Goal: Task Accomplishment & Management: Manage account settings

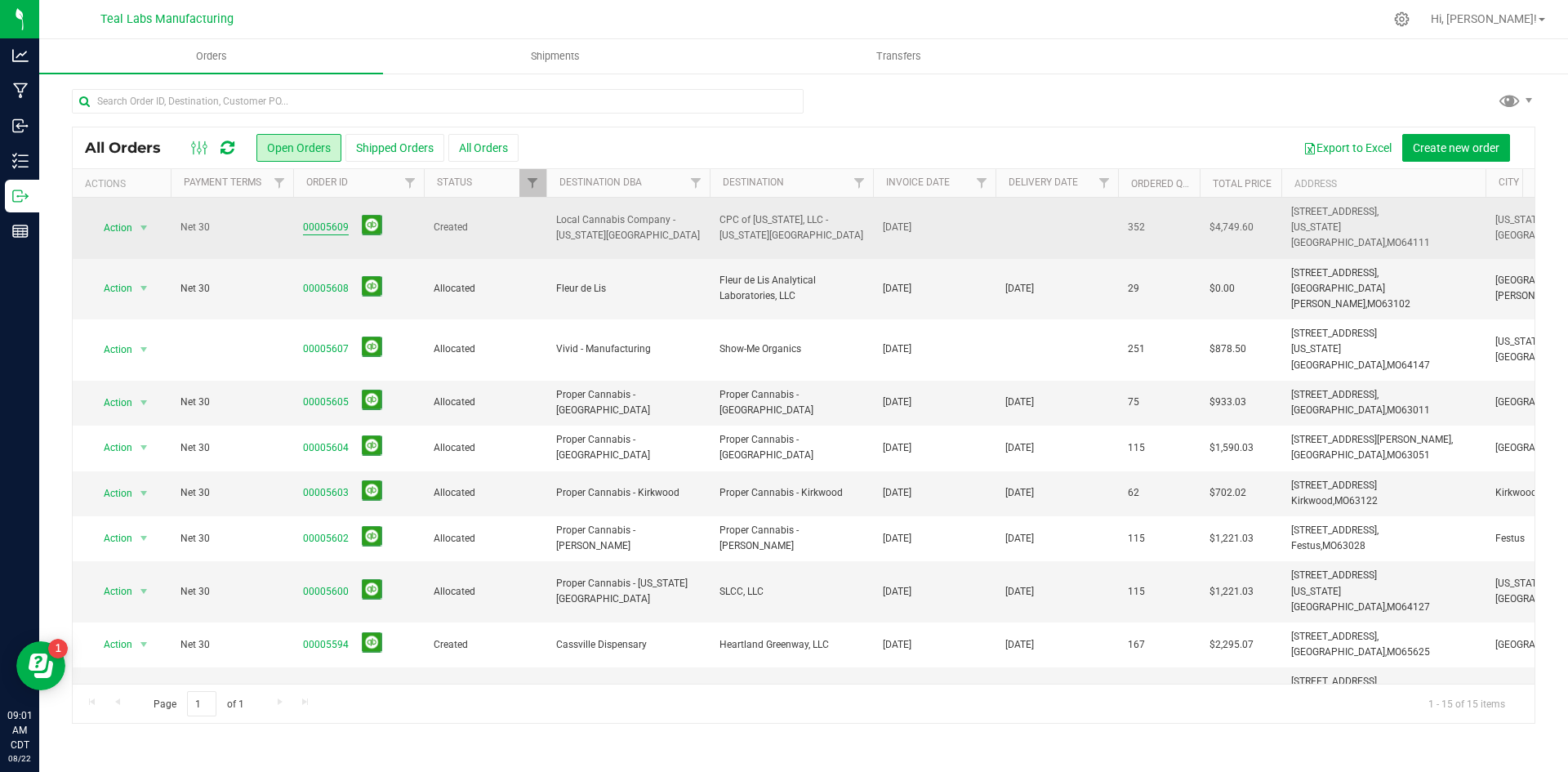
click at [337, 220] on link "00005609" at bounding box center [325, 227] width 45 height 16
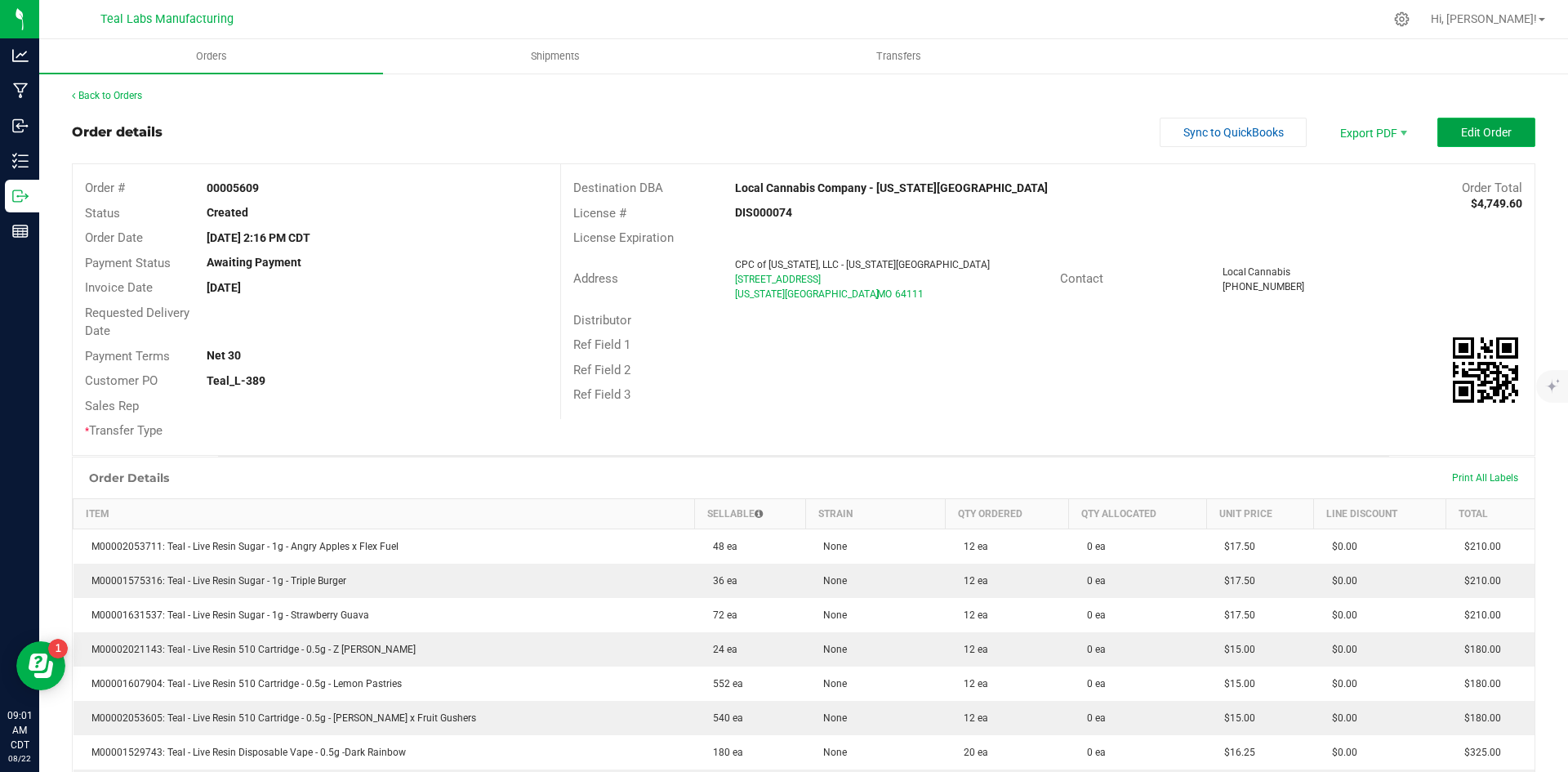
click at [1485, 137] on span "Edit Order" at bounding box center [1485, 132] width 50 height 13
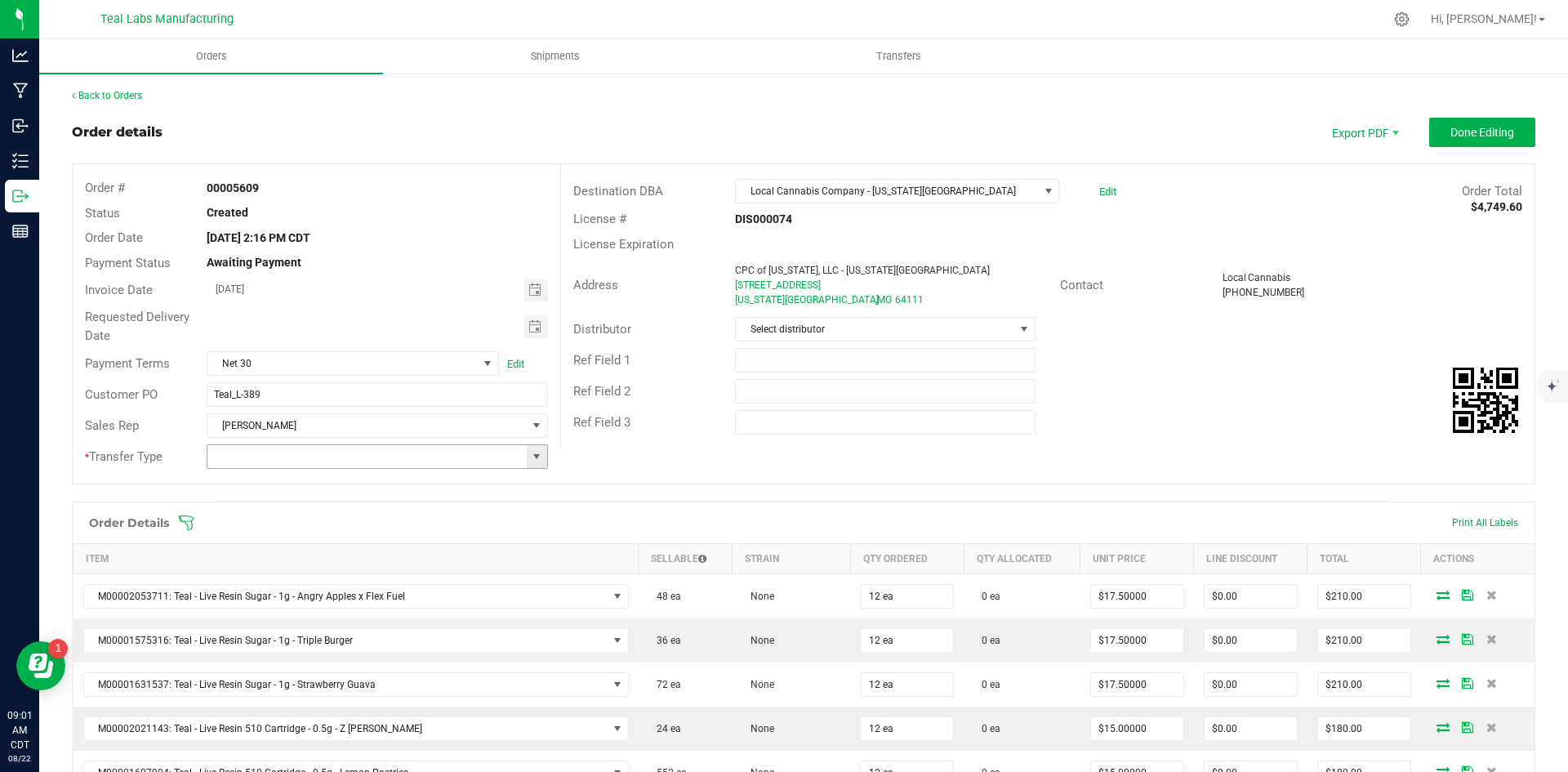
click at [530, 452] on span at bounding box center [537, 457] width 13 height 13
click at [406, 545] on li "Unaffiliated Transfer" at bounding box center [374, 542] width 336 height 28
type input "Unaffiliated Transfer"
click at [530, 324] on span "Toggle calendar" at bounding box center [535, 327] width 13 height 13
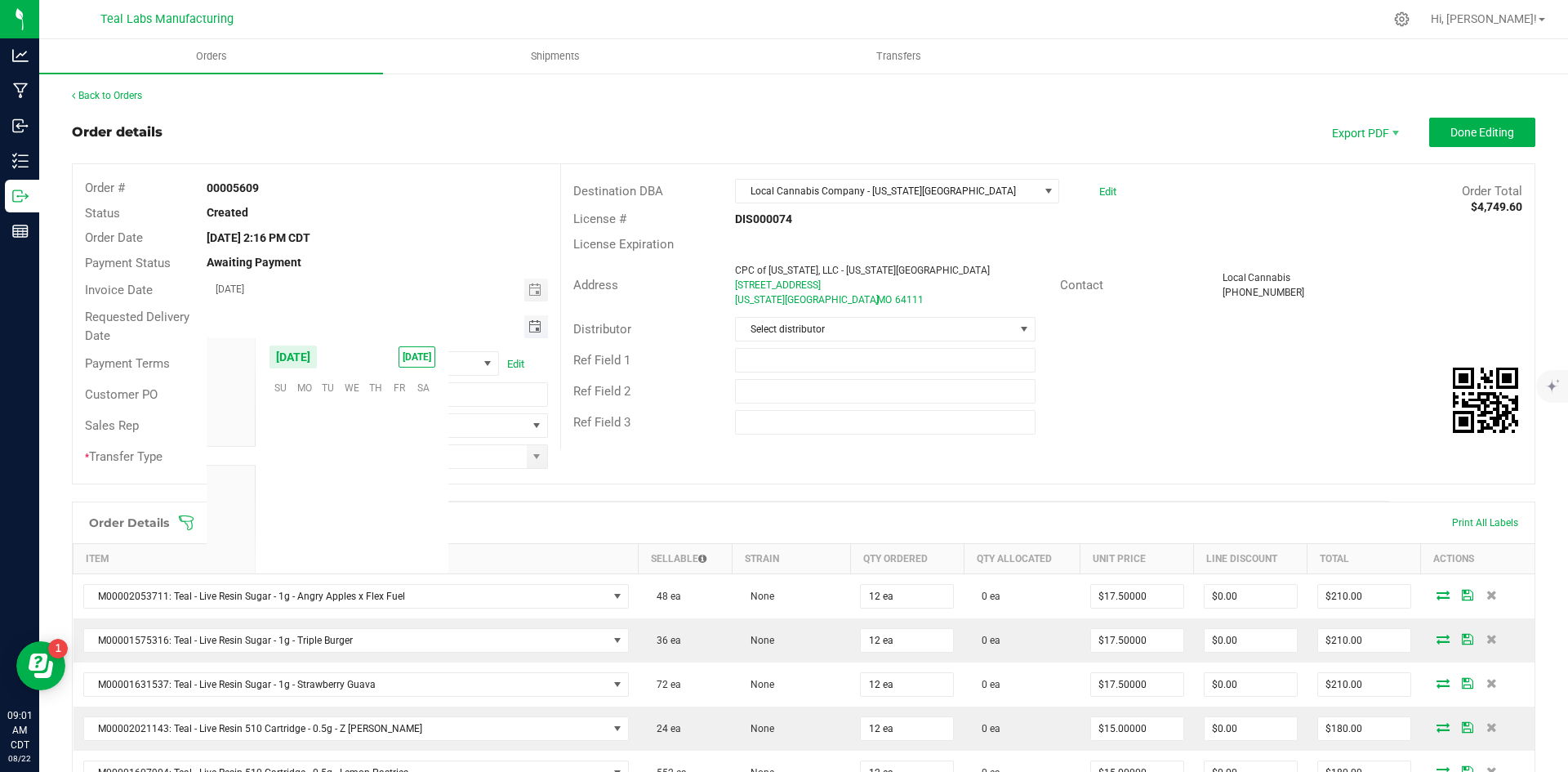
scroll to position [264661, 0]
click at [332, 511] on span "26" at bounding box center [328, 513] width 24 height 26
type input "[DATE]"
click at [1215, 389] on div "Ref Field 2" at bounding box center [1047, 391] width 973 height 31
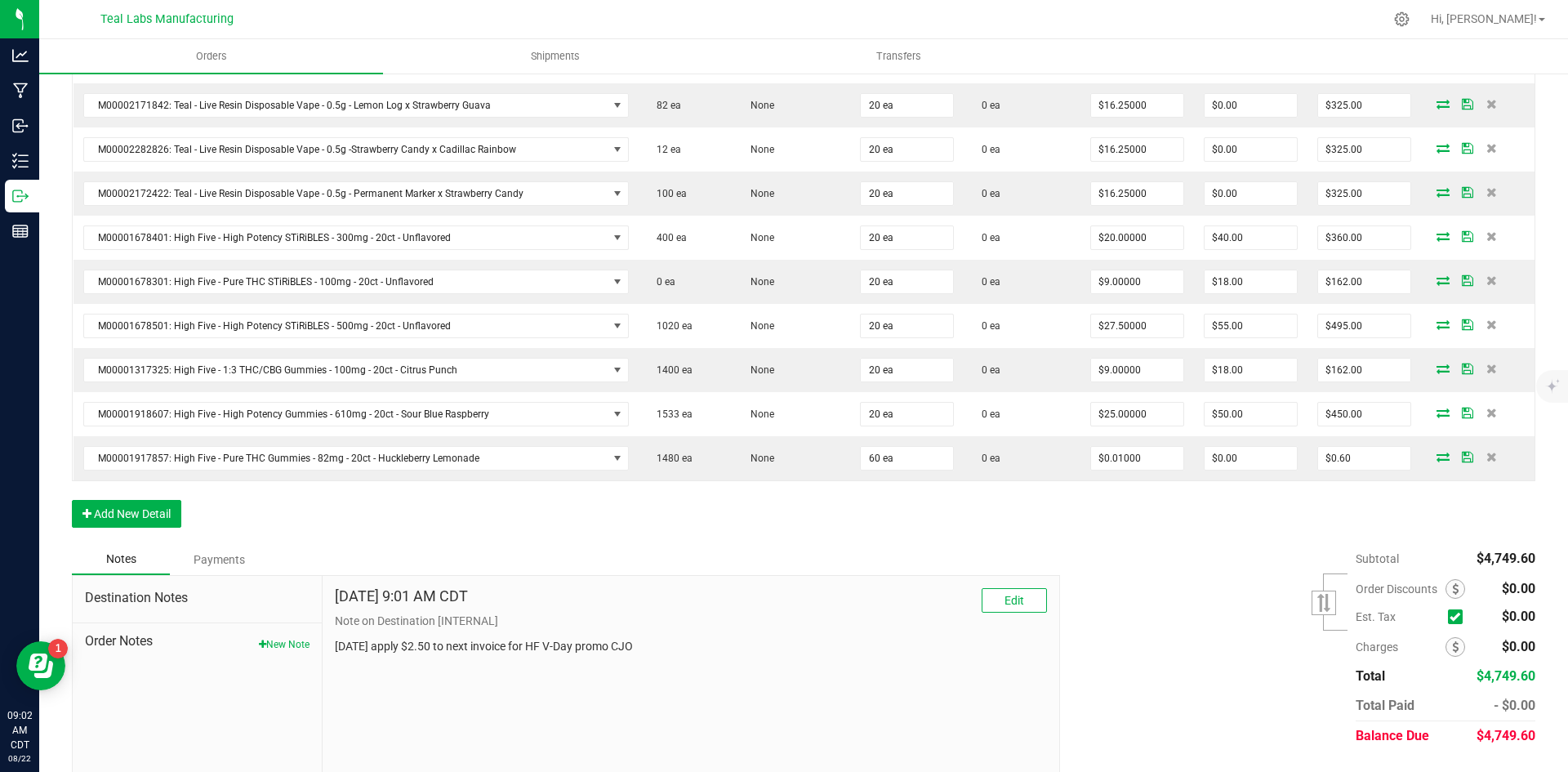
scroll to position [928, 0]
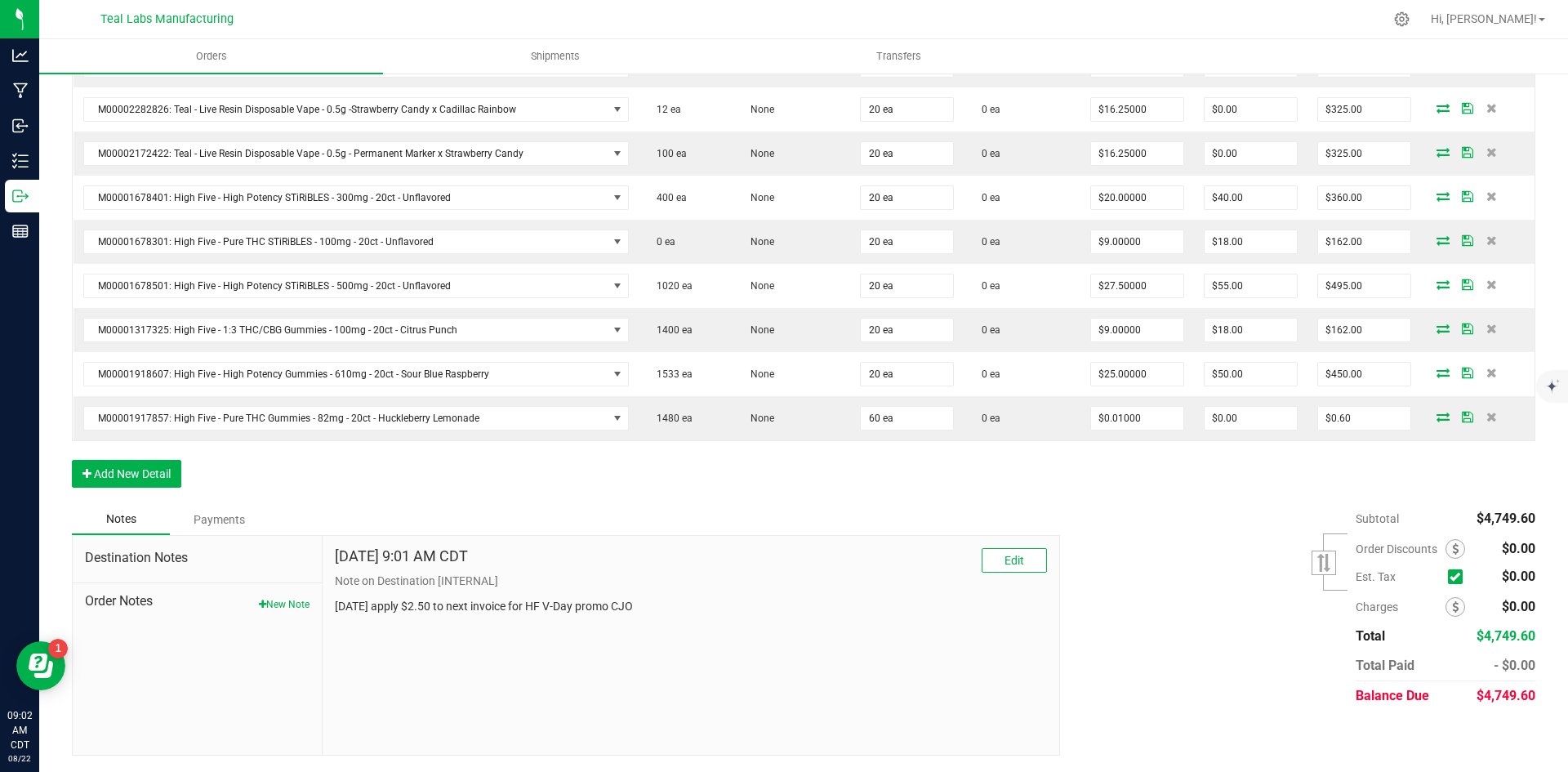
click at [1197, 548] on div "Subtotal $4,749.60 Est. Tax" at bounding box center [1291, 607] width 487 height 206
click at [80, 467] on button "Add New Detail" at bounding box center [126, 474] width 110 height 28
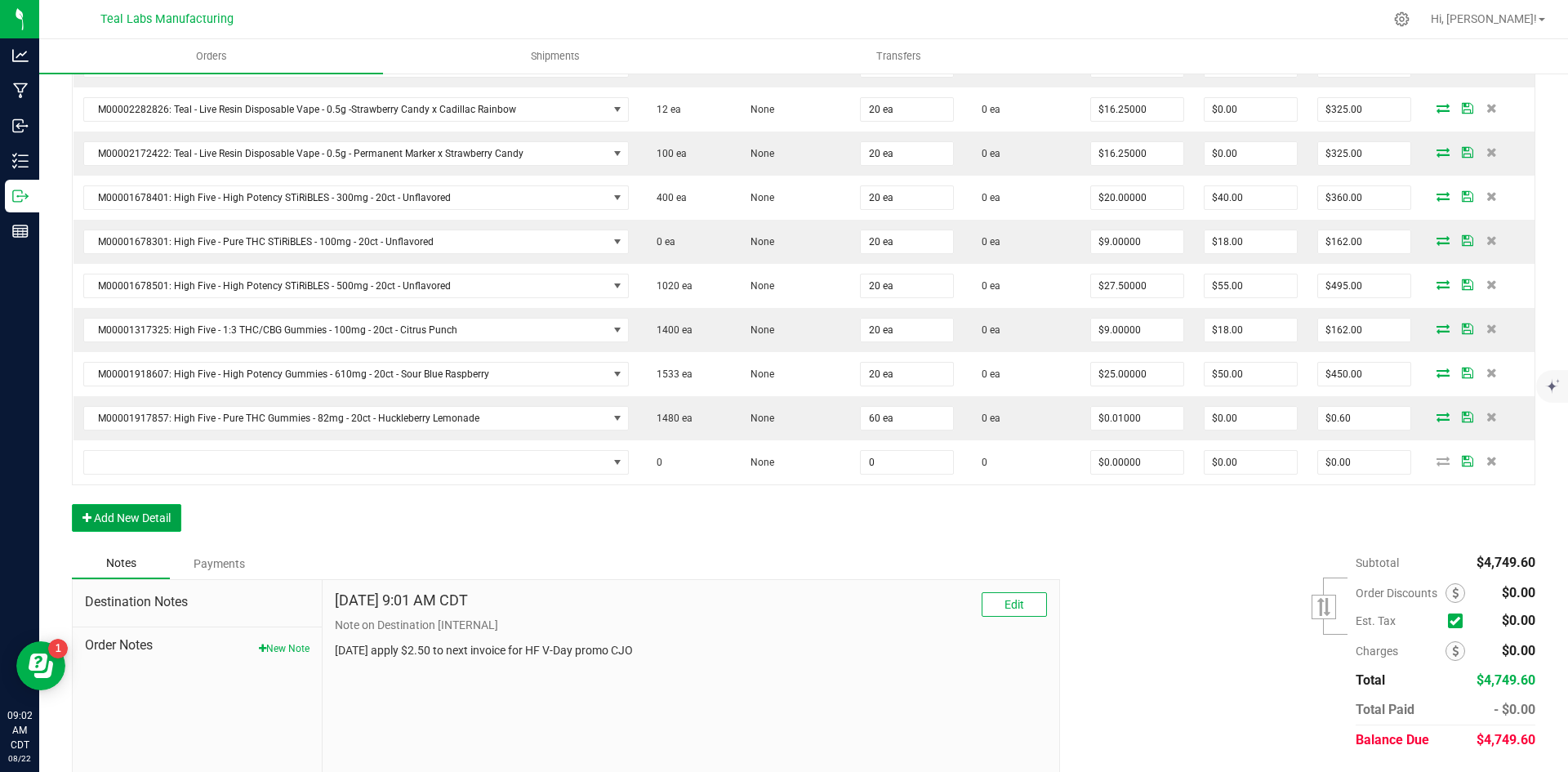
click at [98, 516] on button "Add New Detail" at bounding box center [126, 518] width 110 height 28
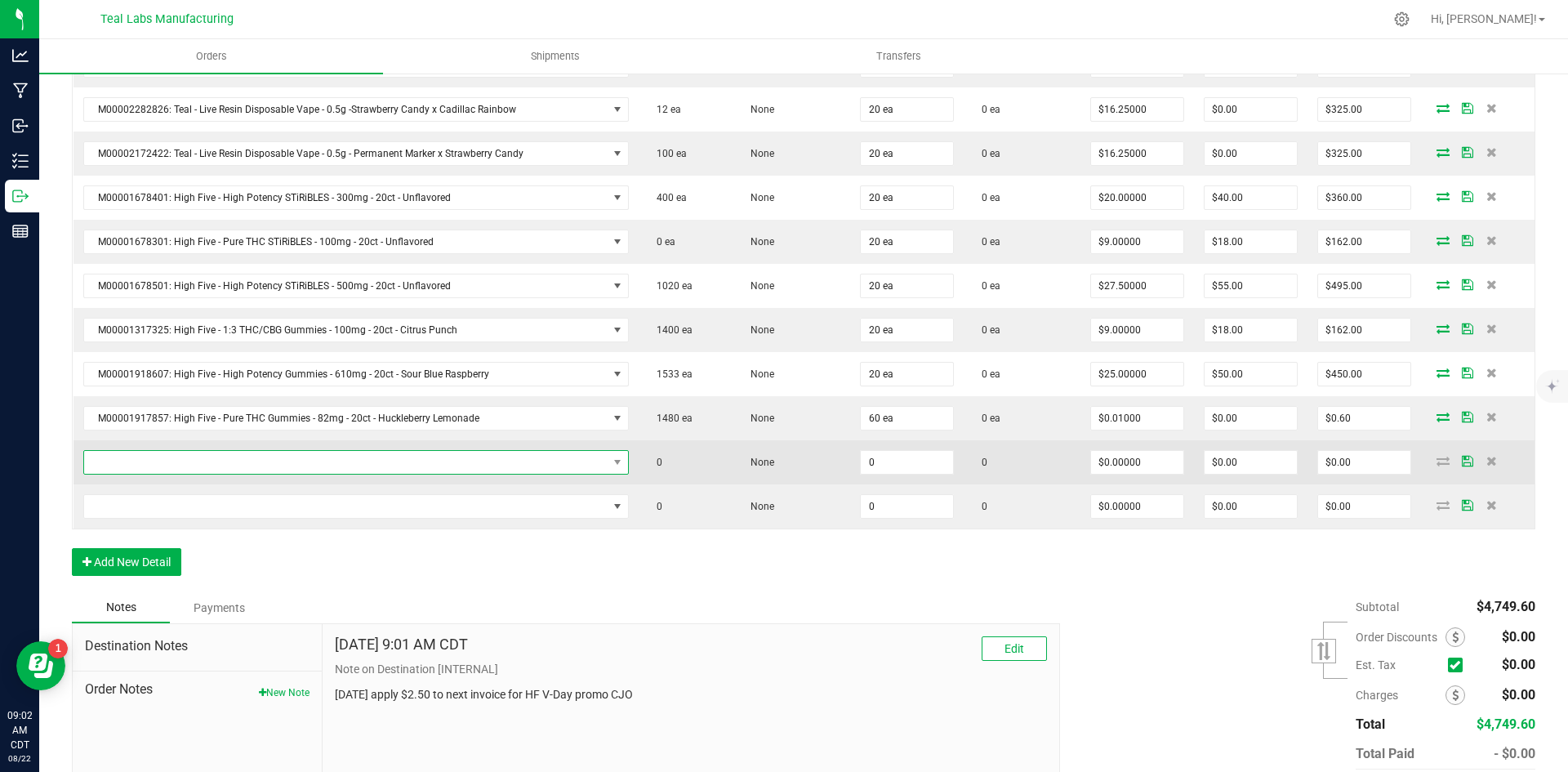
click at [319, 458] on span "NO DATA FOUND" at bounding box center [346, 462] width 523 height 23
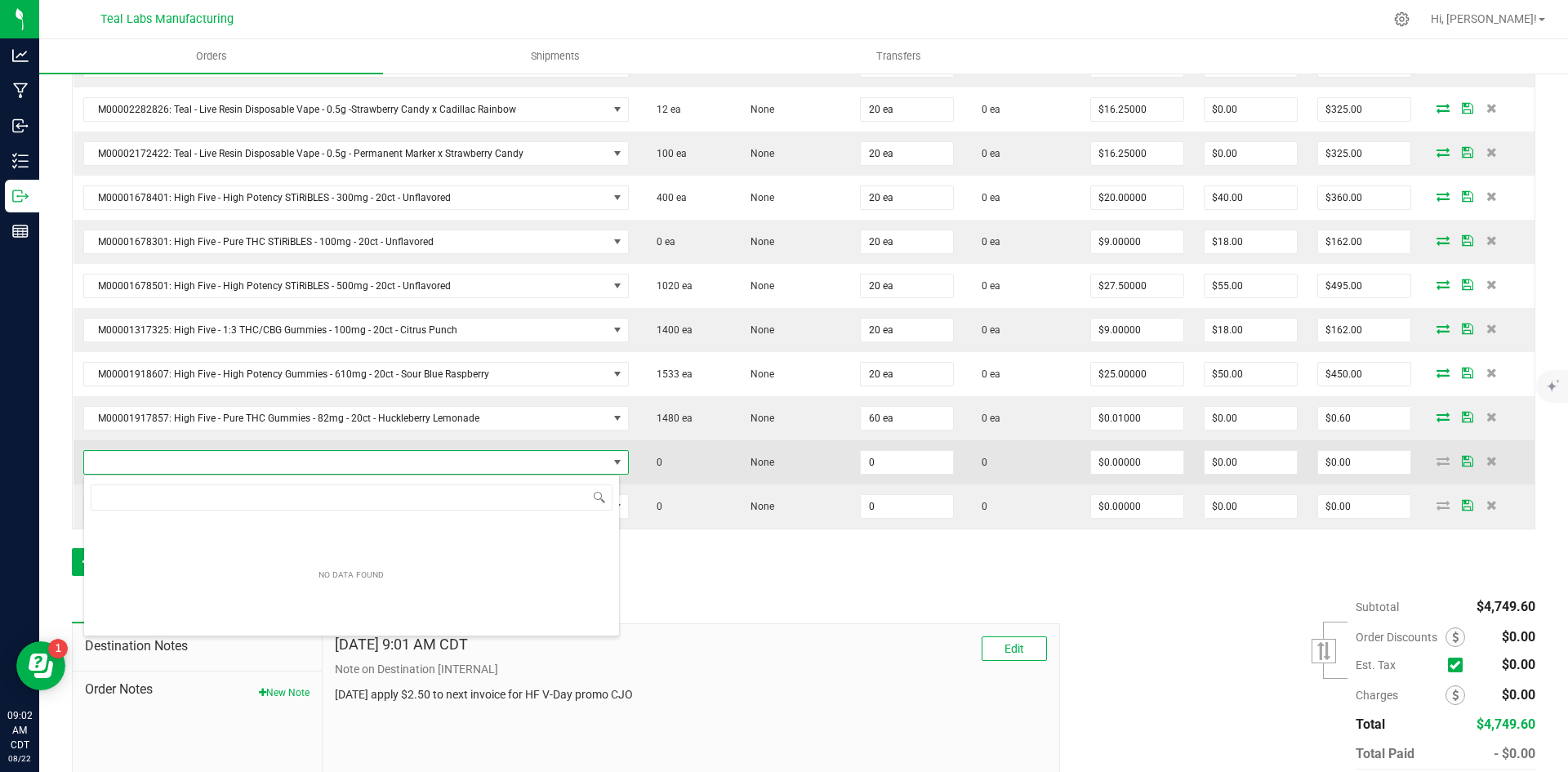
scroll to position [25, 532]
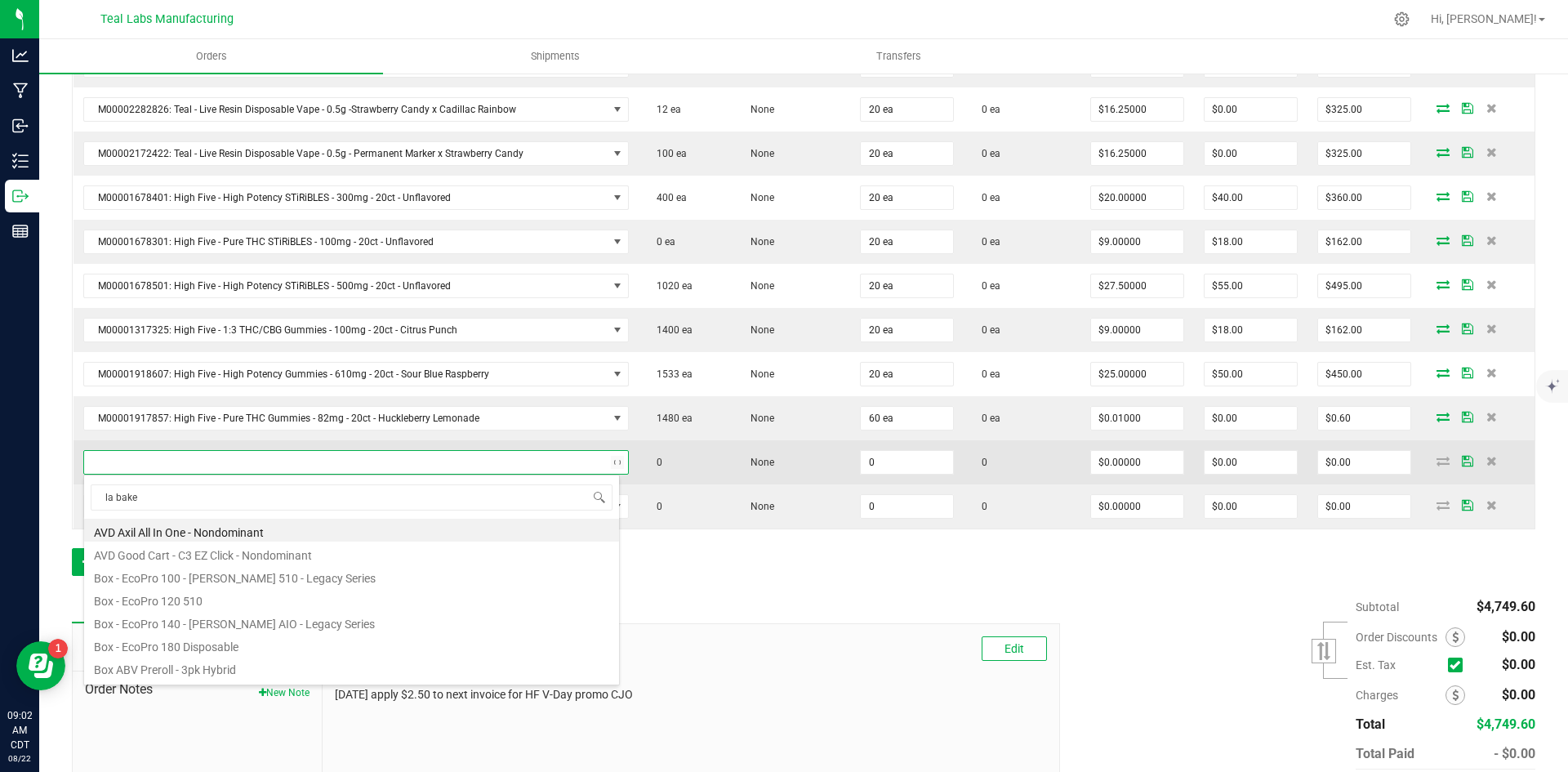
type input "[PERSON_NAME]"
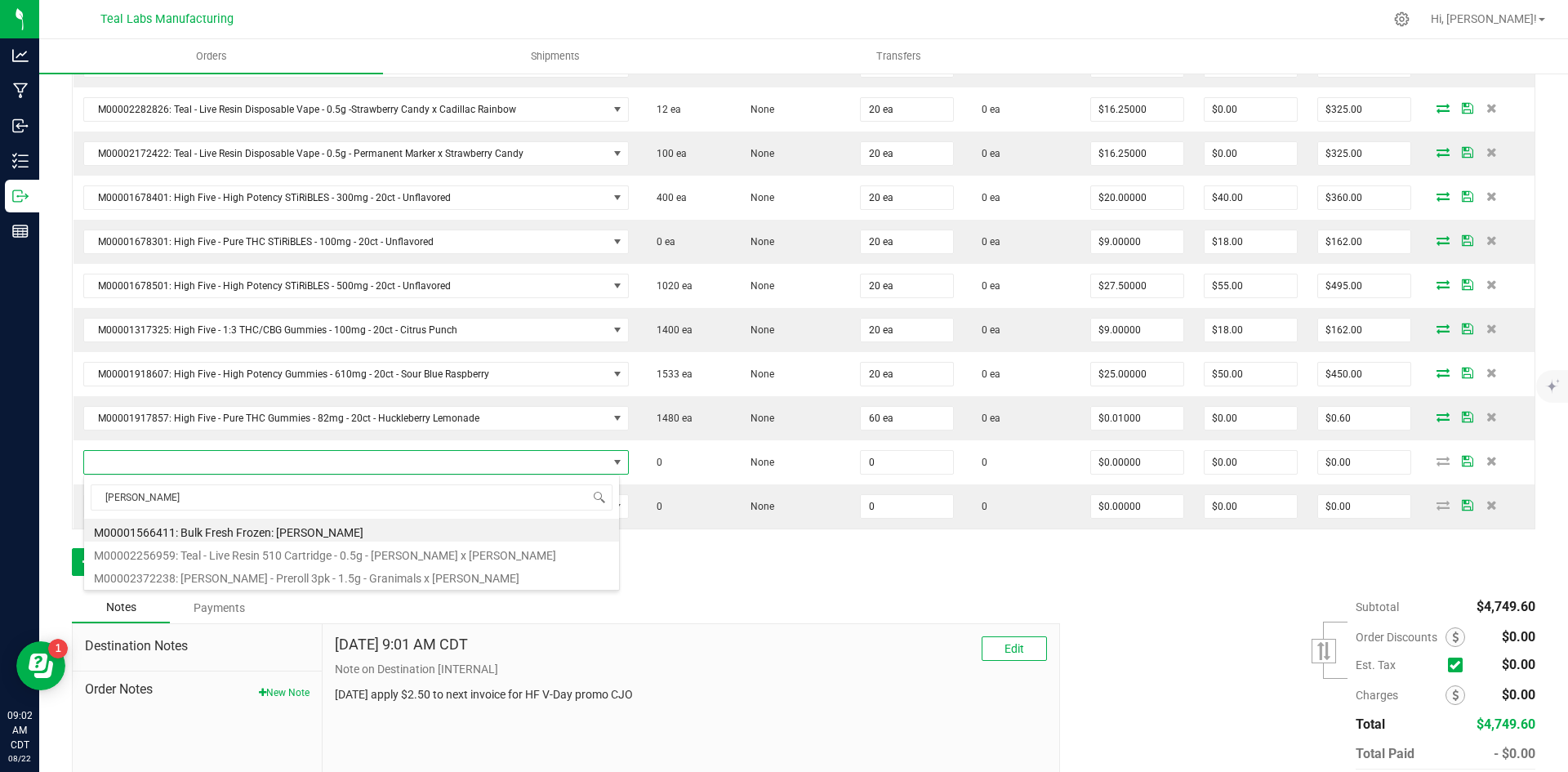
click at [416, 557] on li "M00002256959: Teal - Live Resin 510 Cartridge - 0.5g - [PERSON_NAME] x [PERSON_…" at bounding box center [352, 553] width 535 height 23
type input "0 ea"
type input "$20.00000"
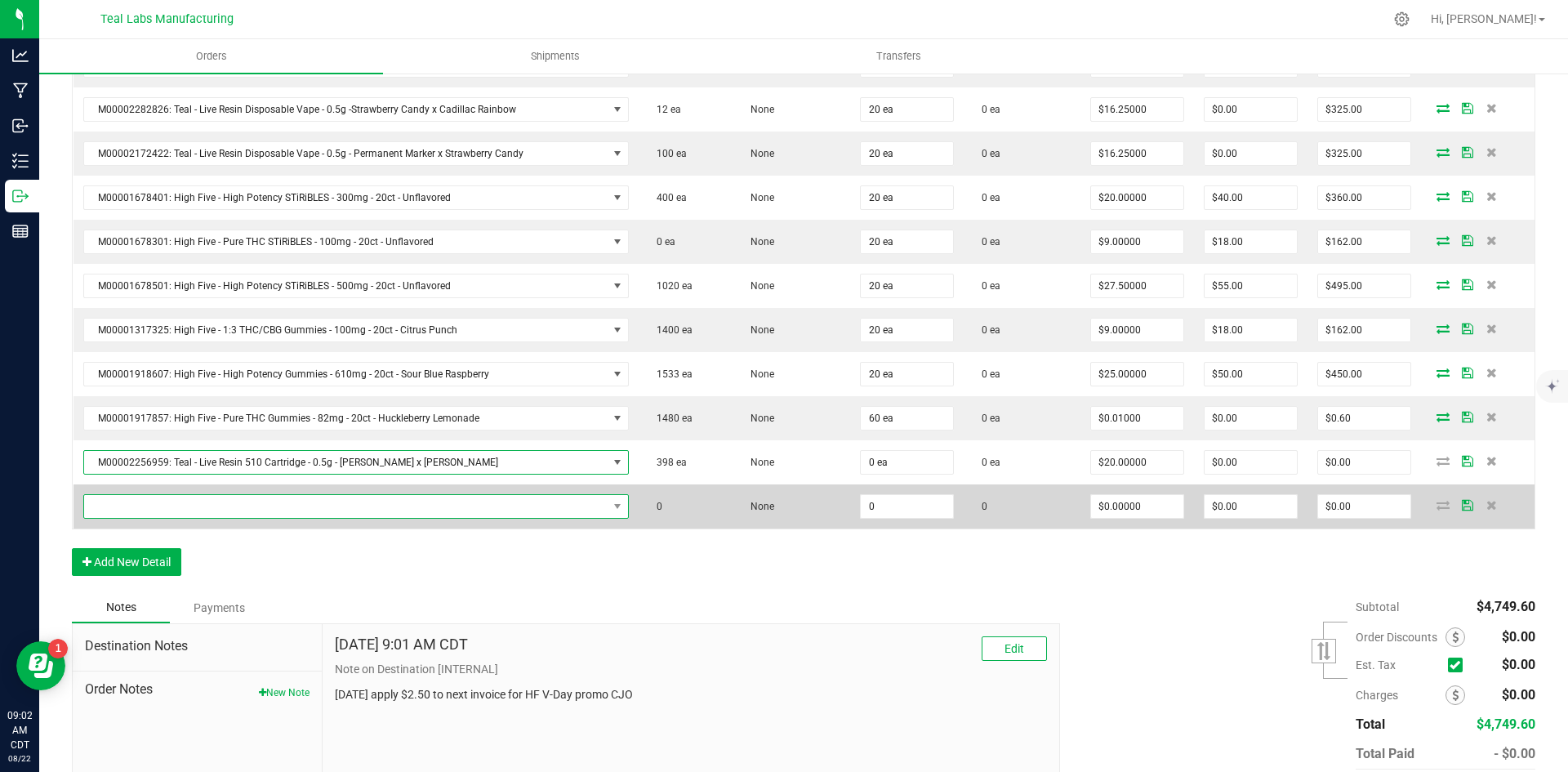
click at [261, 506] on span "NO DATA FOUND" at bounding box center [346, 506] width 523 height 23
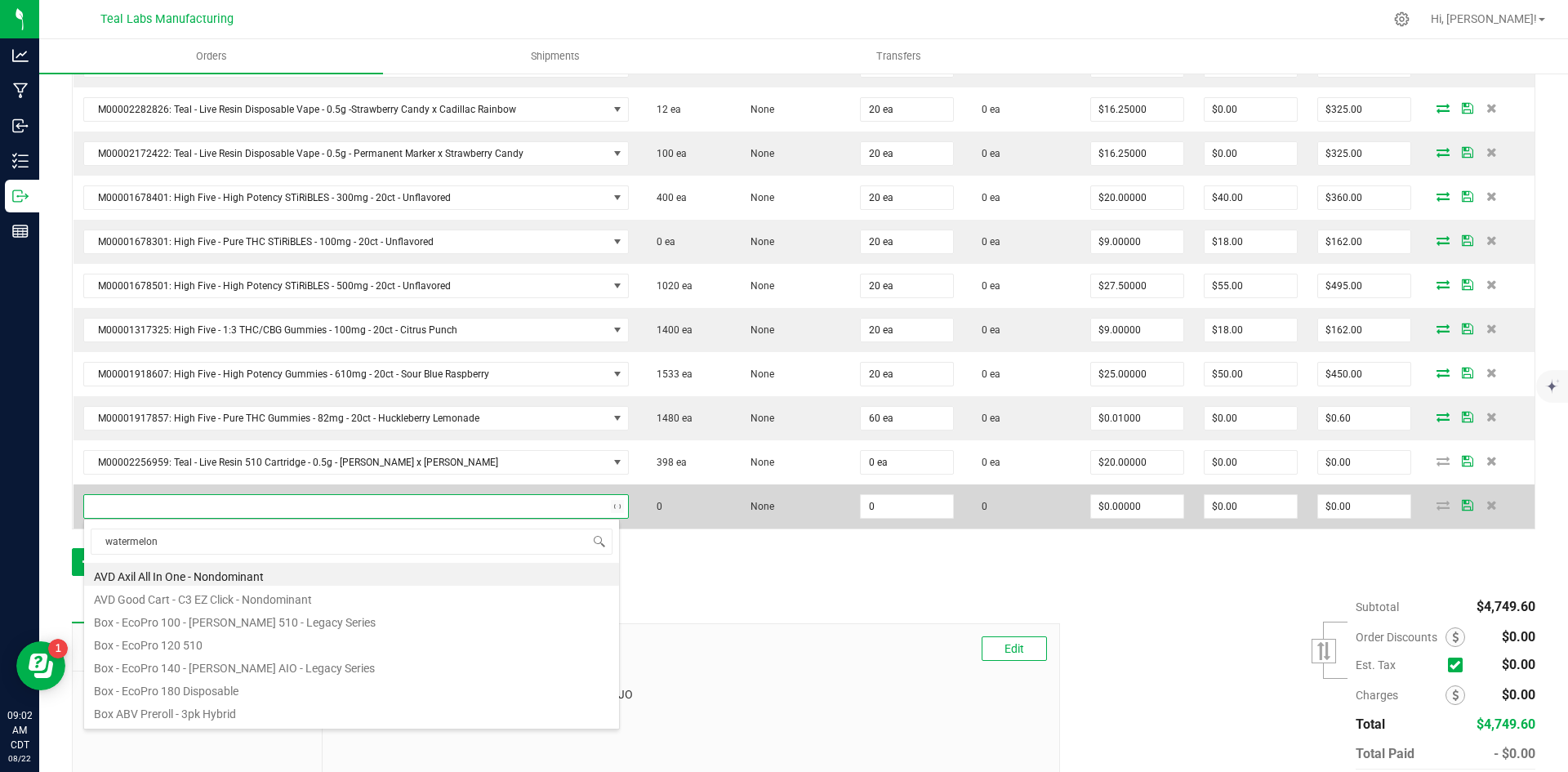
type input "watermelon"
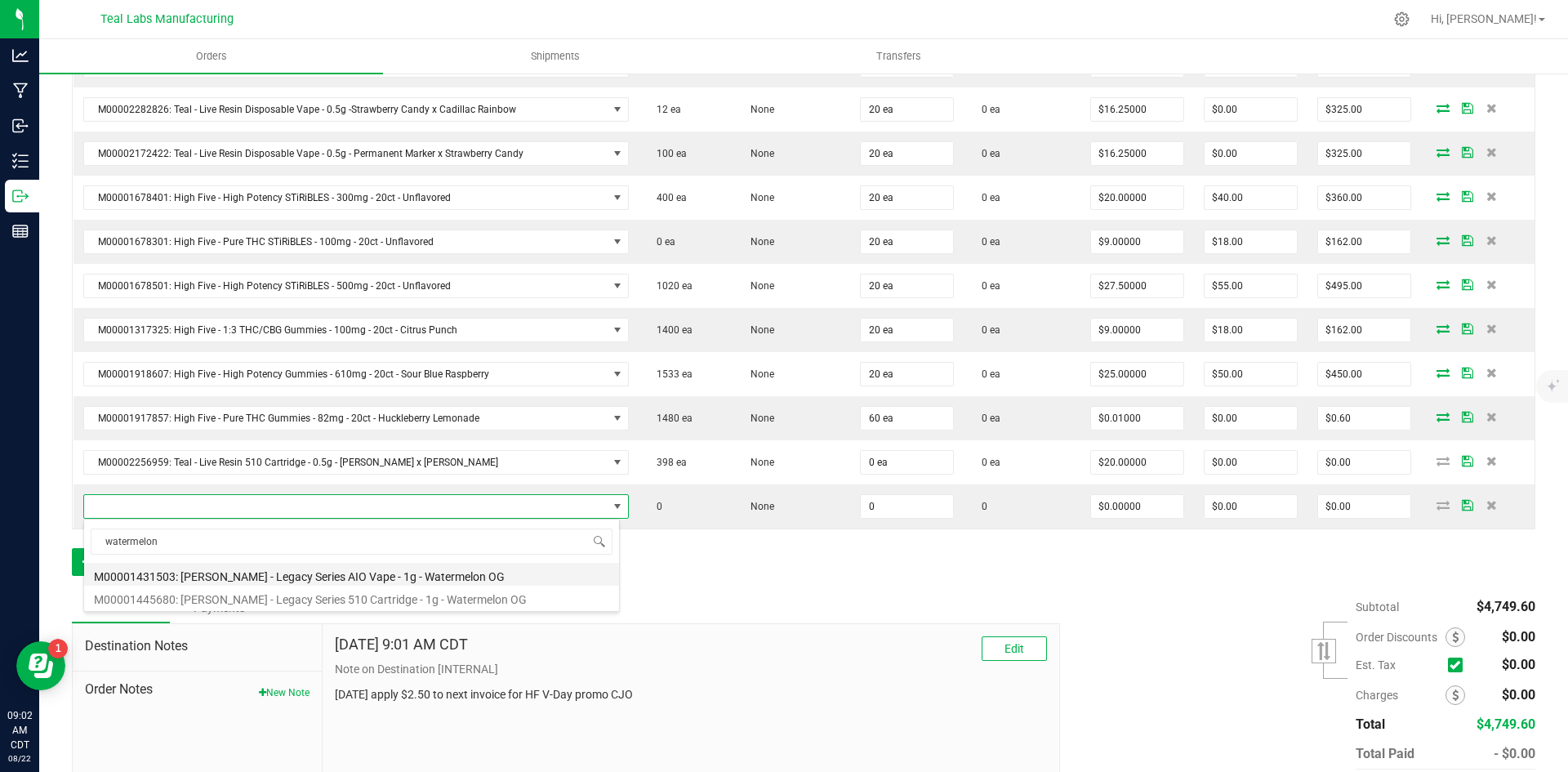
click at [347, 575] on li "M00001431503: [PERSON_NAME] - Legacy Series AIO Vape - 1g - Watermelon OG" at bounding box center [352, 574] width 535 height 23
type input "0 ea"
type input "$25.00000"
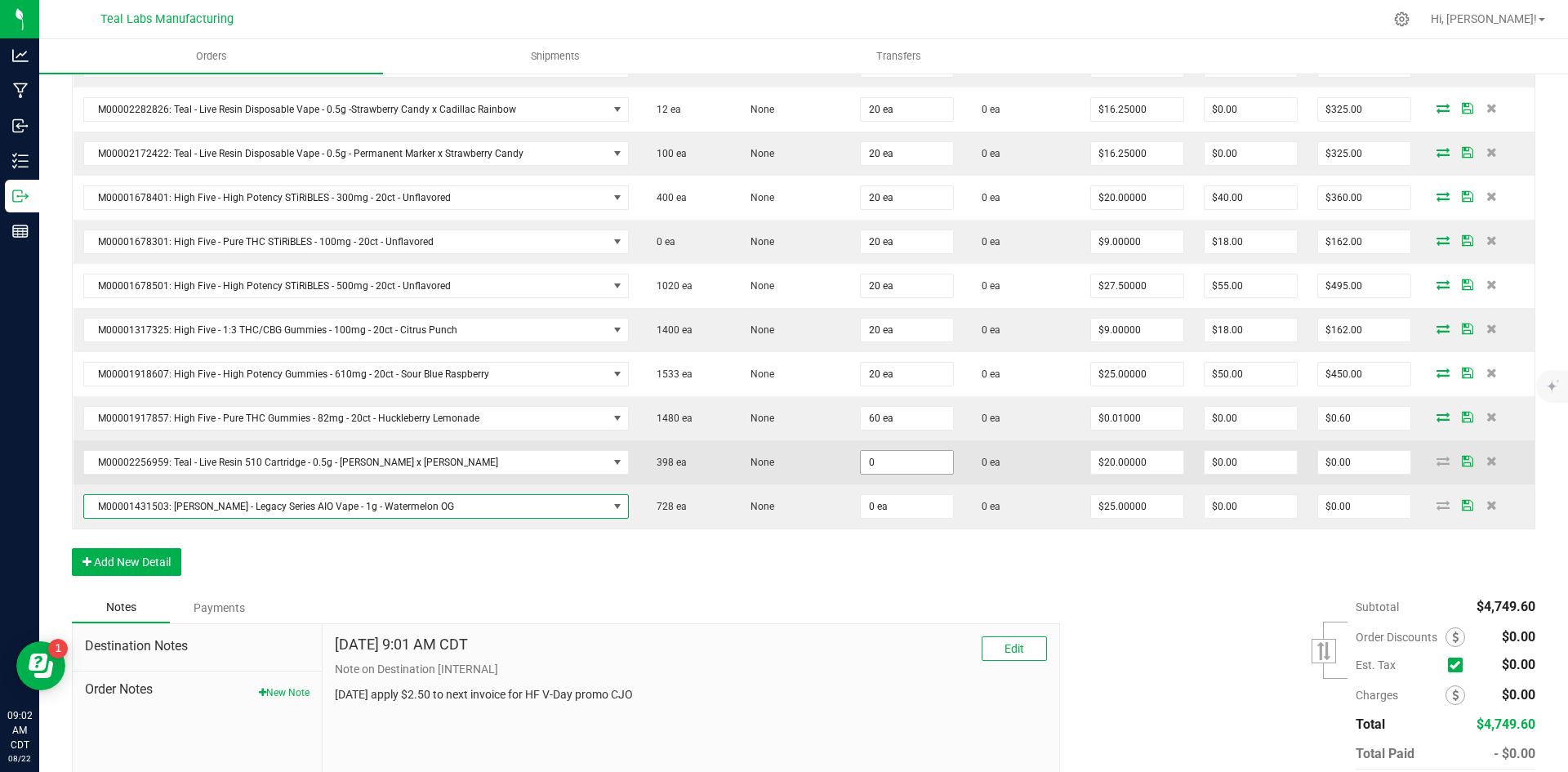
click at [901, 465] on input "0" at bounding box center [907, 462] width 92 height 23
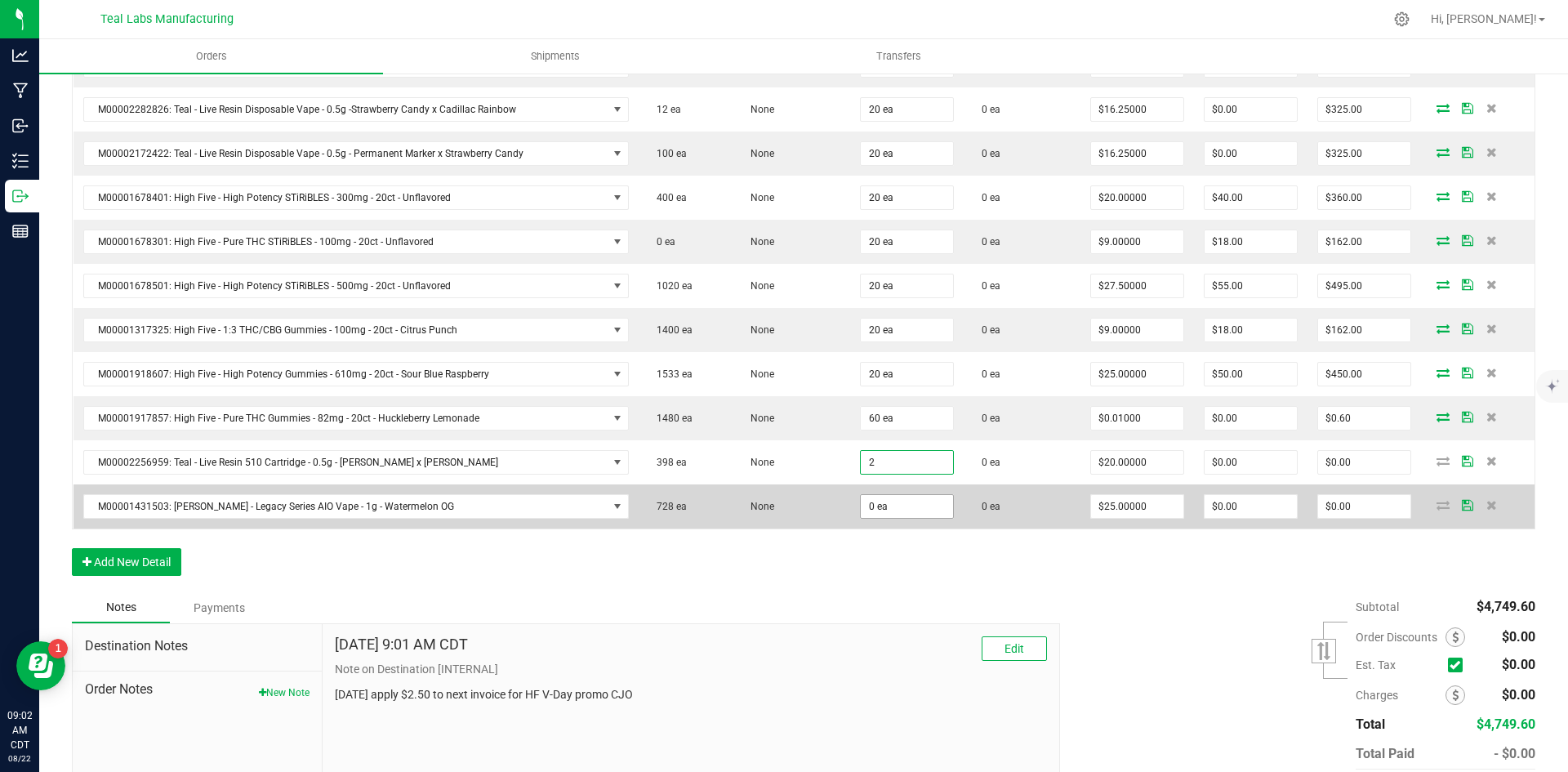
type input "2 ea"
type input "$40.00"
click at [905, 514] on input "0" at bounding box center [907, 506] width 92 height 23
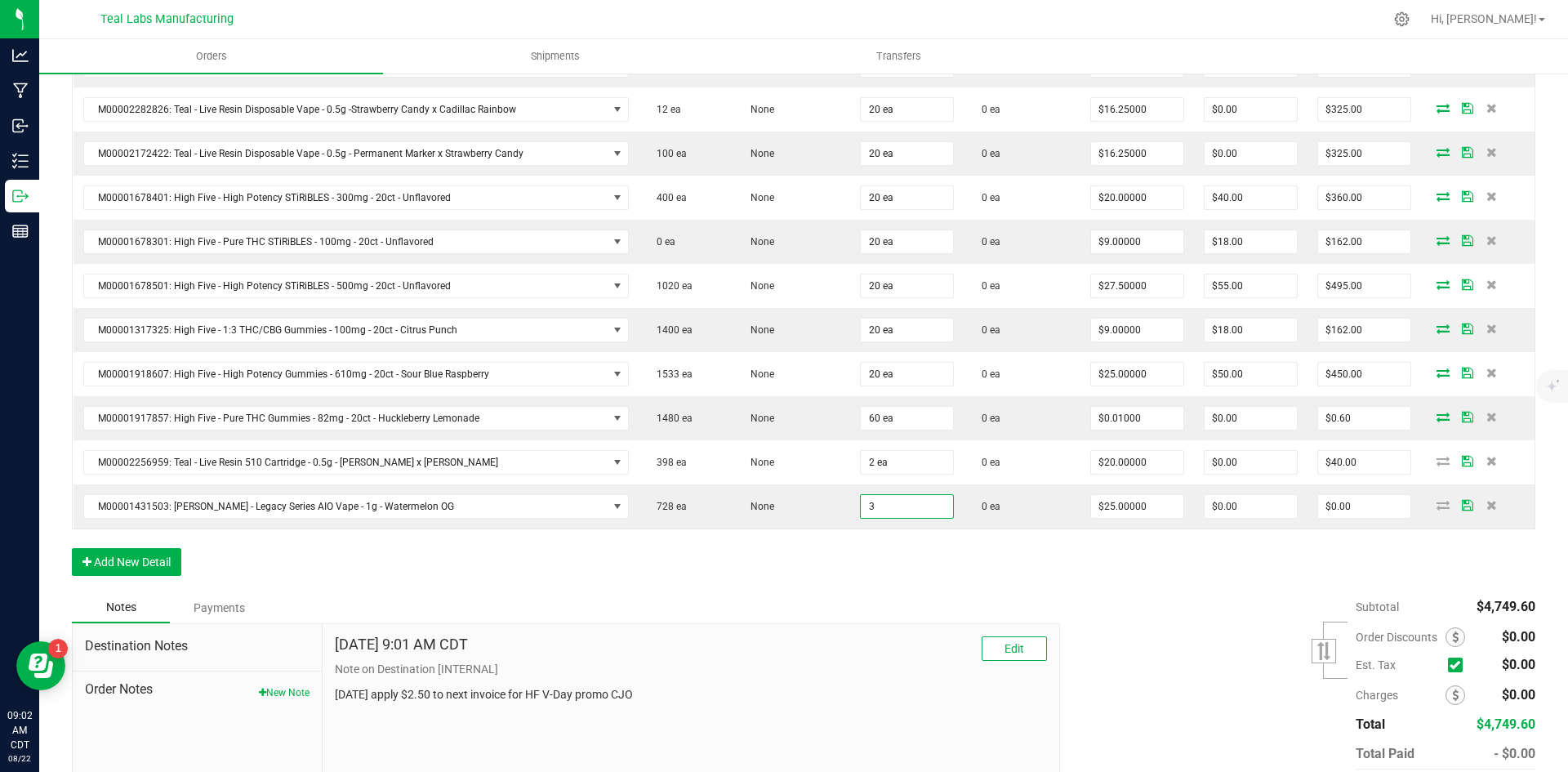
type input "3 ea"
type input "$75.00"
click at [768, 596] on div "Notes Payments" at bounding box center [560, 608] width 976 height 31
click at [144, 559] on button "Add New Detail" at bounding box center [126, 562] width 110 height 28
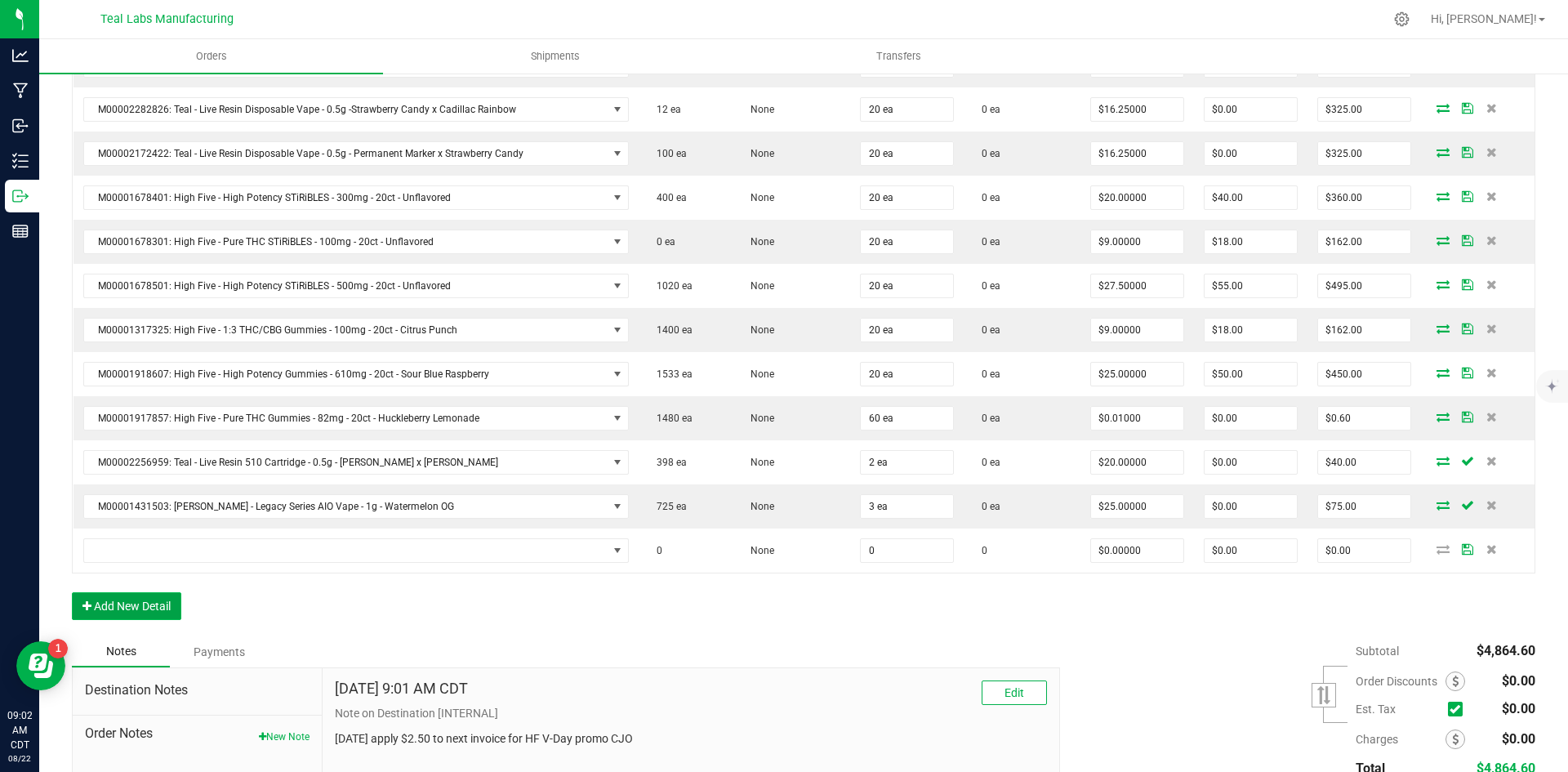
click at [178, 611] on button "Add New Detail" at bounding box center [126, 606] width 110 height 28
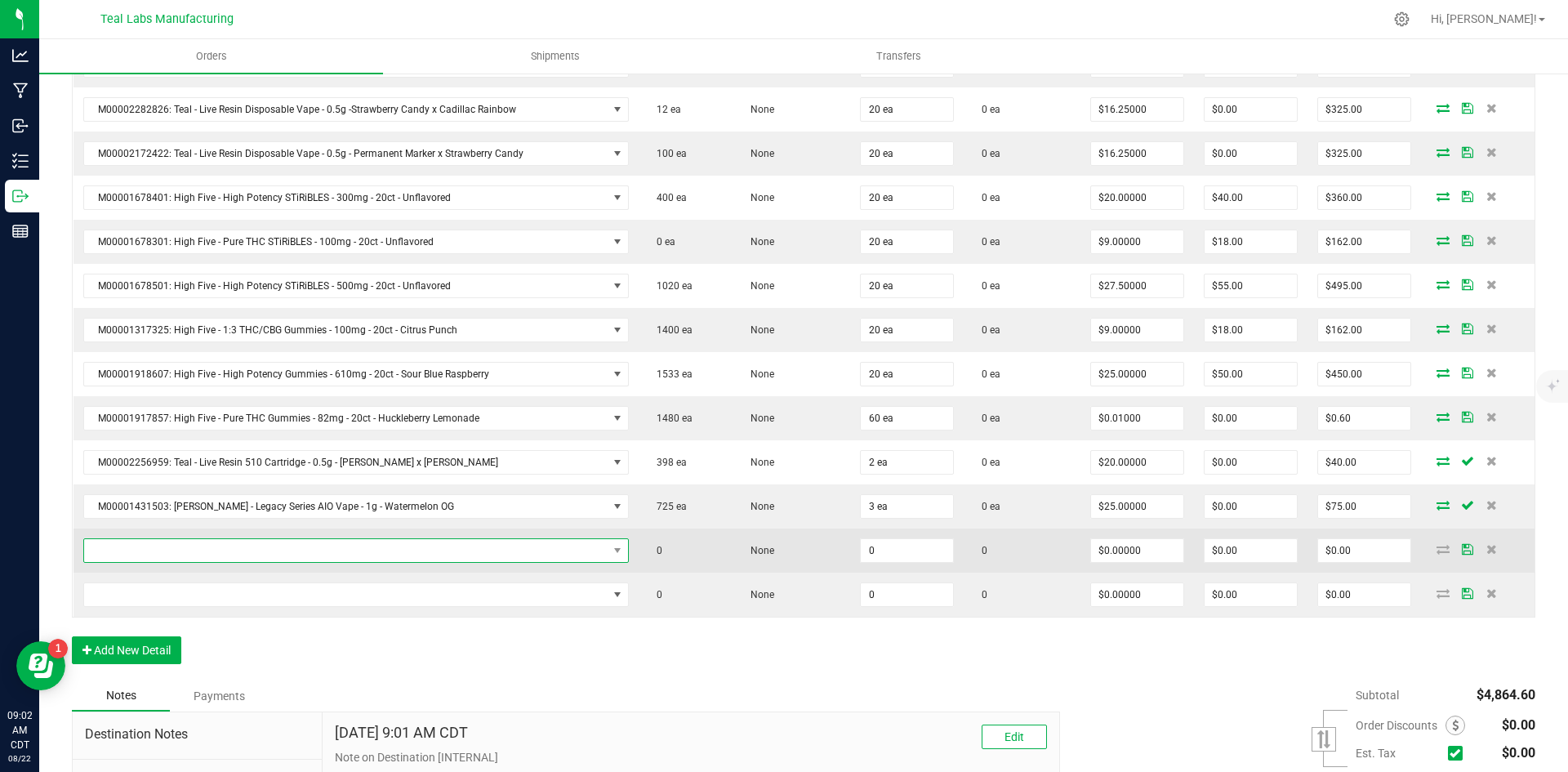
click at [334, 557] on span "NO DATA FOUND" at bounding box center [346, 551] width 523 height 23
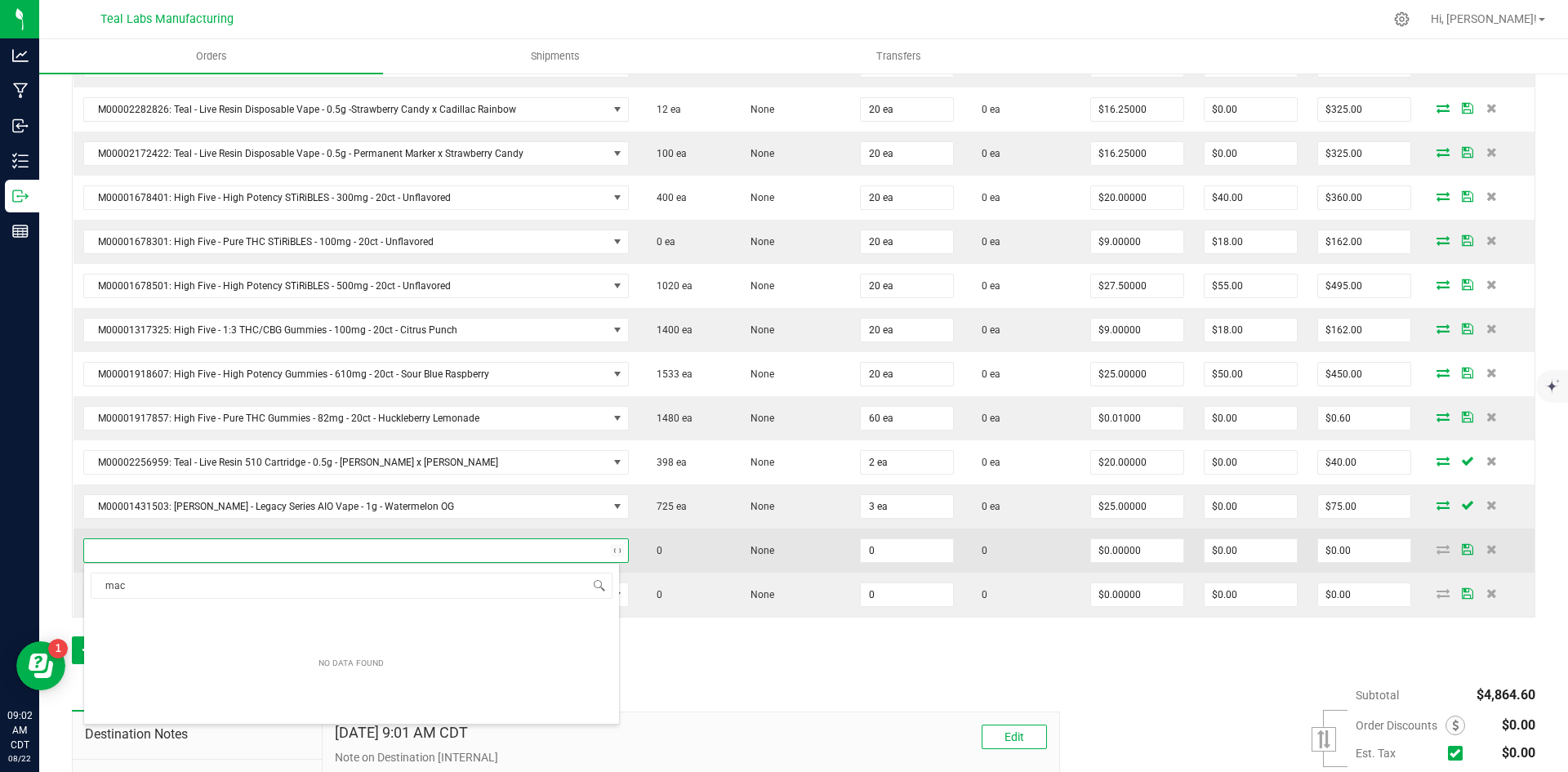
type input "mac"
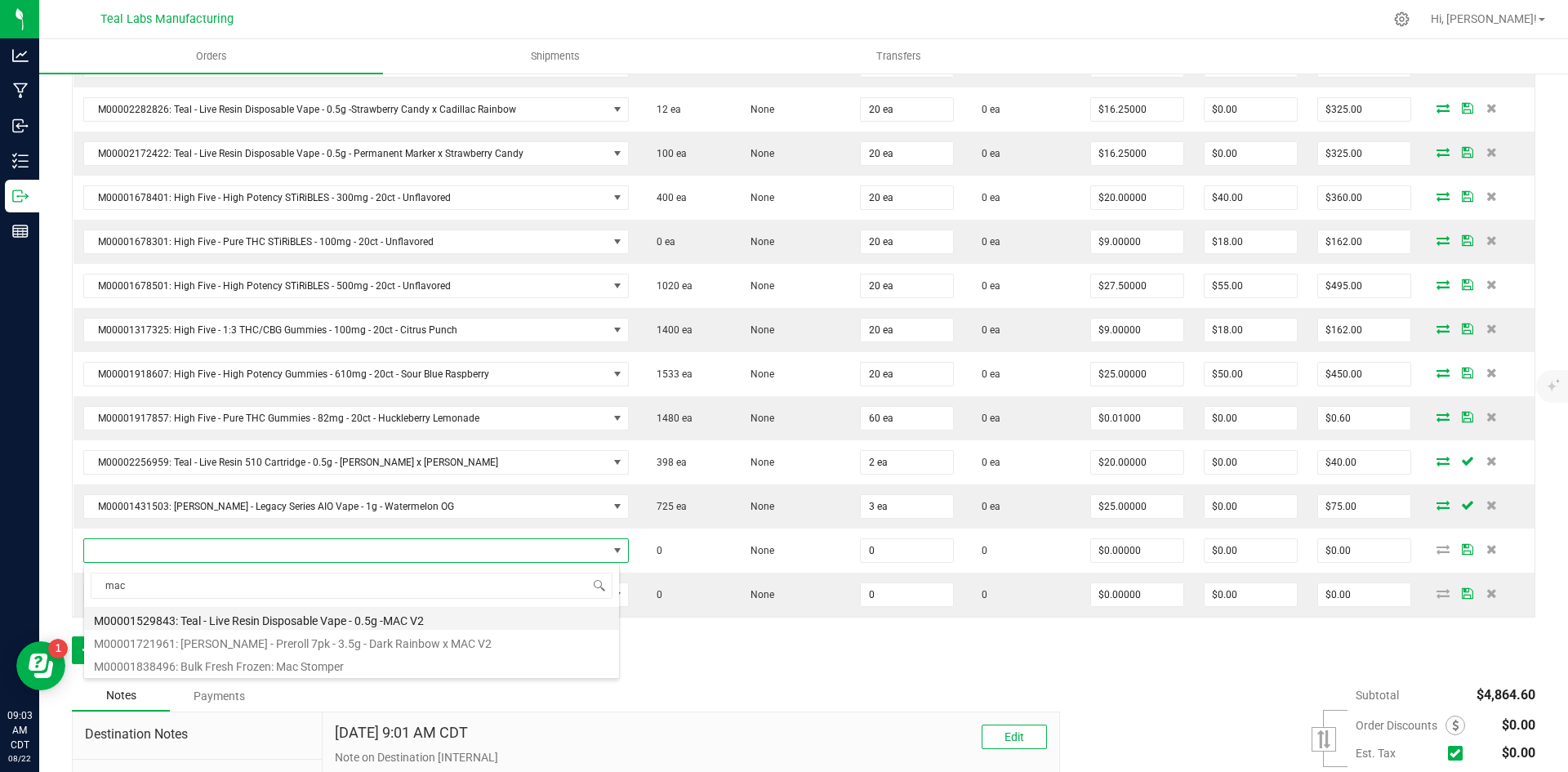
click at [368, 624] on li "M00001529843: Teal - Live Resin Disposable Vape - 0.5g -MAC V2" at bounding box center [352, 618] width 535 height 23
type input "0 ea"
type input "$20.00000"
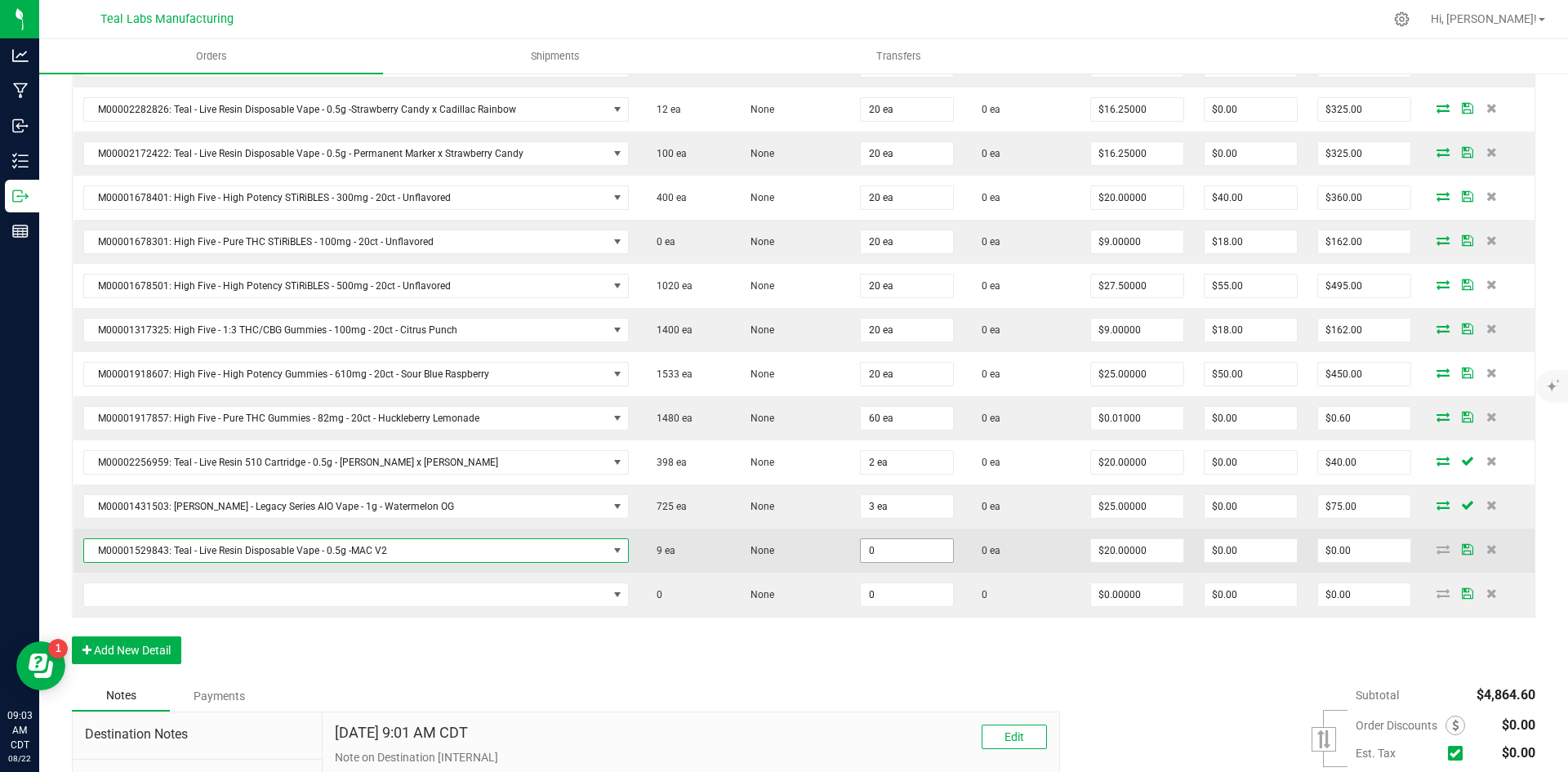
click at [912, 552] on input "0" at bounding box center [907, 551] width 92 height 23
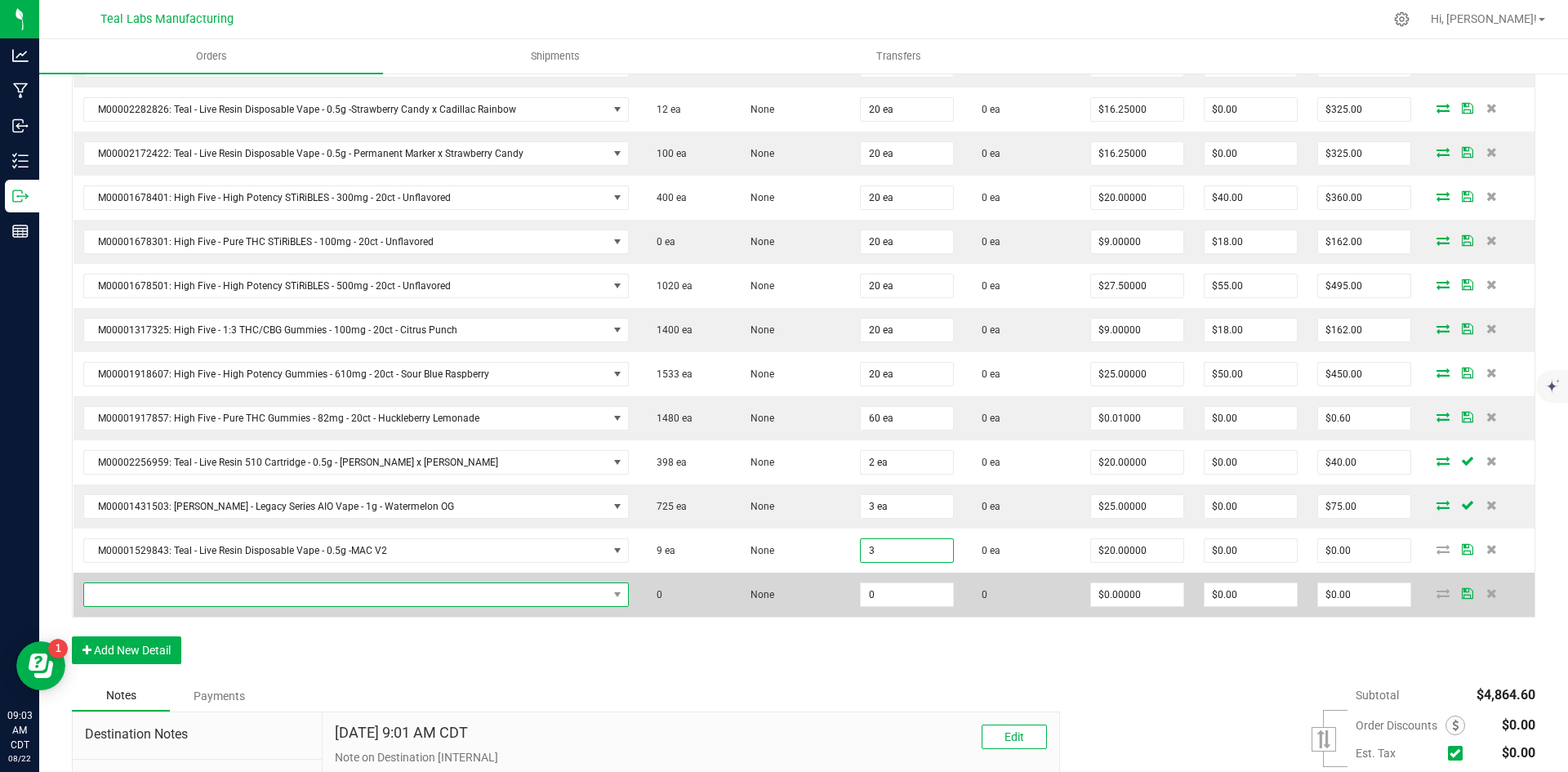
type input "3 ea"
type input "$60.00"
click at [444, 594] on span "NO DATA FOUND" at bounding box center [346, 594] width 523 height 23
click at [295, 594] on span "NO DATA FOUND" at bounding box center [346, 594] width 523 height 23
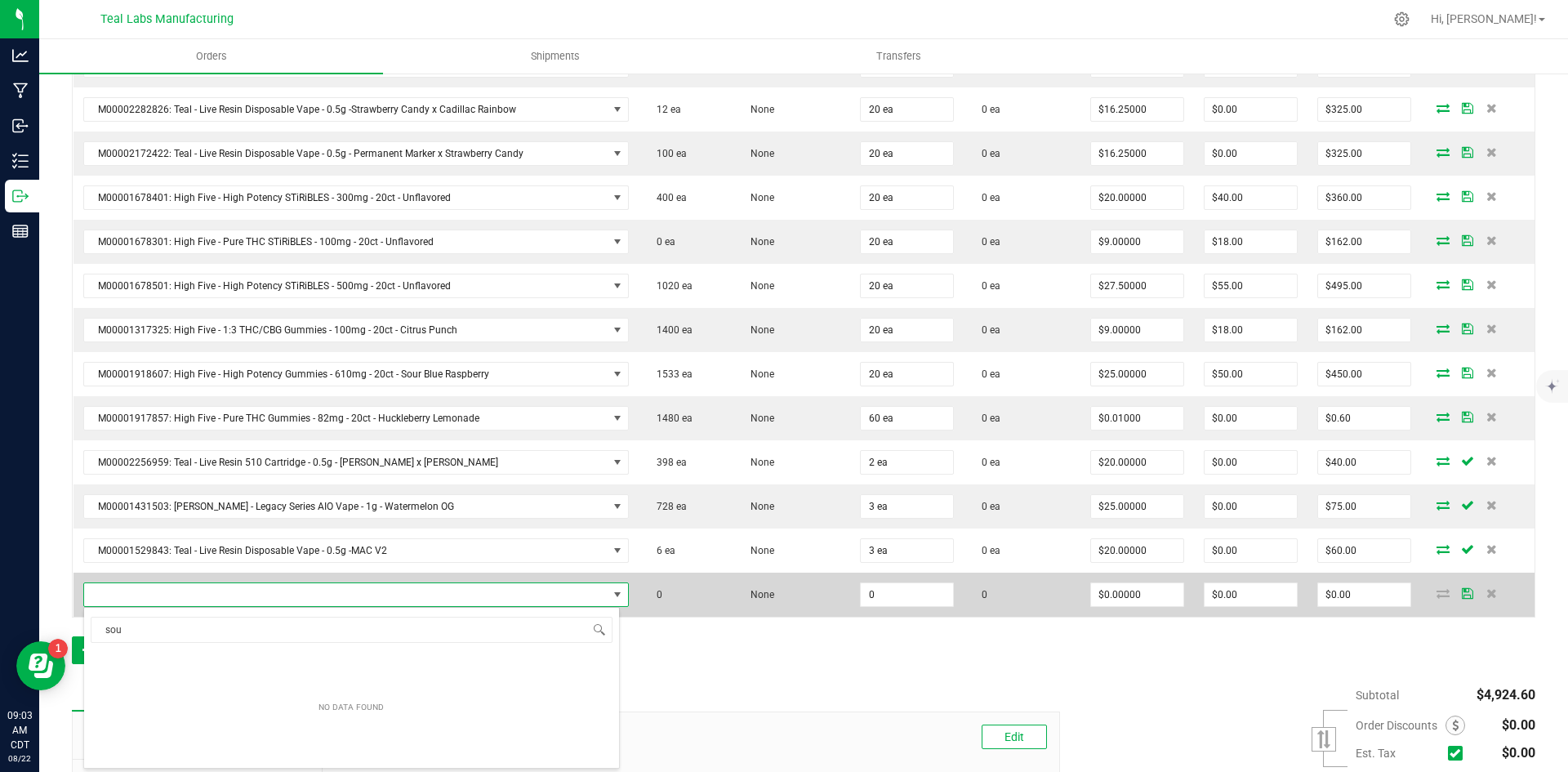
scroll to position [0, 0]
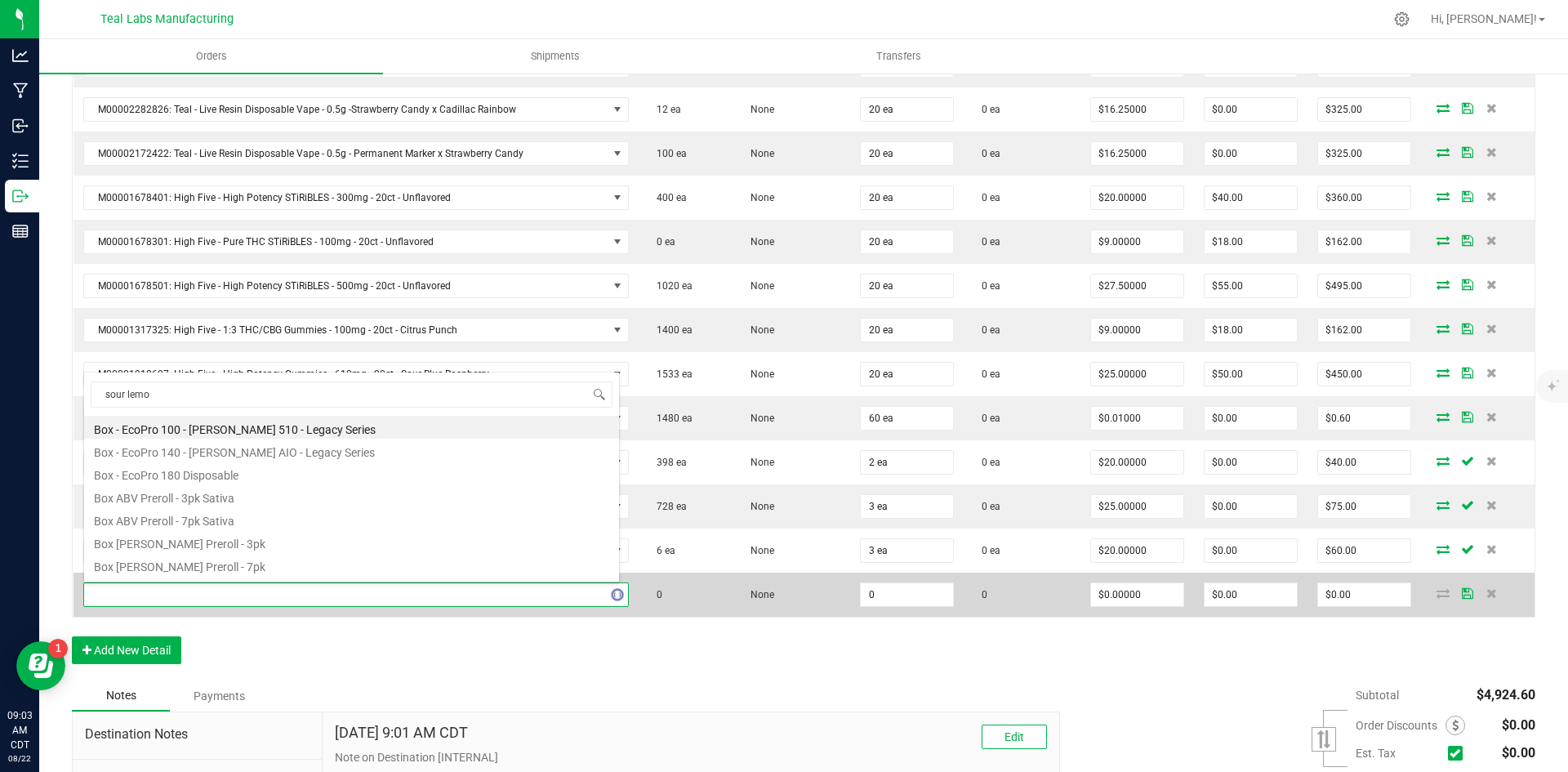
type input "sour lemon"
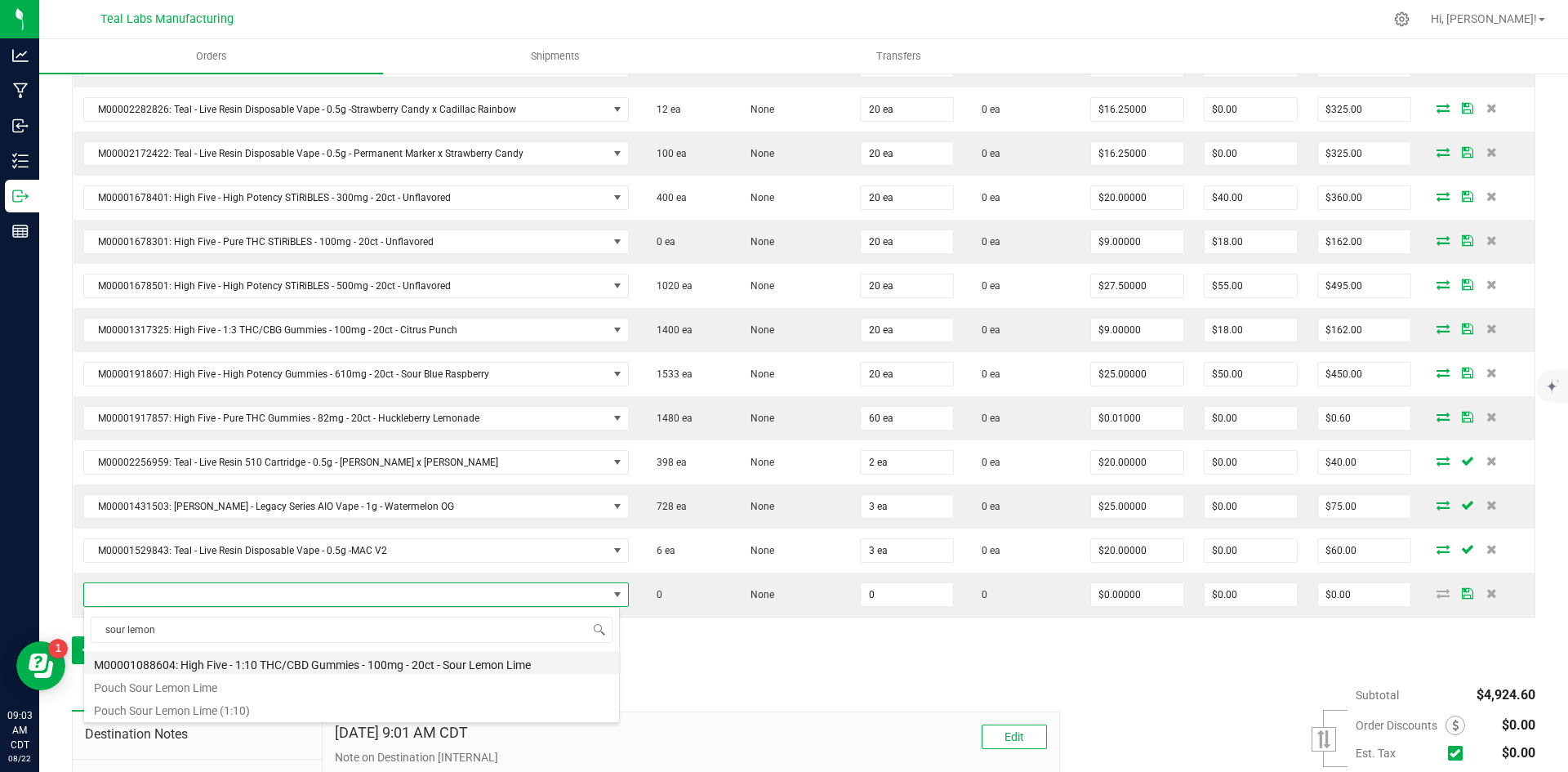
click at [417, 664] on li "M00001088604: High Five - 1:10 THC/CBD Gummies - 100mg - 20ct - Sour Lemon Lime" at bounding box center [352, 662] width 535 height 23
type input "0 ea"
type input "$11.50000"
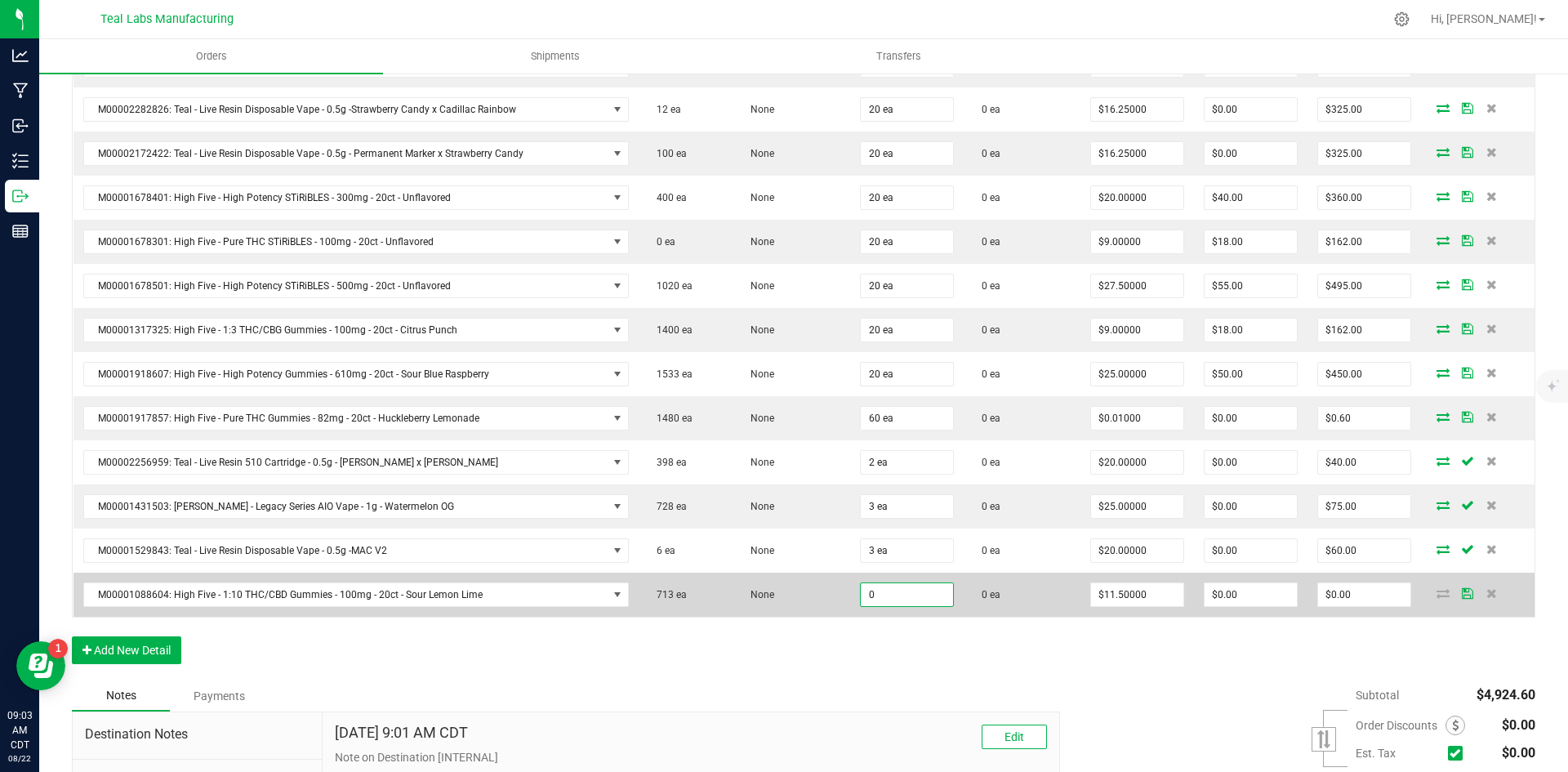
click at [891, 593] on input "0" at bounding box center [907, 594] width 92 height 23
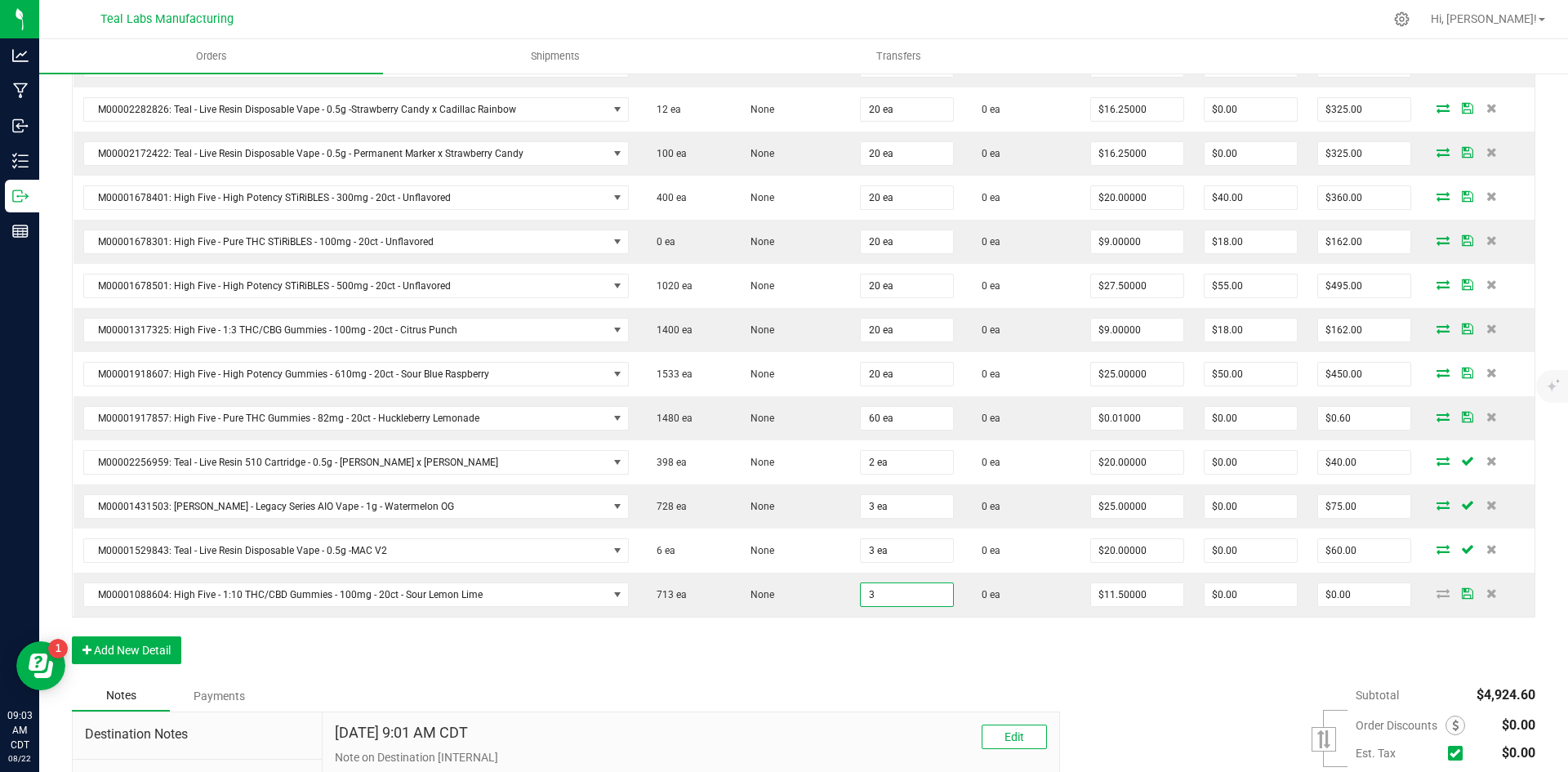
type input "3 ea"
type input "$34.50"
click at [875, 659] on div "Order Details Print All Labels Item Sellable Strain Qty Ordered Qty Allocated U…" at bounding box center [803, 127] width 1463 height 1106
click at [97, 647] on button "Add New Detail" at bounding box center [126, 650] width 110 height 28
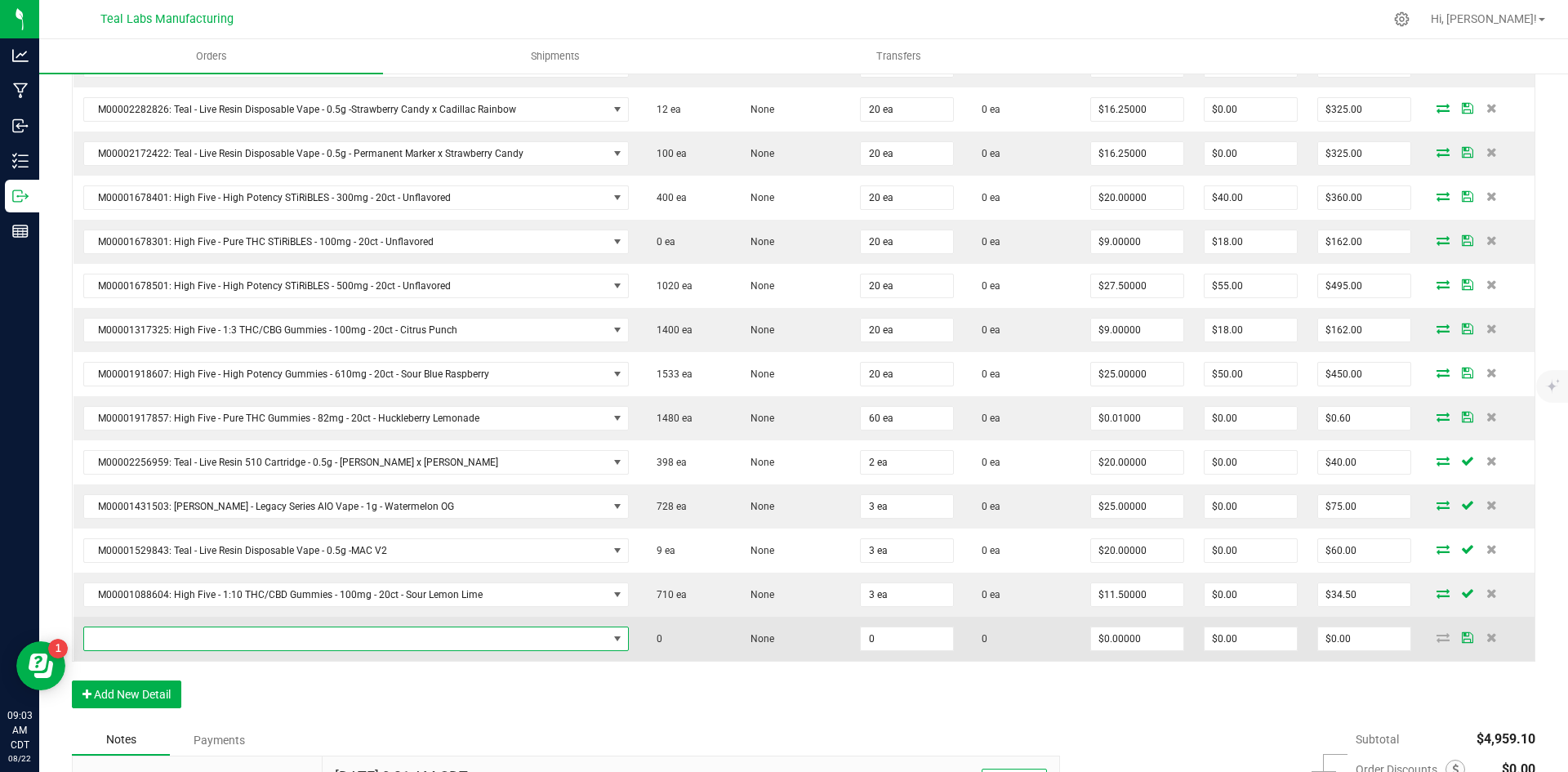
click at [239, 641] on span "NO DATA FOUND" at bounding box center [346, 639] width 523 height 23
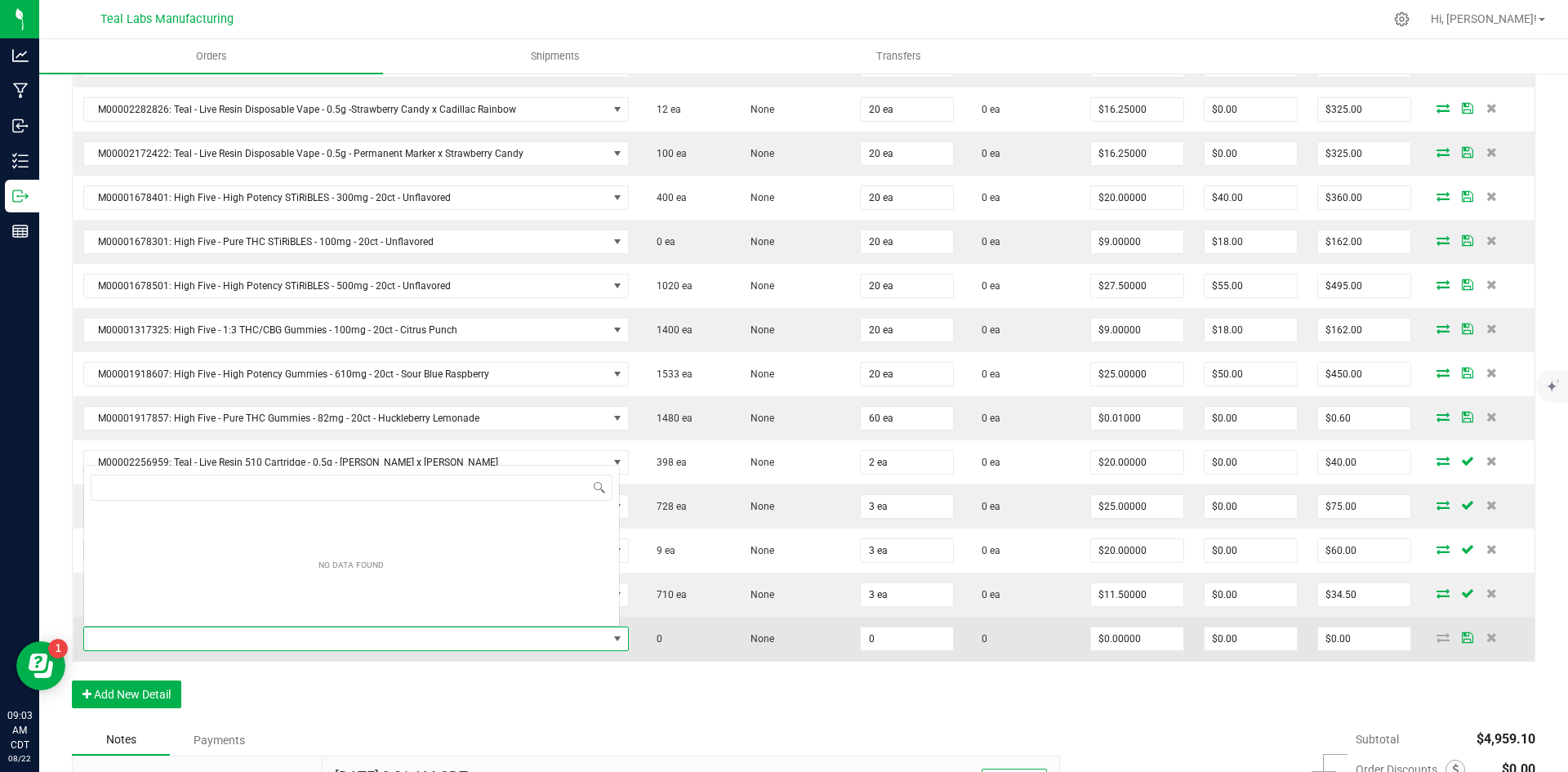
scroll to position [25, 532]
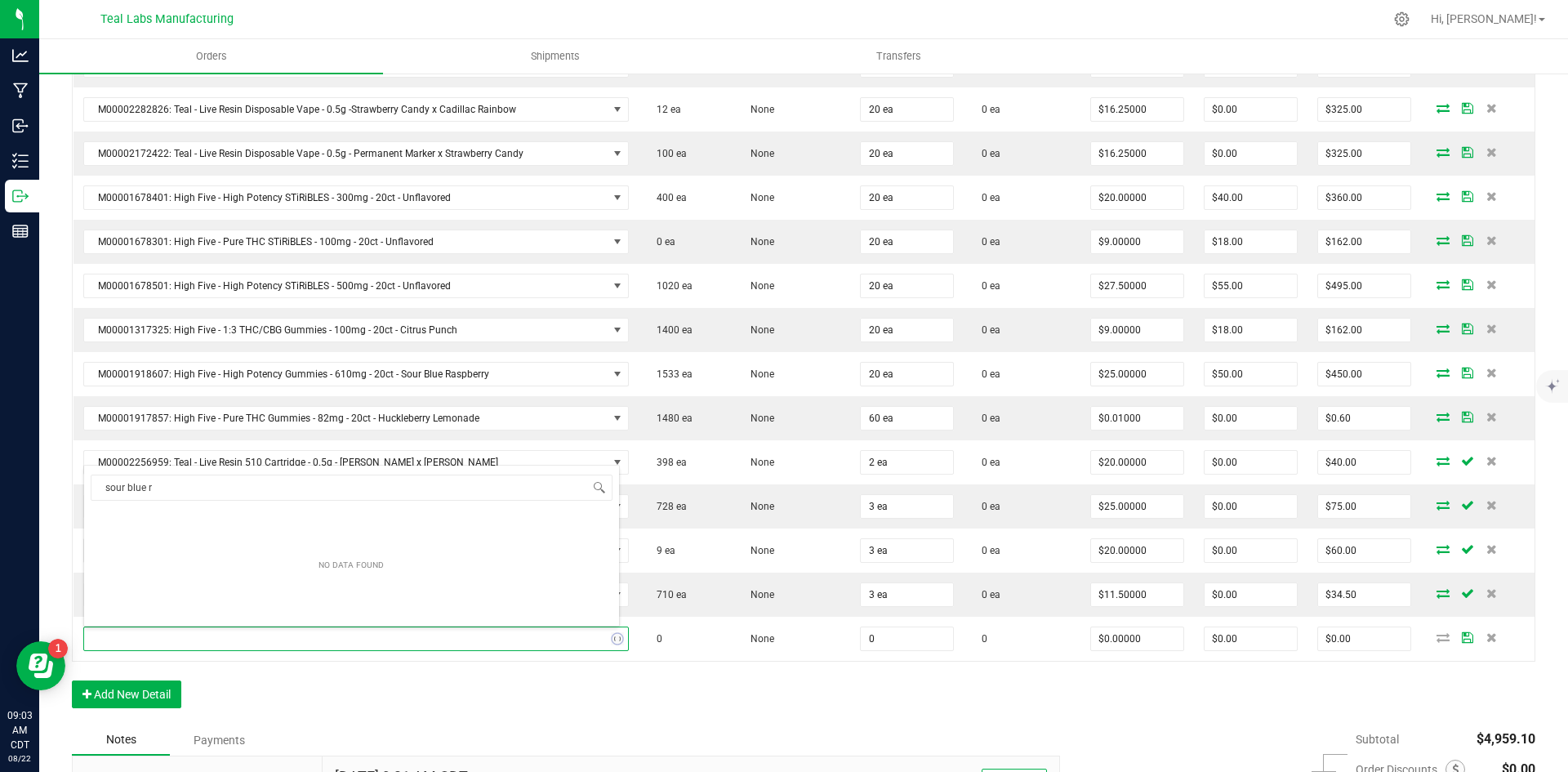
type input "sour blue"
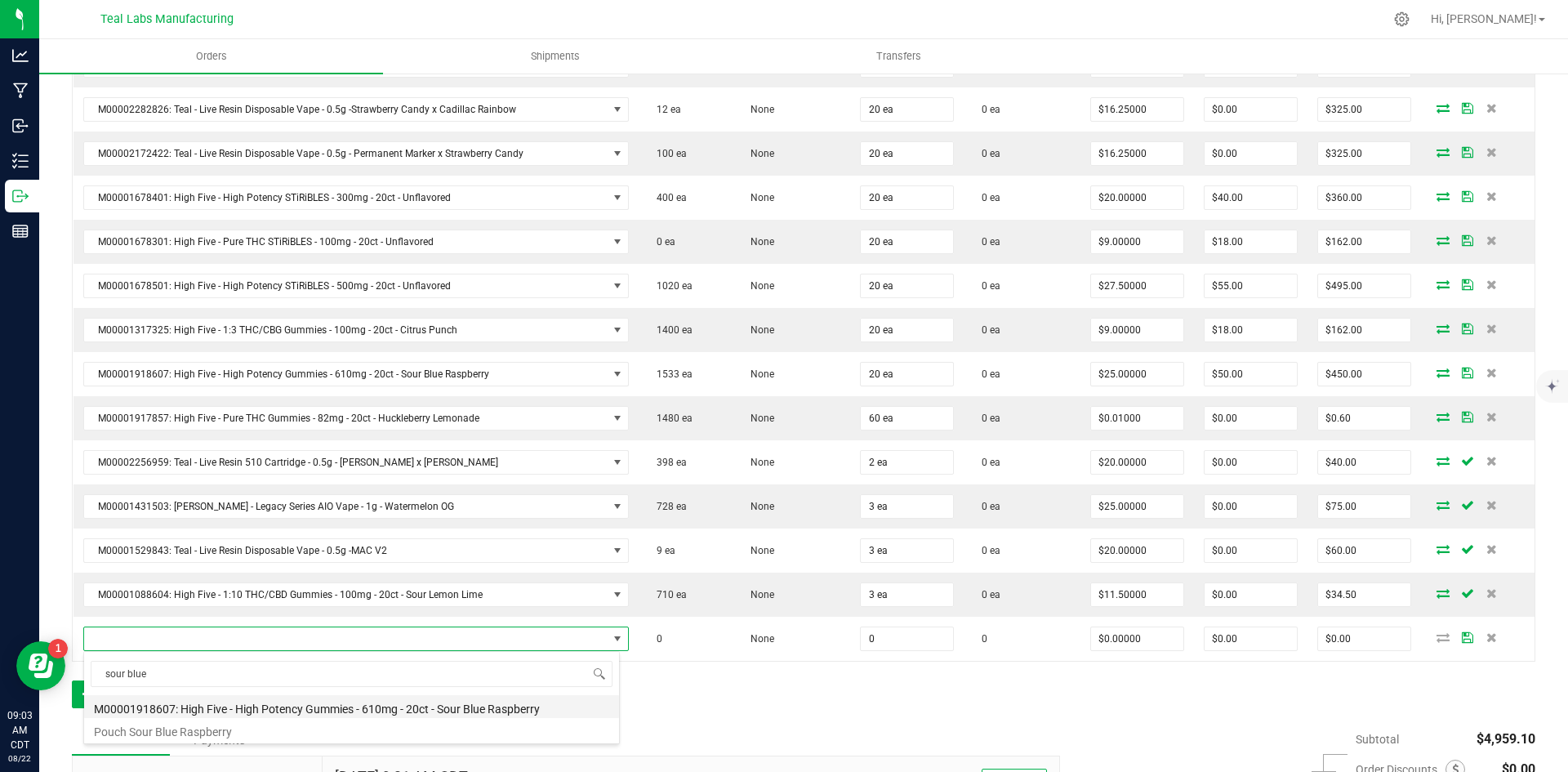
click at [441, 709] on li "M00001918607: High Five - High Potency Gummies - 610mg - 20ct - Sour Blue Raspb…" at bounding box center [352, 707] width 535 height 23
type input "0 ea"
type input "$25.00000"
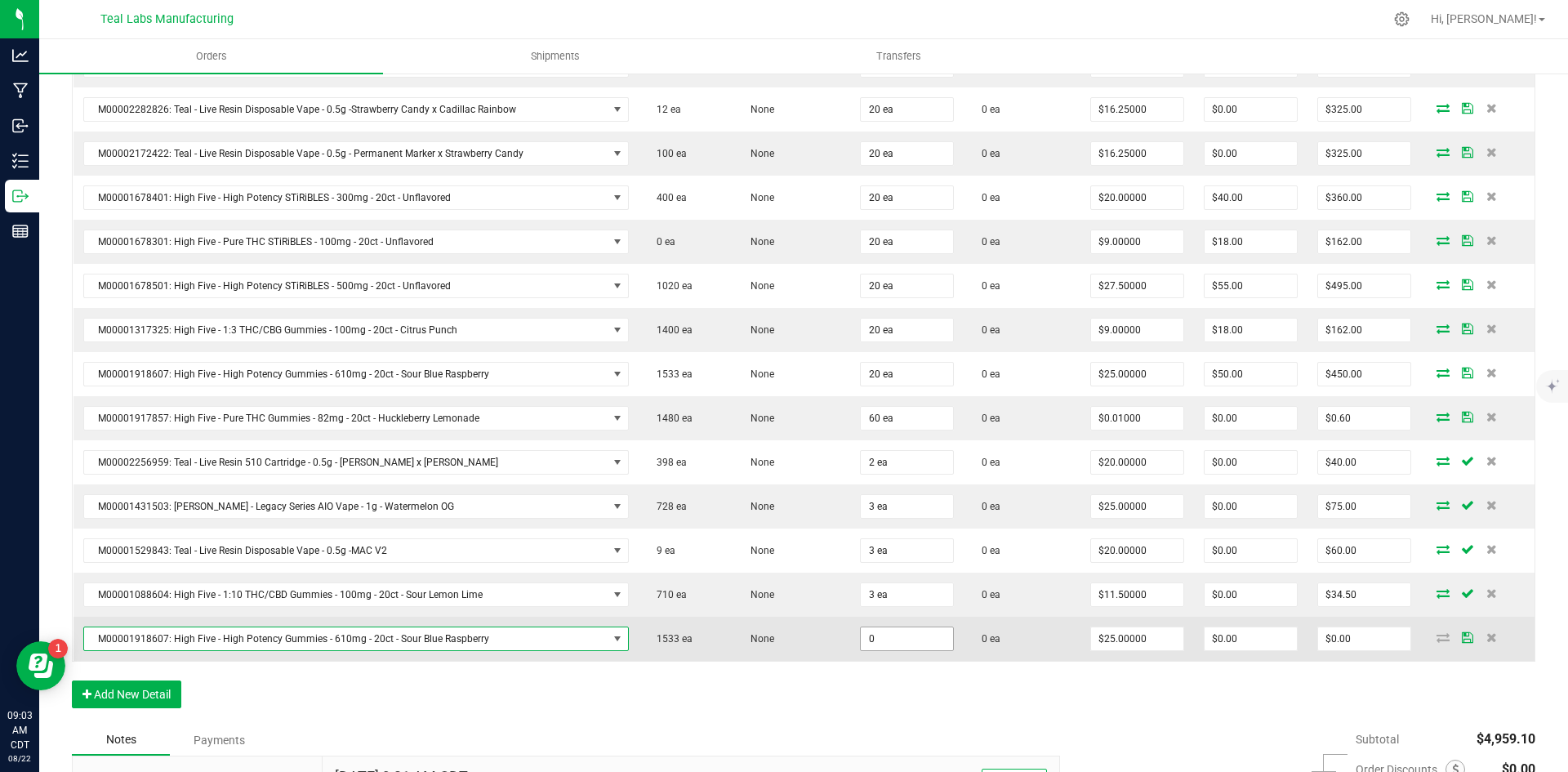
click at [913, 645] on input "0" at bounding box center [907, 639] width 92 height 23
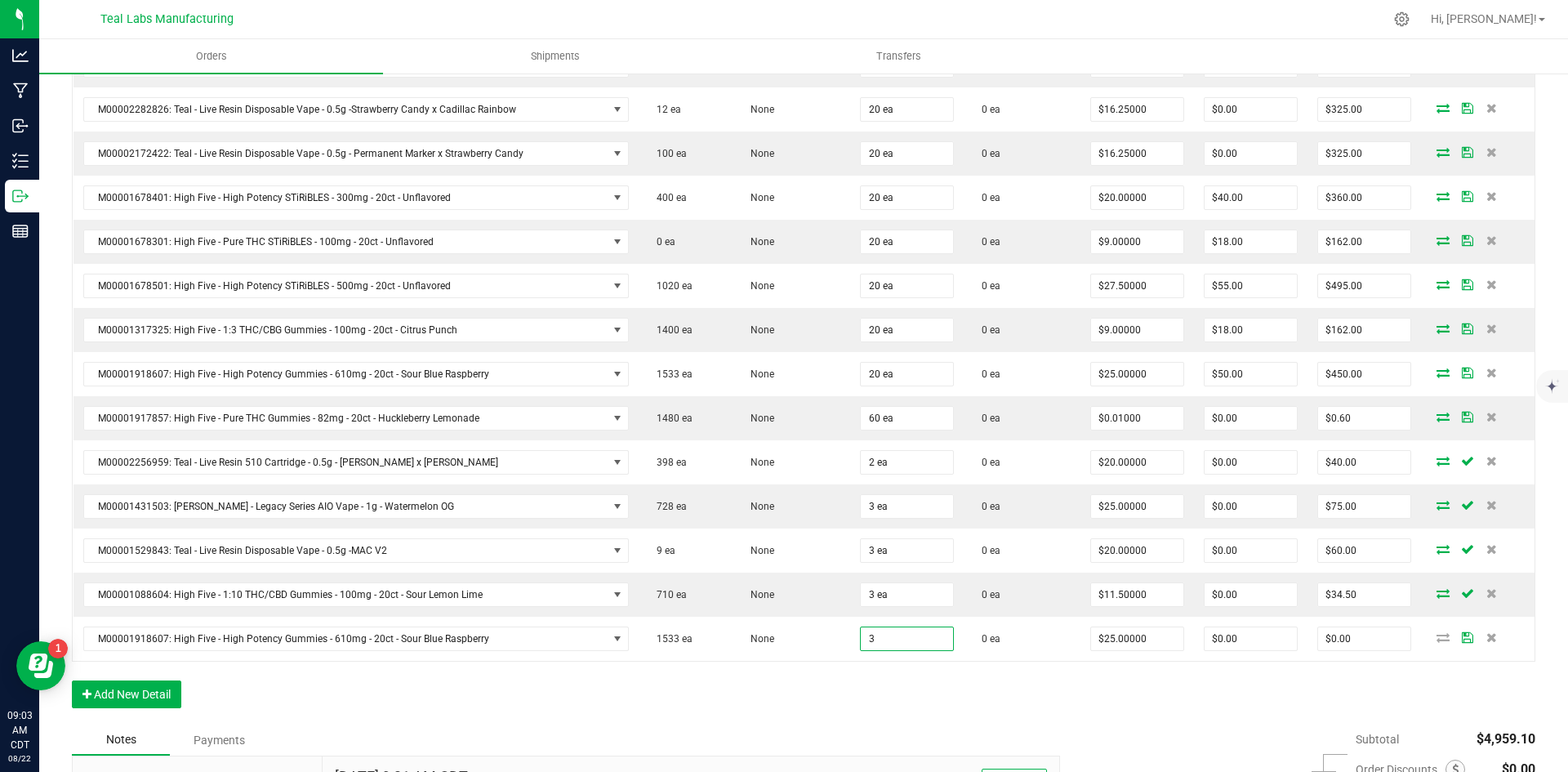
type input "3 ea"
type input "$75.00"
click at [916, 704] on div "Order Details Print All Labels Item Sellable Strain Qty Ordered Qty Allocated U…" at bounding box center [803, 149] width 1463 height 1151
click at [153, 690] on button "Add New Detail" at bounding box center [126, 694] width 110 height 28
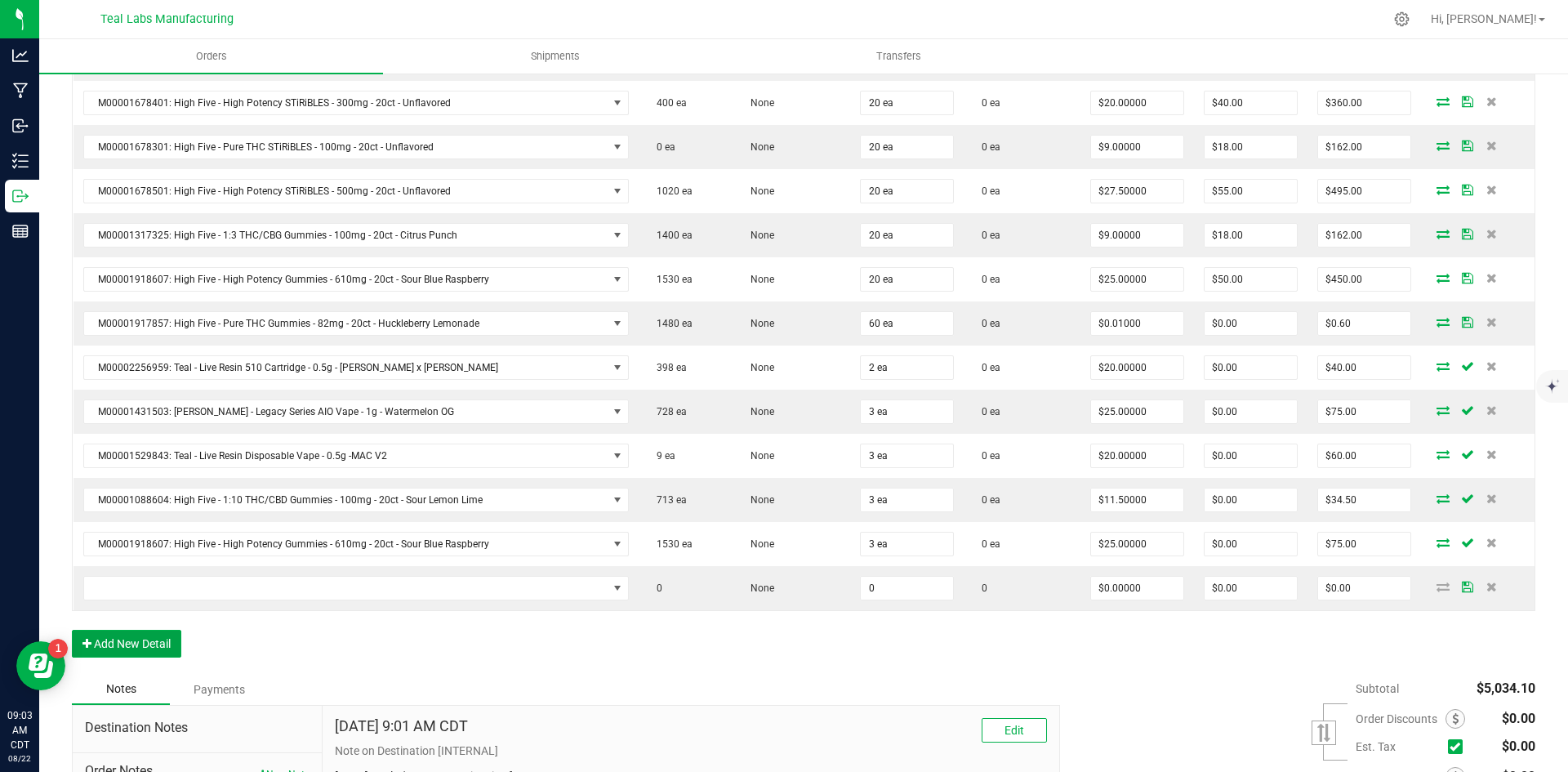
scroll to position [1172, 0]
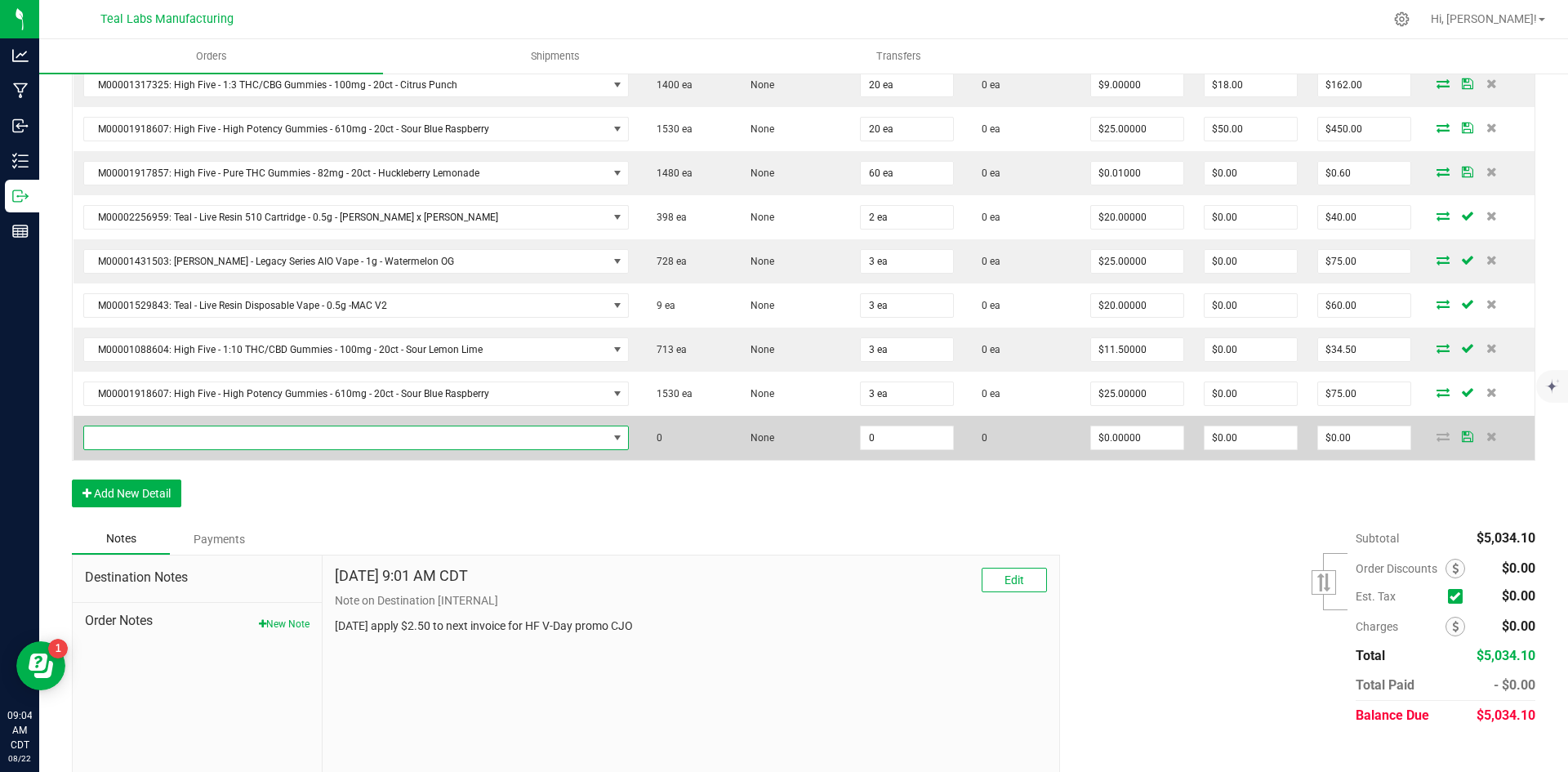
click at [410, 438] on span "NO DATA FOUND" at bounding box center [346, 438] width 523 height 23
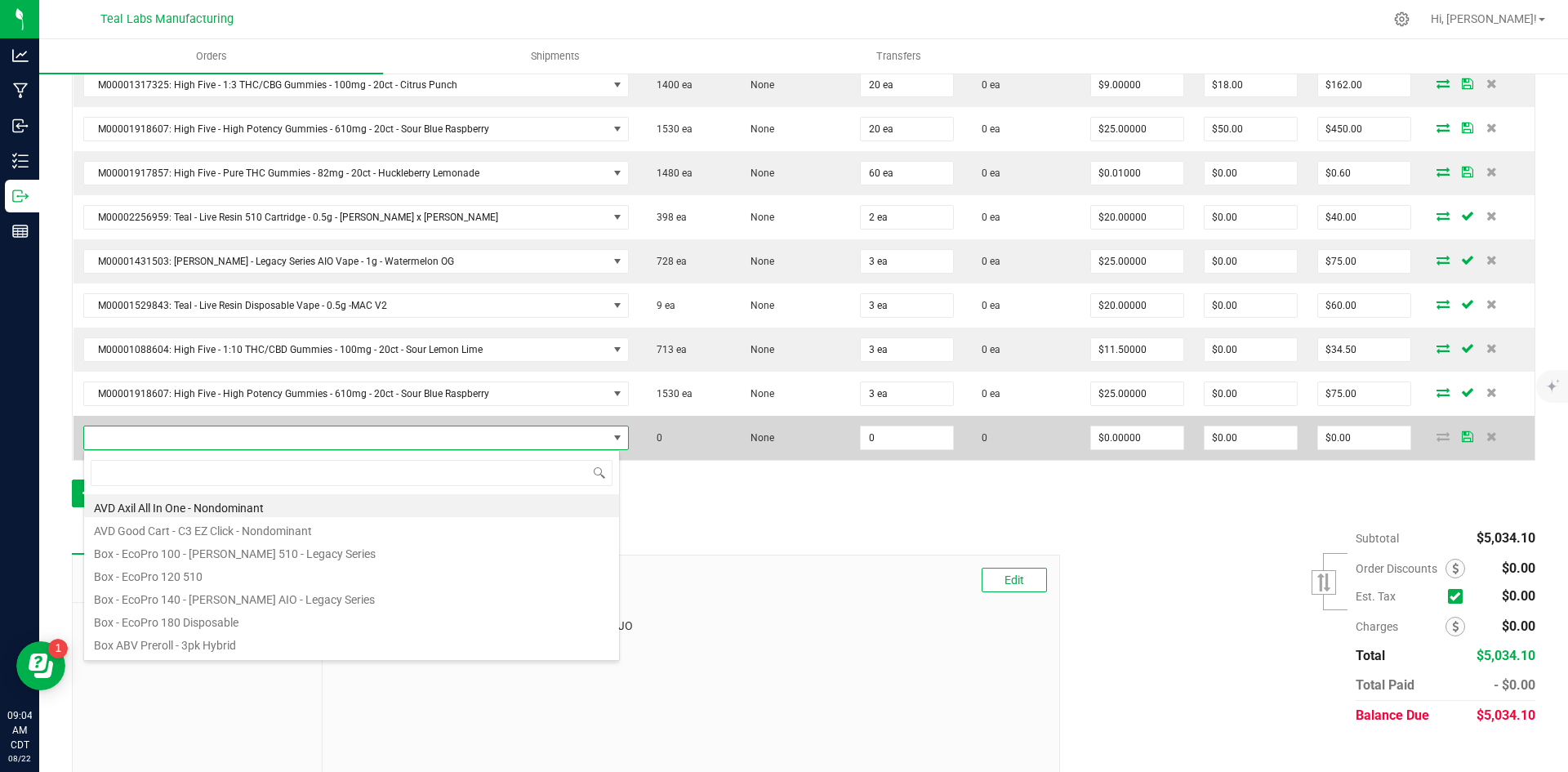
scroll to position [25, 532]
type input "missi"
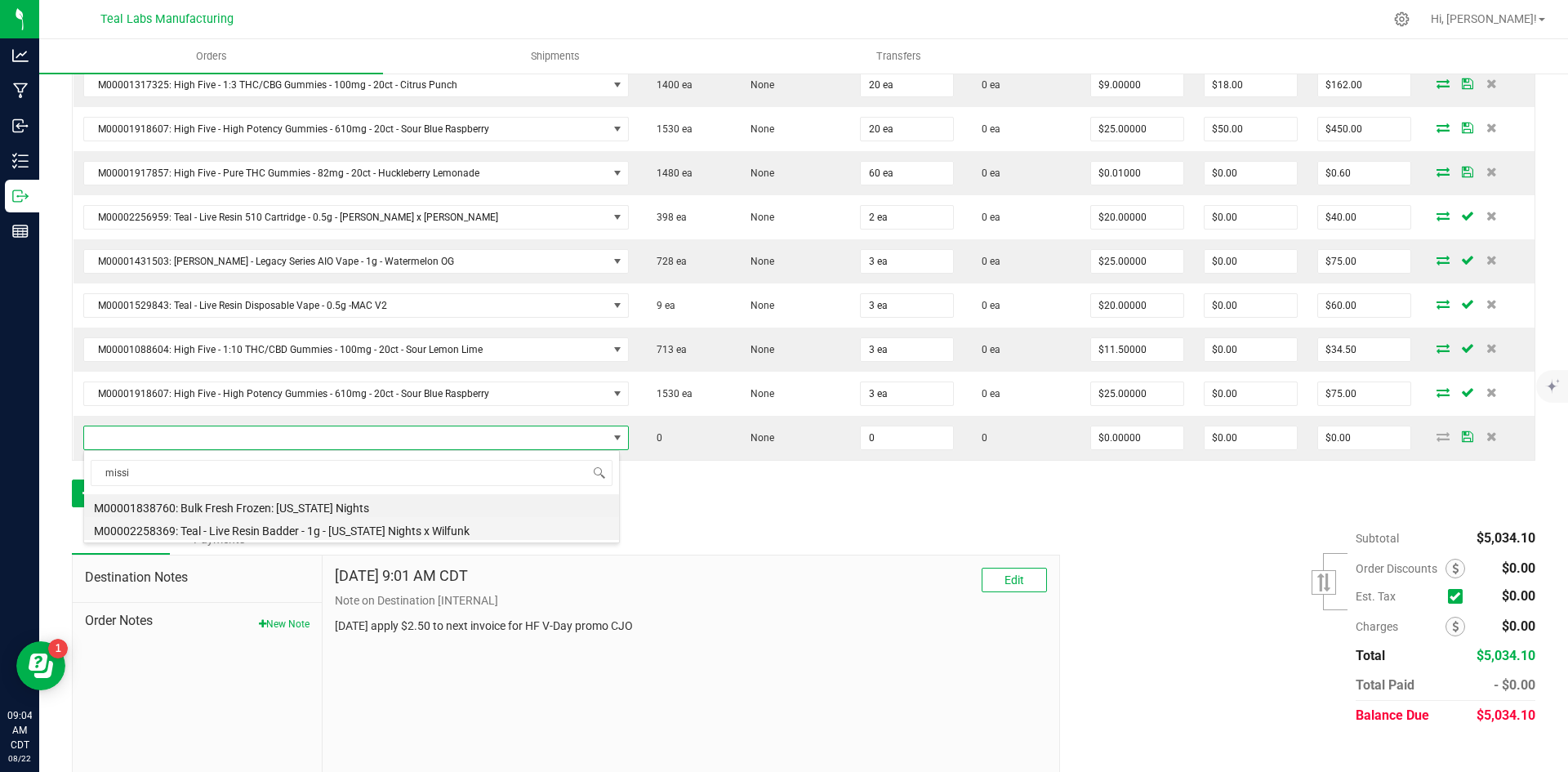
click at [440, 527] on li "M00002258369: Teal - Live Resin Badder - 1g - [US_STATE] Nights x Wilfunk" at bounding box center [352, 528] width 535 height 23
type input "0 ea"
type input "$22.50000"
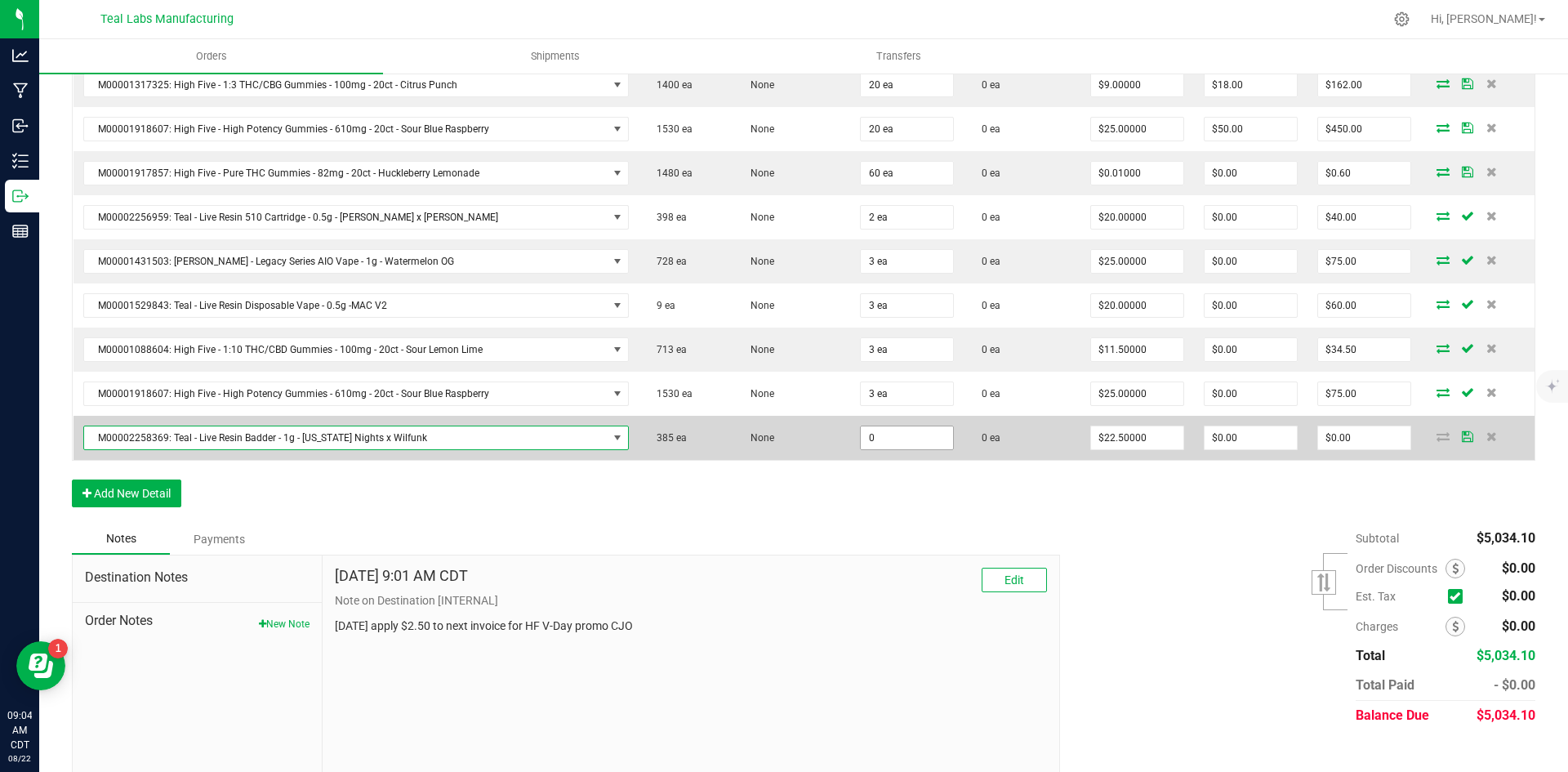
click at [893, 429] on input "0" at bounding box center [907, 438] width 92 height 23
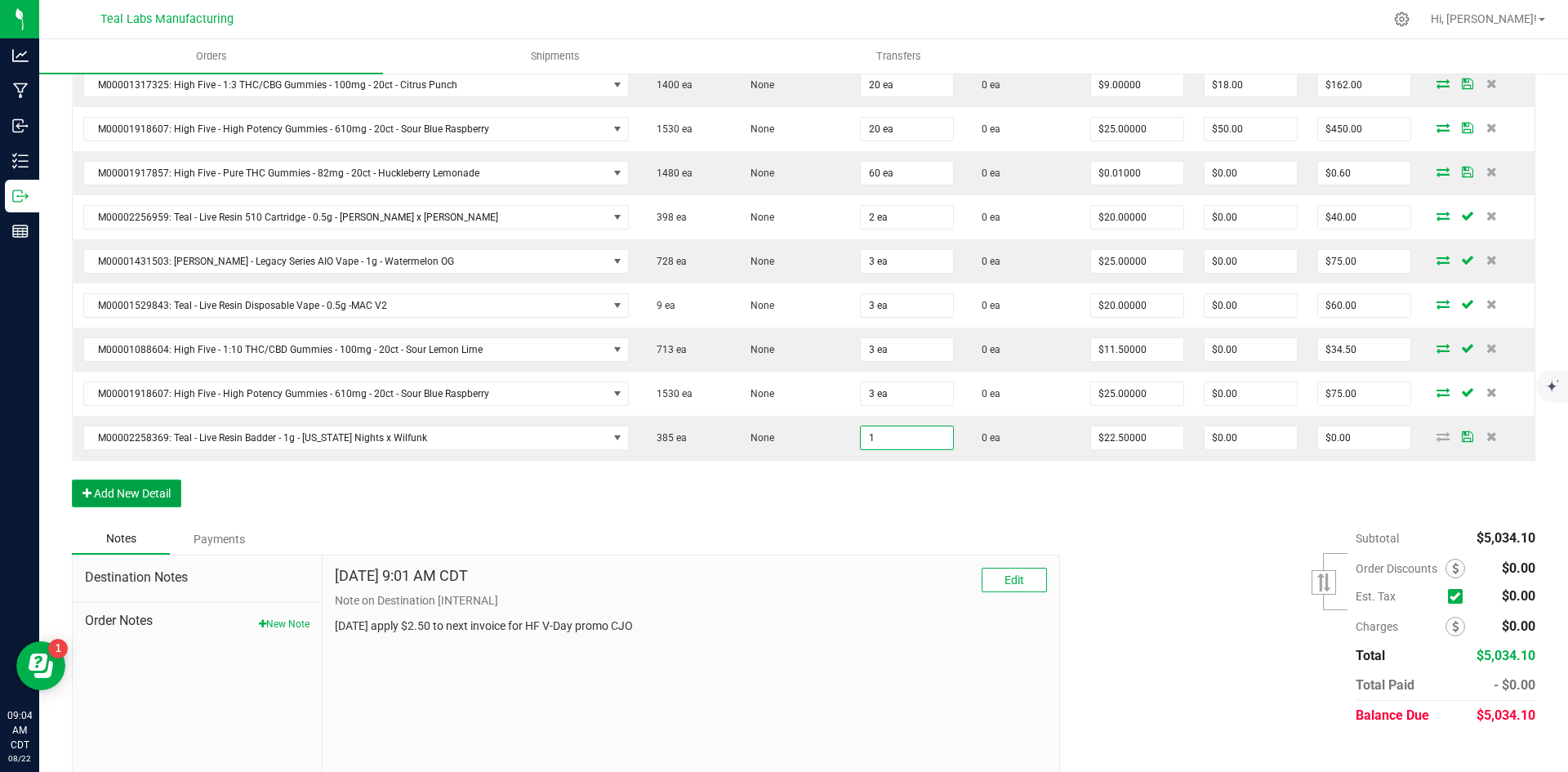
type input "1 ea"
type input "$22.50"
click at [156, 482] on button "Add New Detail" at bounding box center [126, 494] width 110 height 28
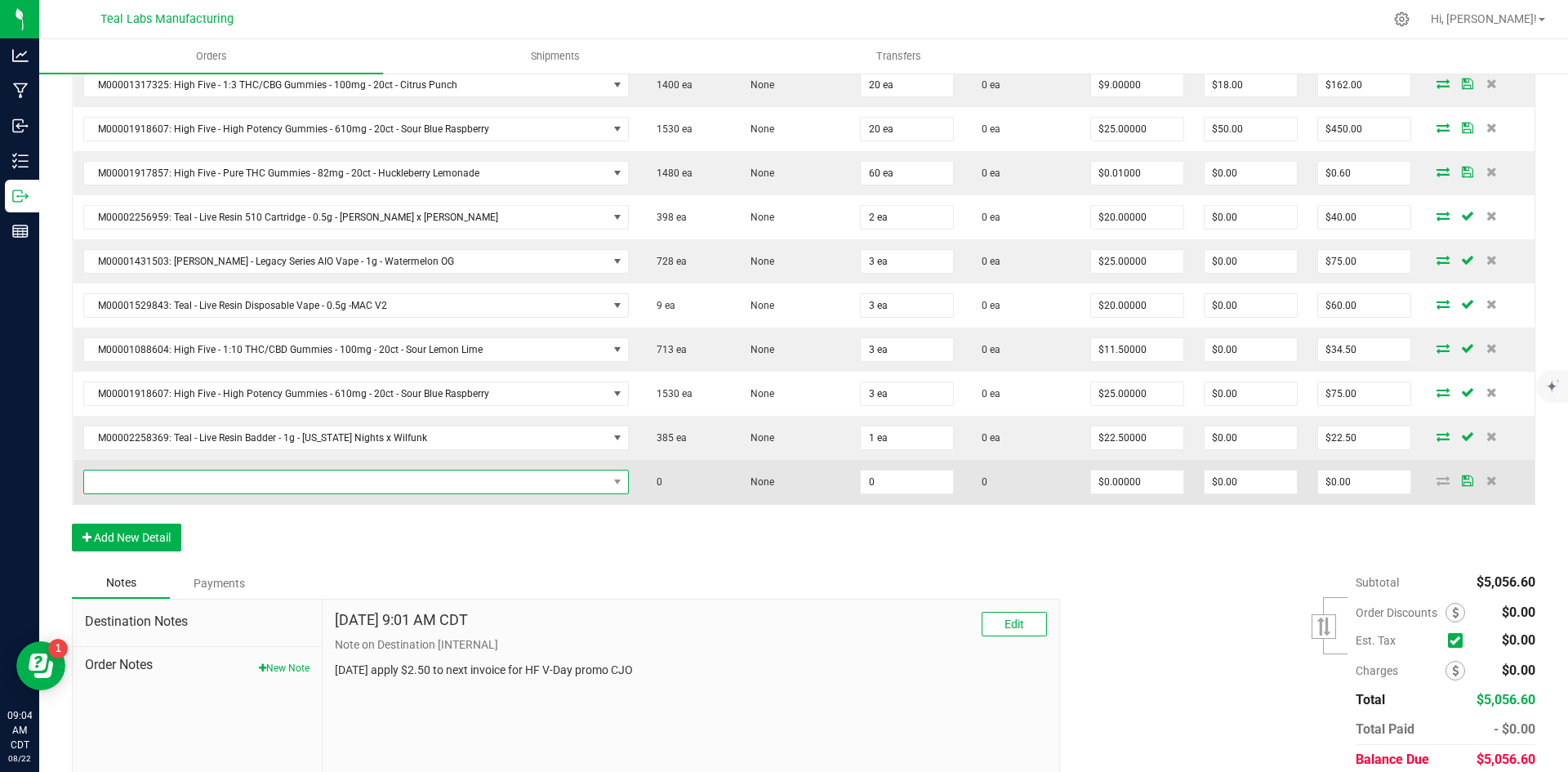
click at [201, 484] on span "NO DATA FOUND" at bounding box center [346, 482] width 523 height 23
click at [277, 481] on span "NO DATA FOUND" at bounding box center [346, 482] width 523 height 23
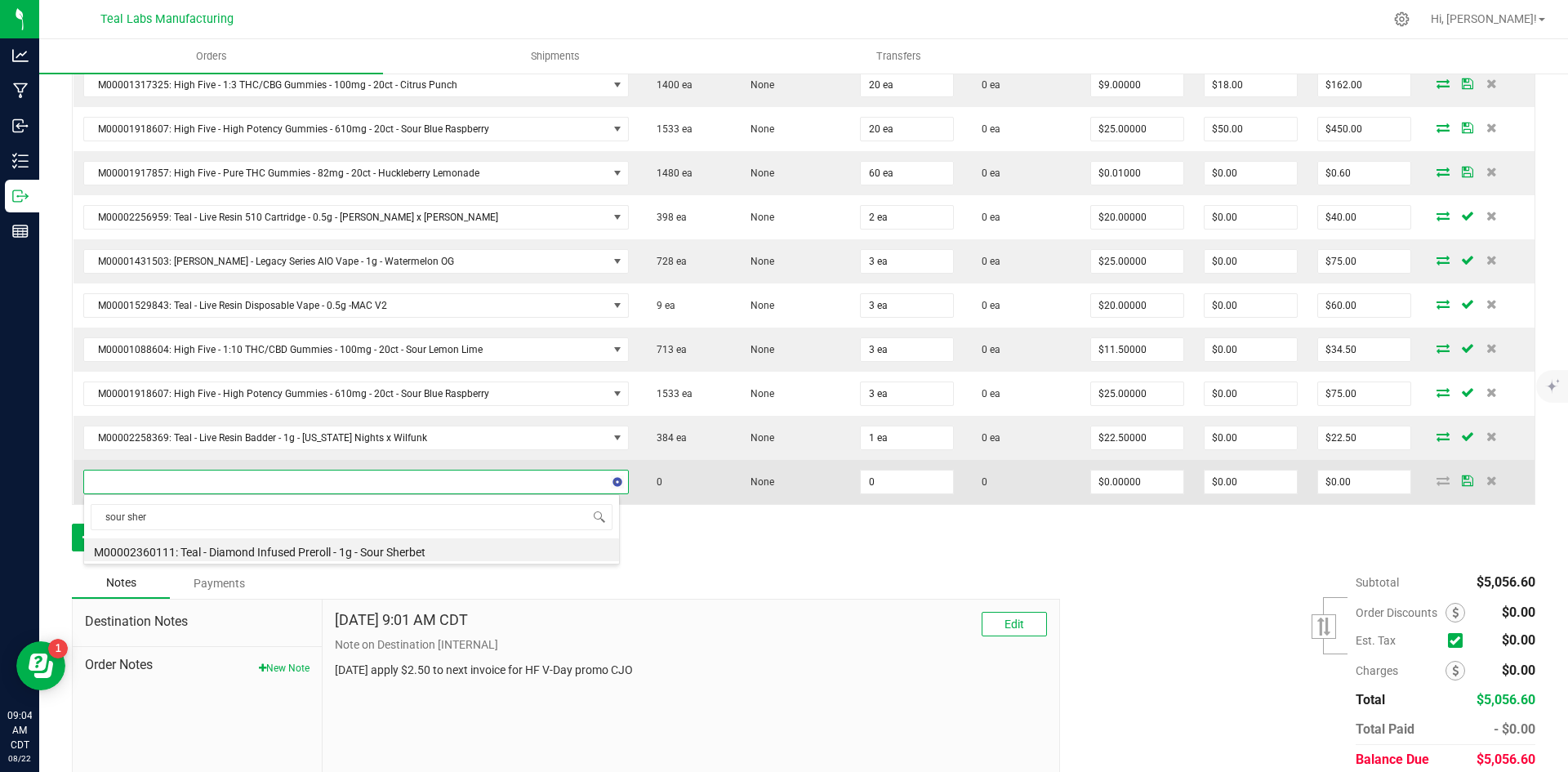
type input "sour sherb"
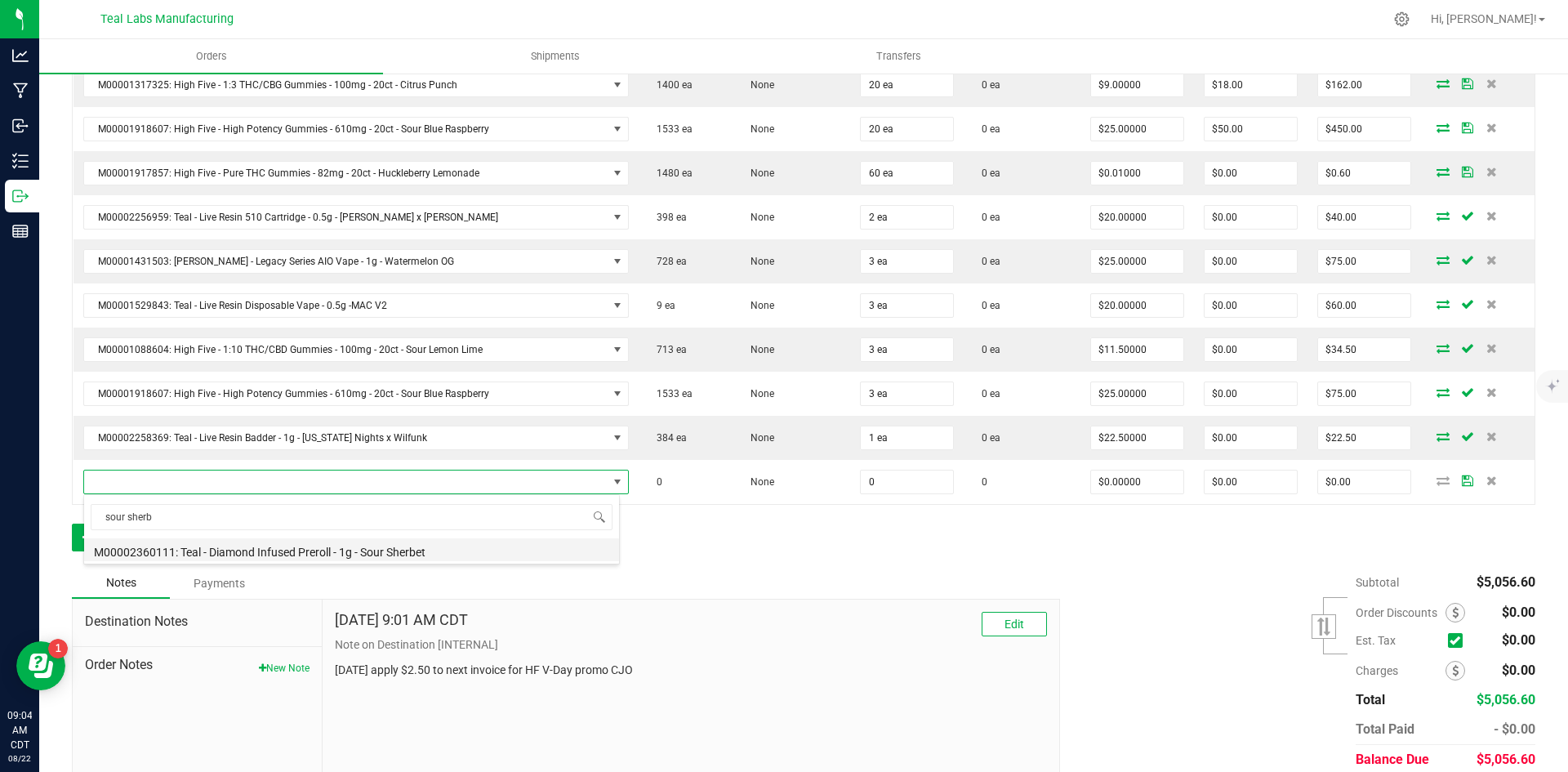
click at [372, 554] on li "M00002360111: Teal - Diamond Infused Preroll - 1g - Sour Sherbet" at bounding box center [352, 550] width 535 height 23
type input "0 ea"
type input "$10.00000"
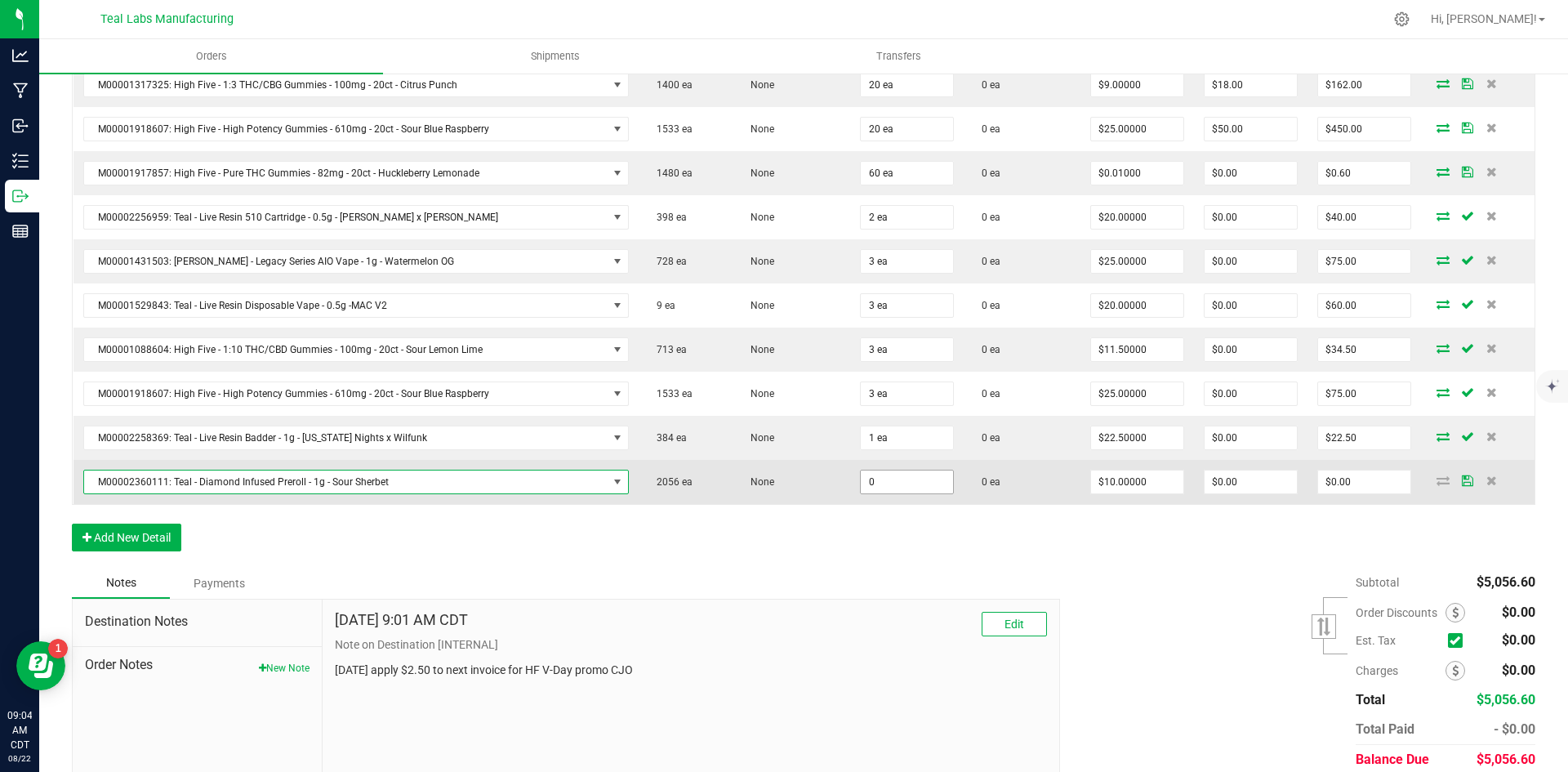
click at [917, 489] on input "0" at bounding box center [907, 482] width 92 height 23
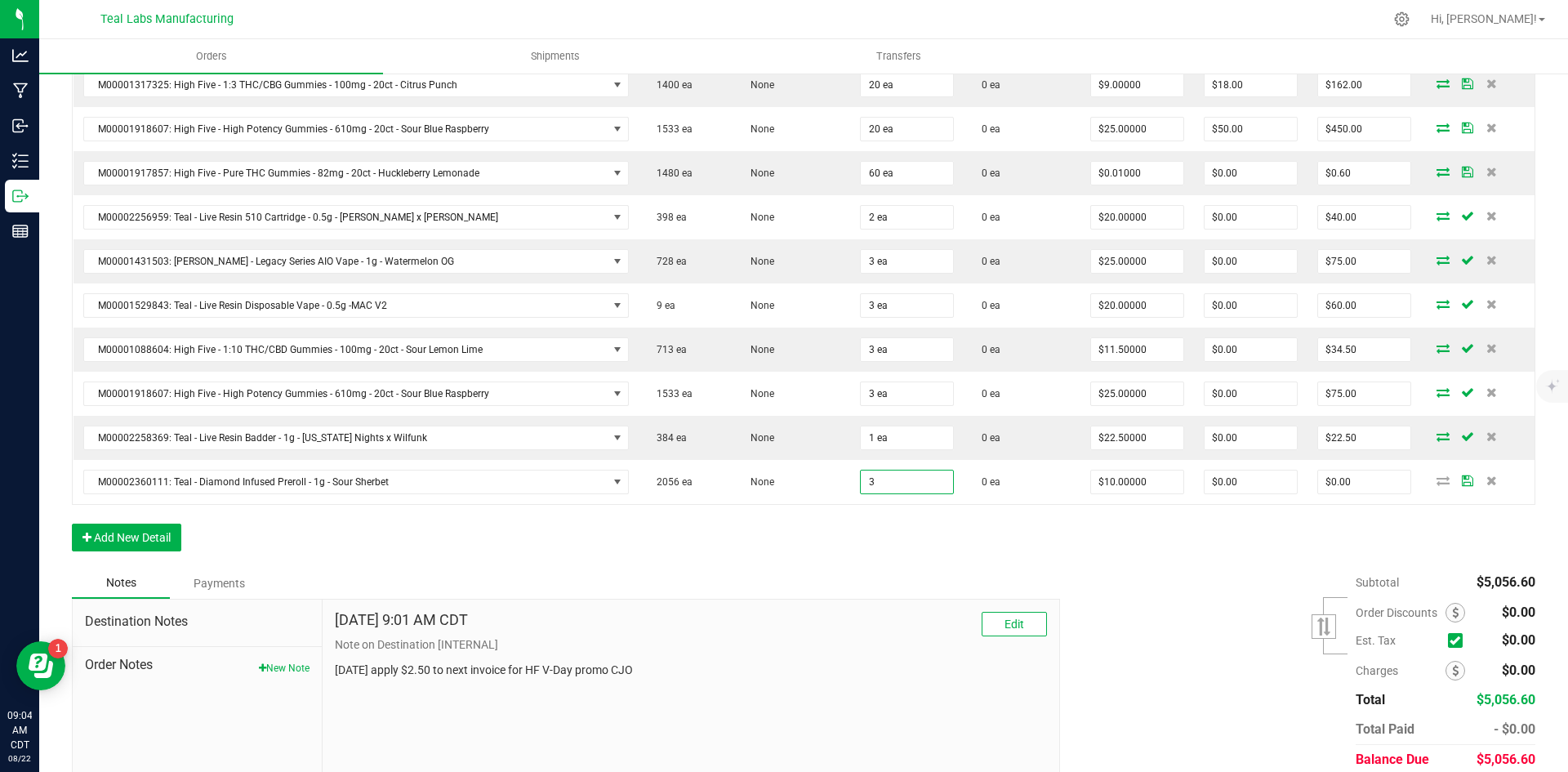
type input "3 ea"
type input "$30.00"
click at [156, 540] on button "Add New Detail" at bounding box center [126, 538] width 110 height 28
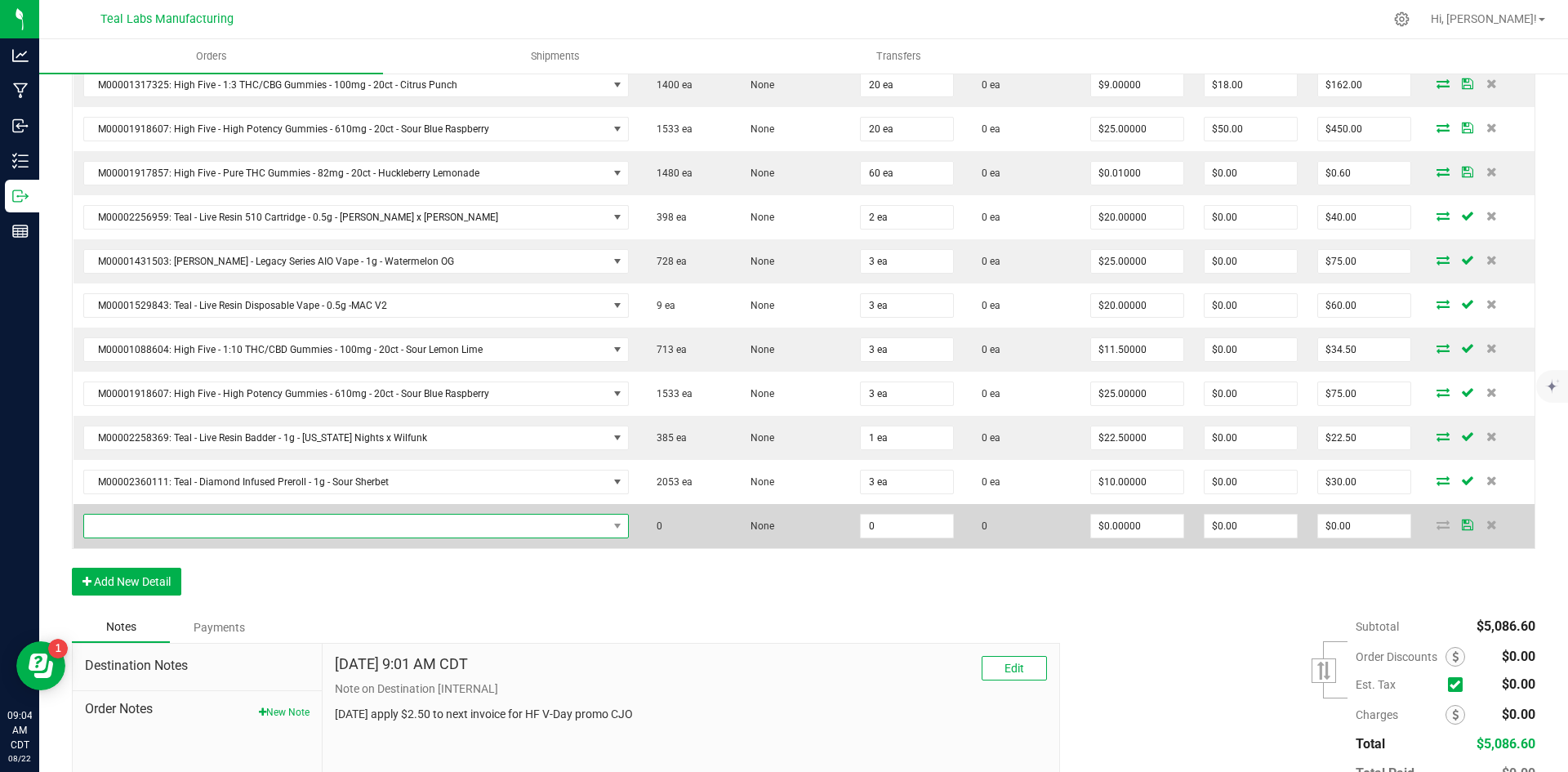
click at [381, 524] on span "NO DATA FOUND" at bounding box center [346, 526] width 523 height 23
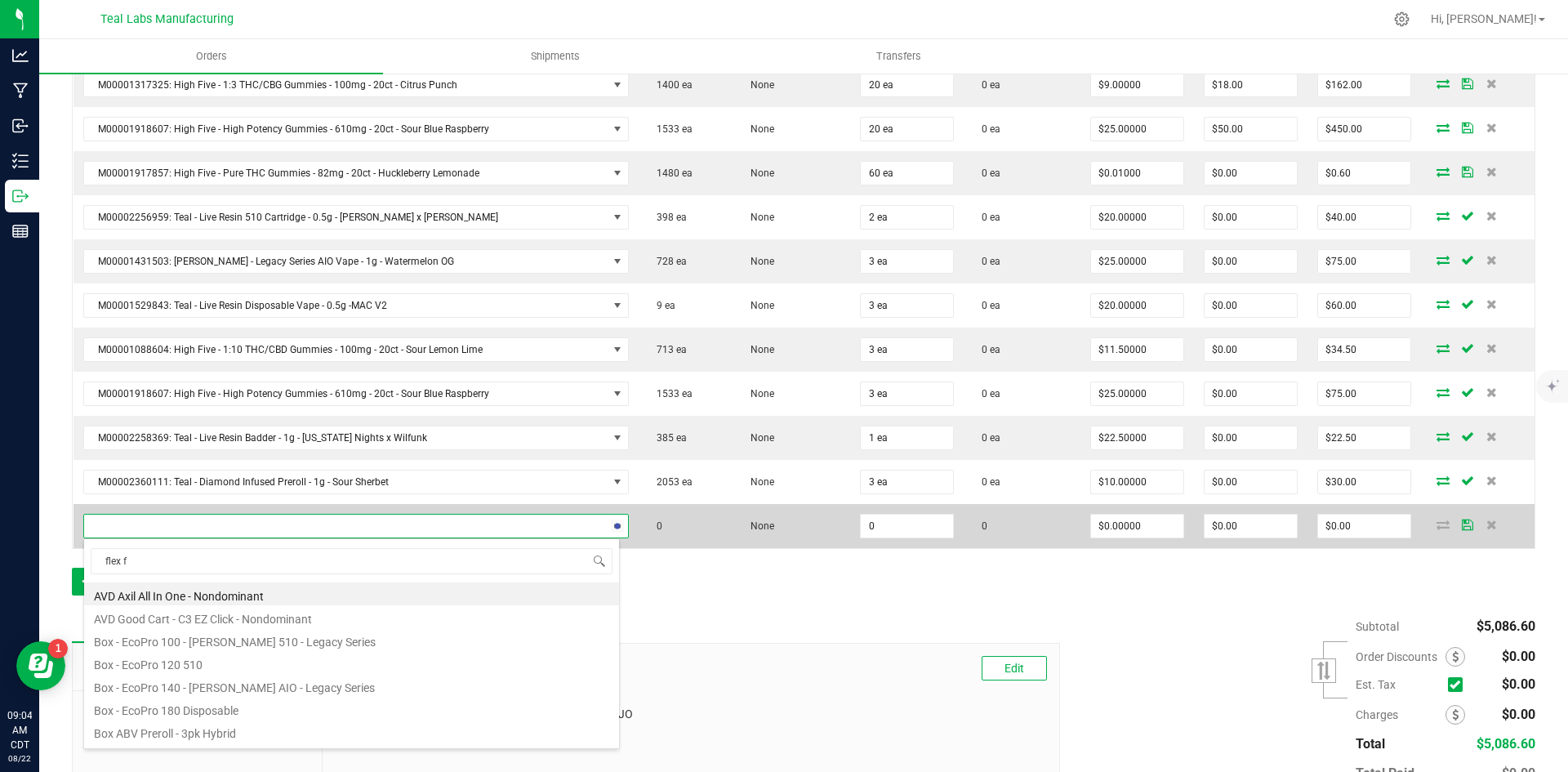
type input "flex fu"
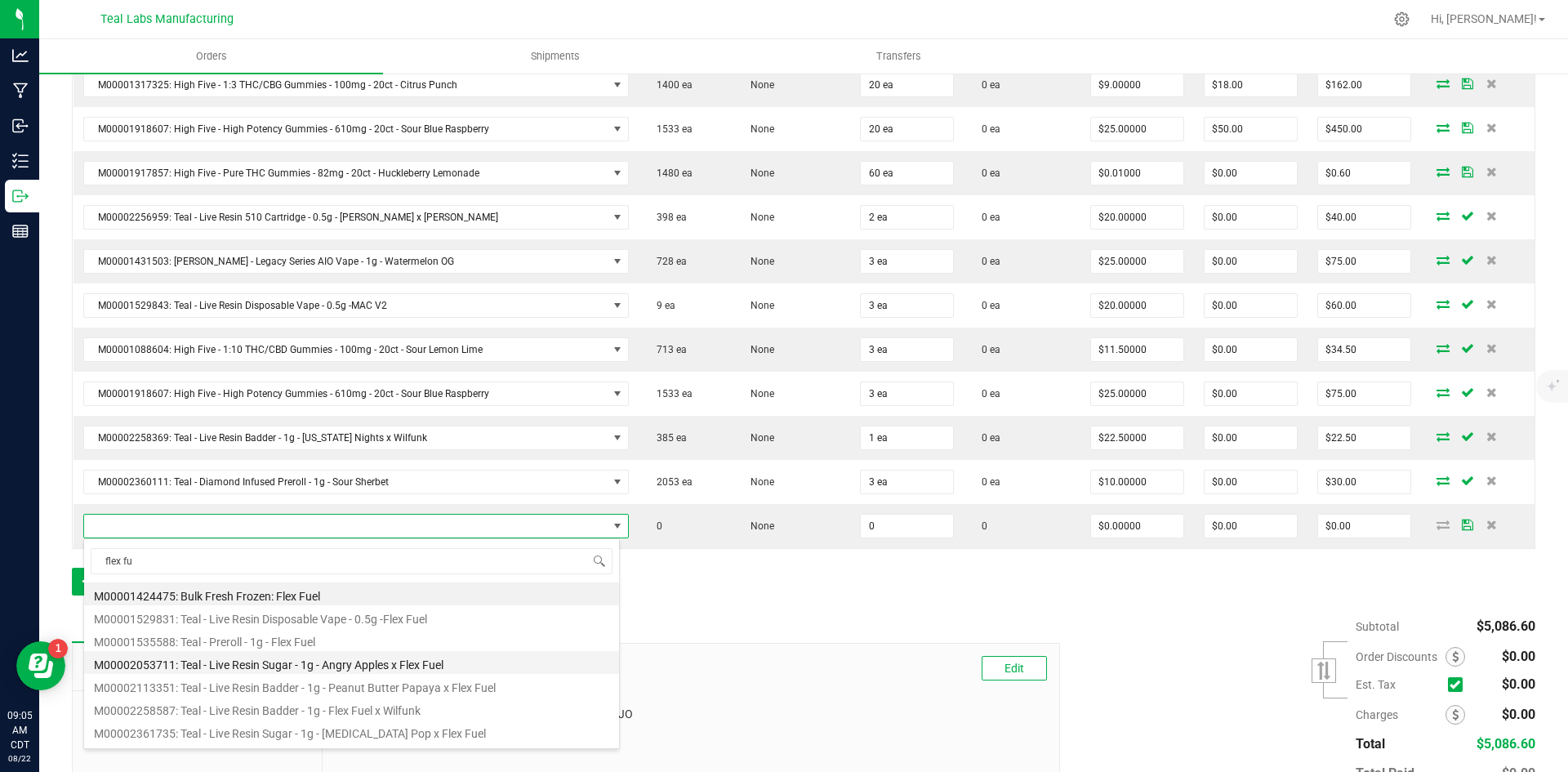
scroll to position [42, 0]
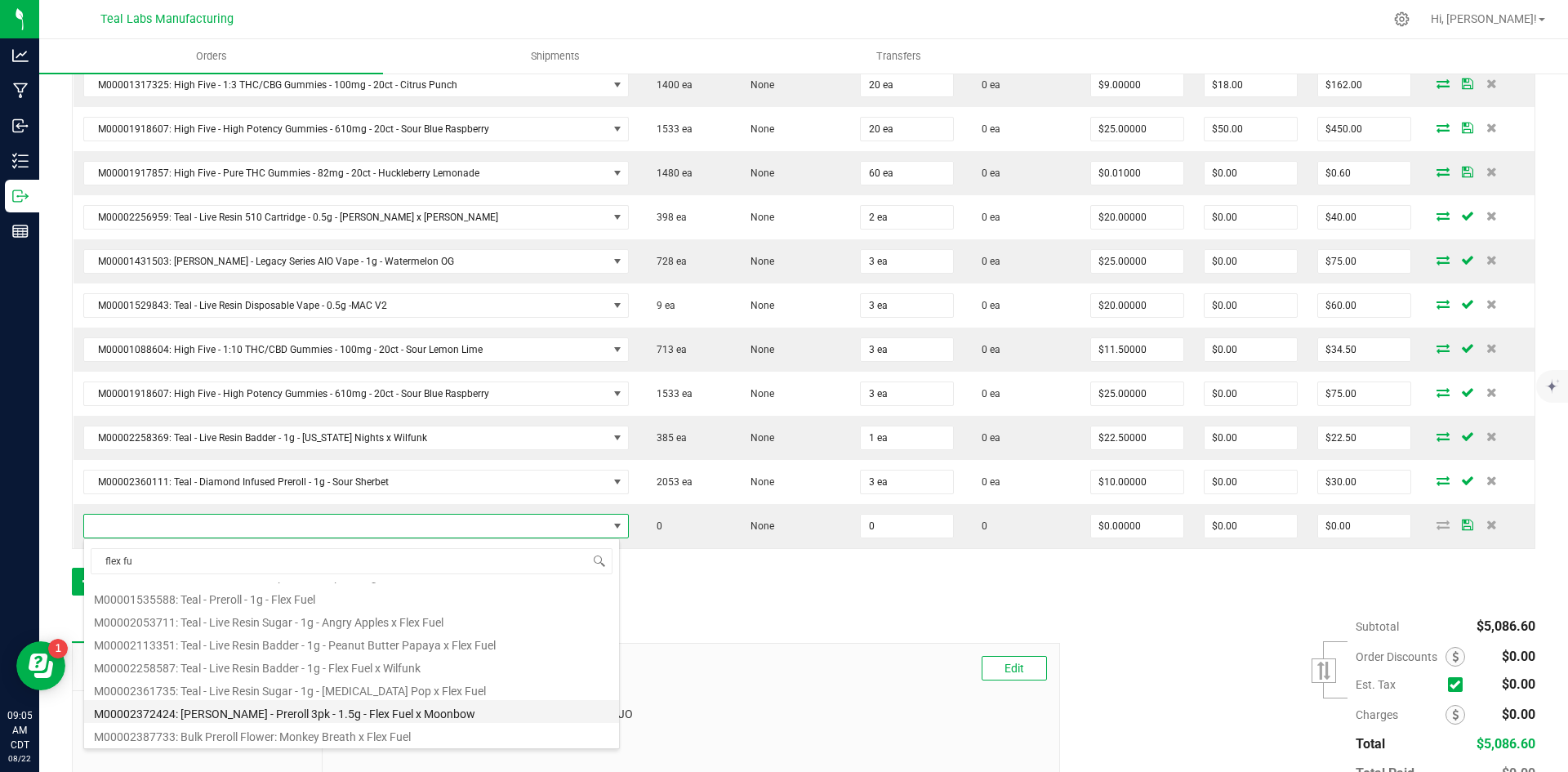
click at [405, 715] on li "M00002372424: [PERSON_NAME] - Preroll 3pk - 1.5g - Flex Fuel x Moonbow" at bounding box center [352, 712] width 535 height 23
type input "0 ea"
type input "$8.00000"
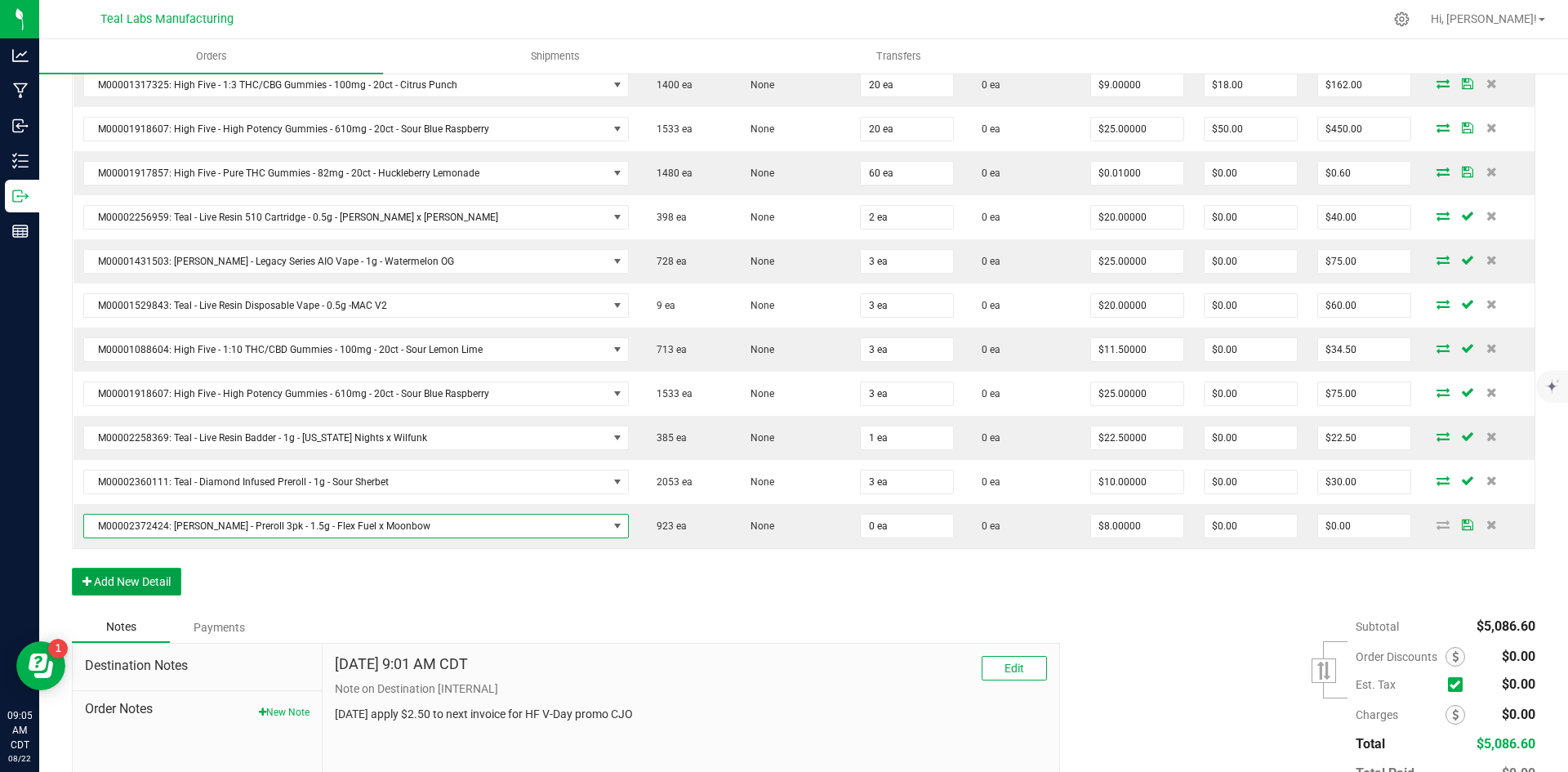
click at [127, 583] on button "Add New Detail" at bounding box center [126, 581] width 110 height 28
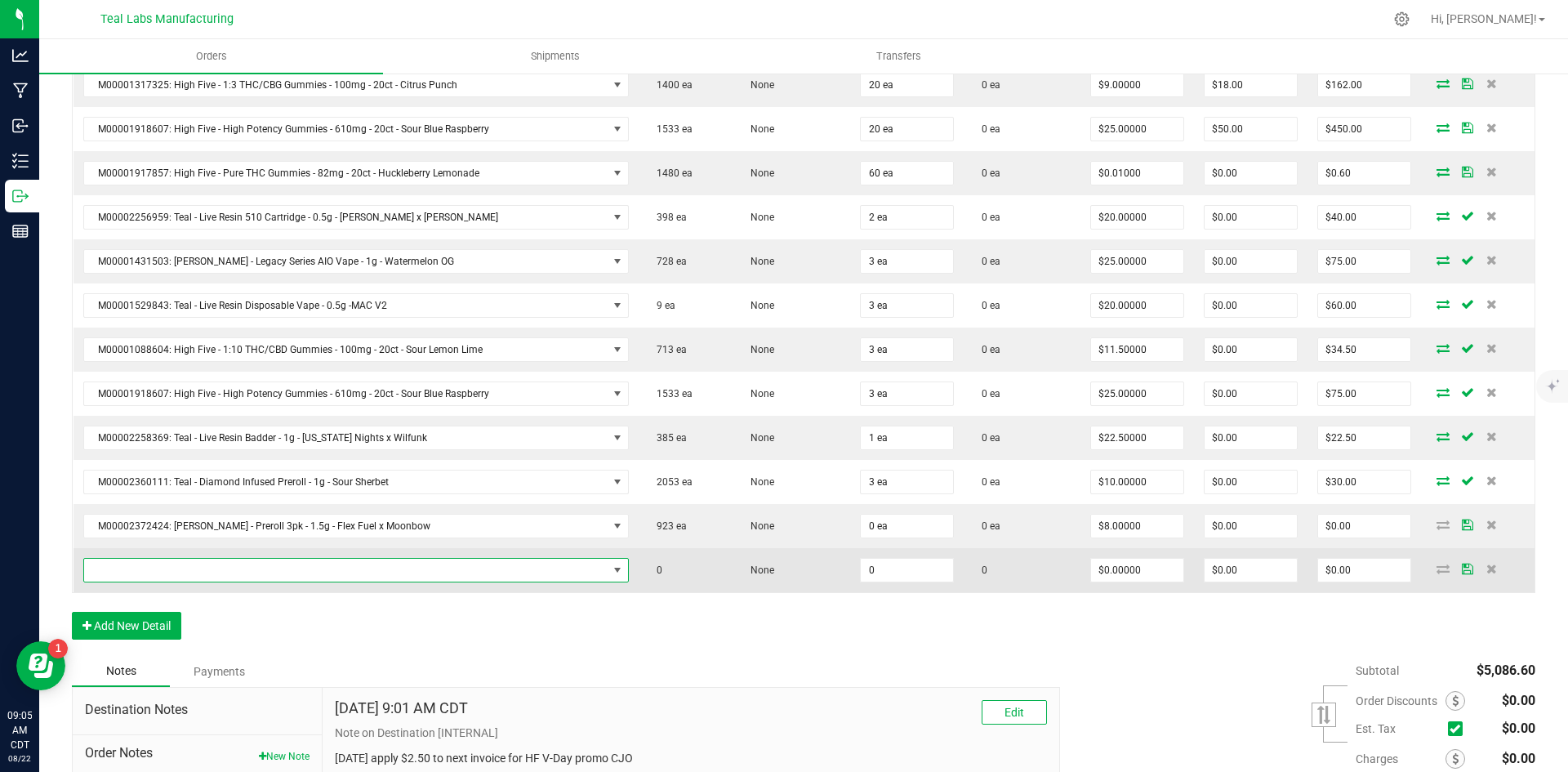
click at [147, 567] on span "NO DATA FOUND" at bounding box center [346, 570] width 523 height 23
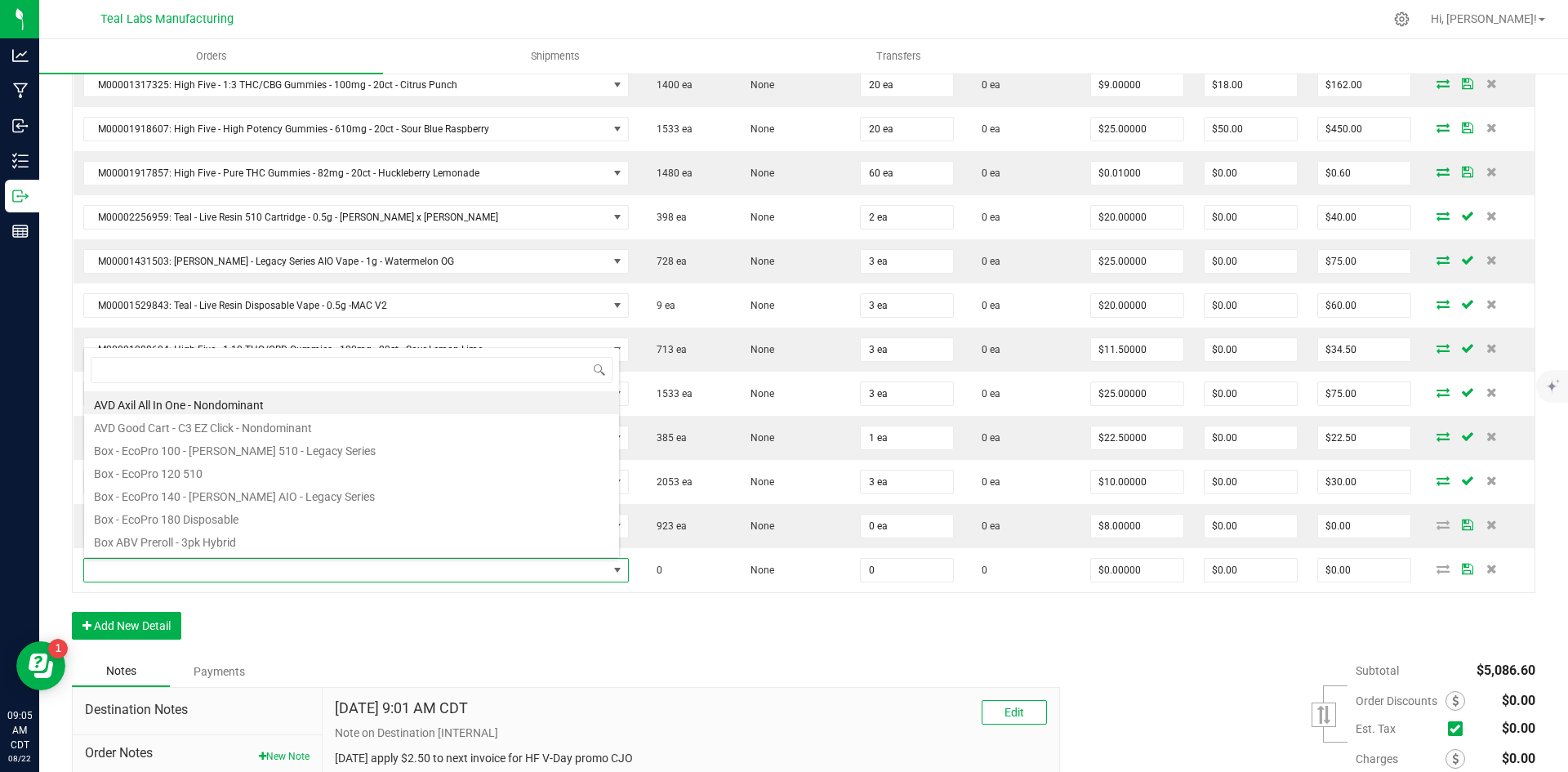
scroll to position [25, 532]
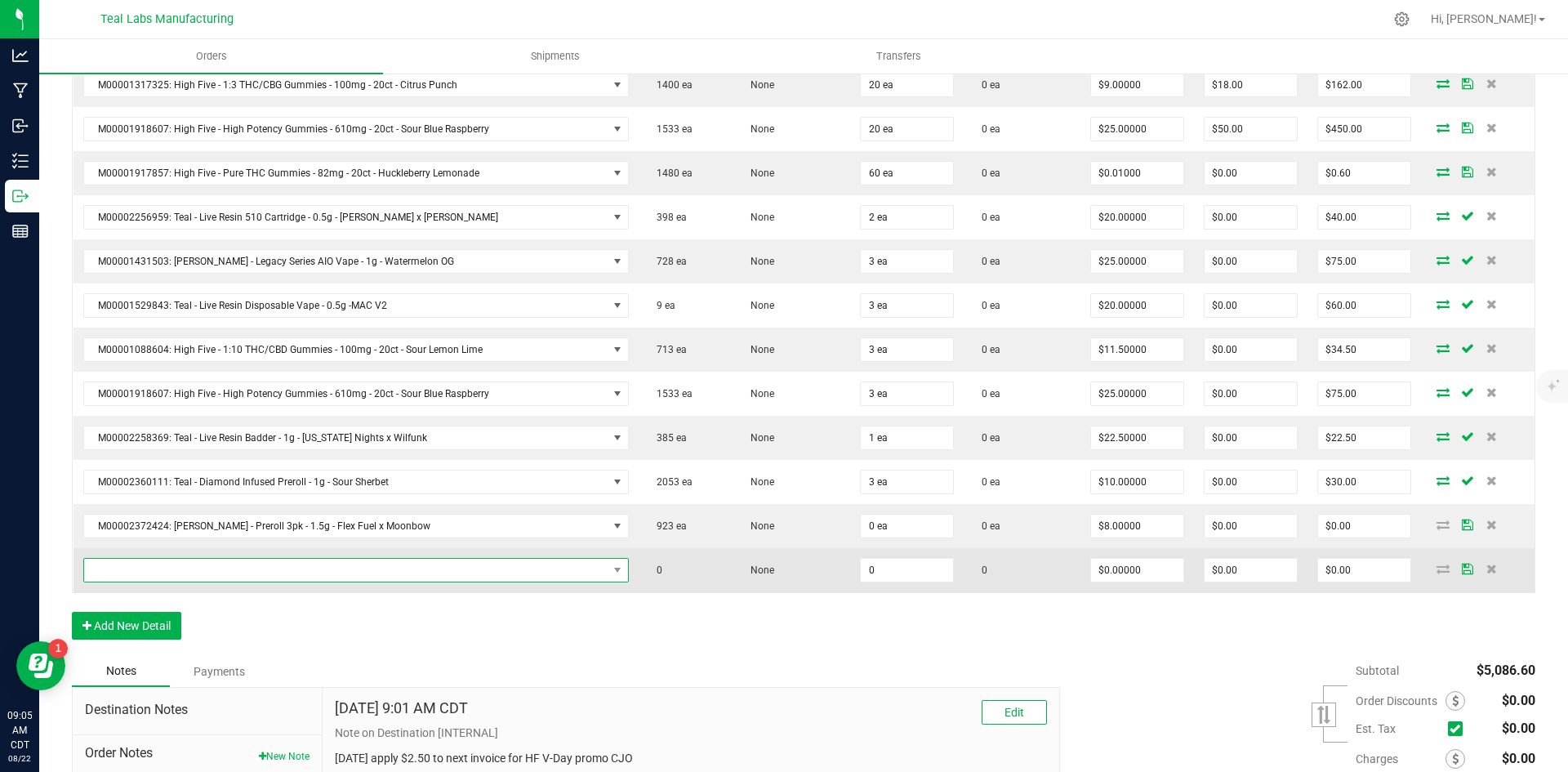
click at [281, 571] on span "NO DATA FOUND" at bounding box center [346, 570] width 523 height 23
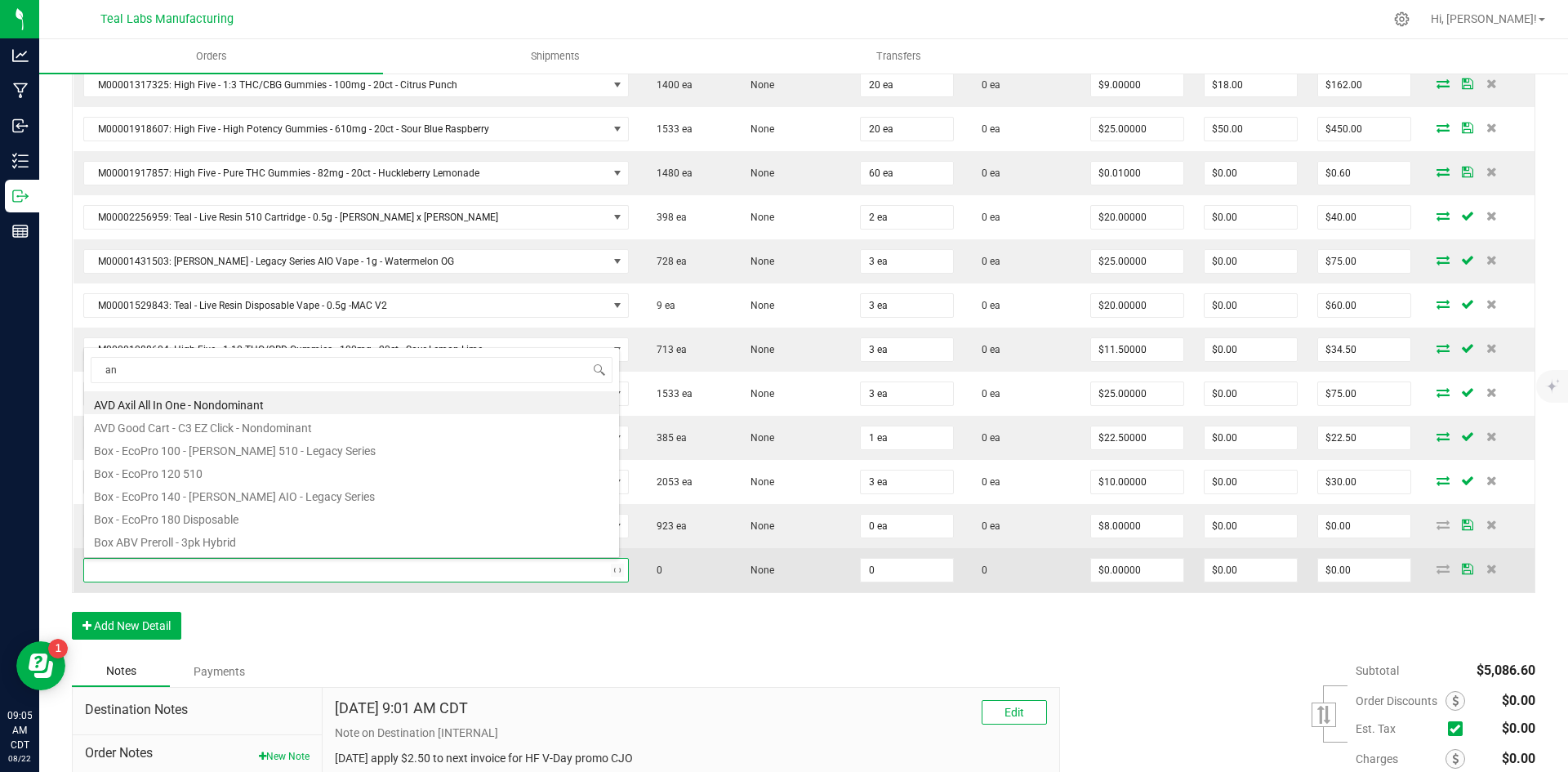
type input "ang"
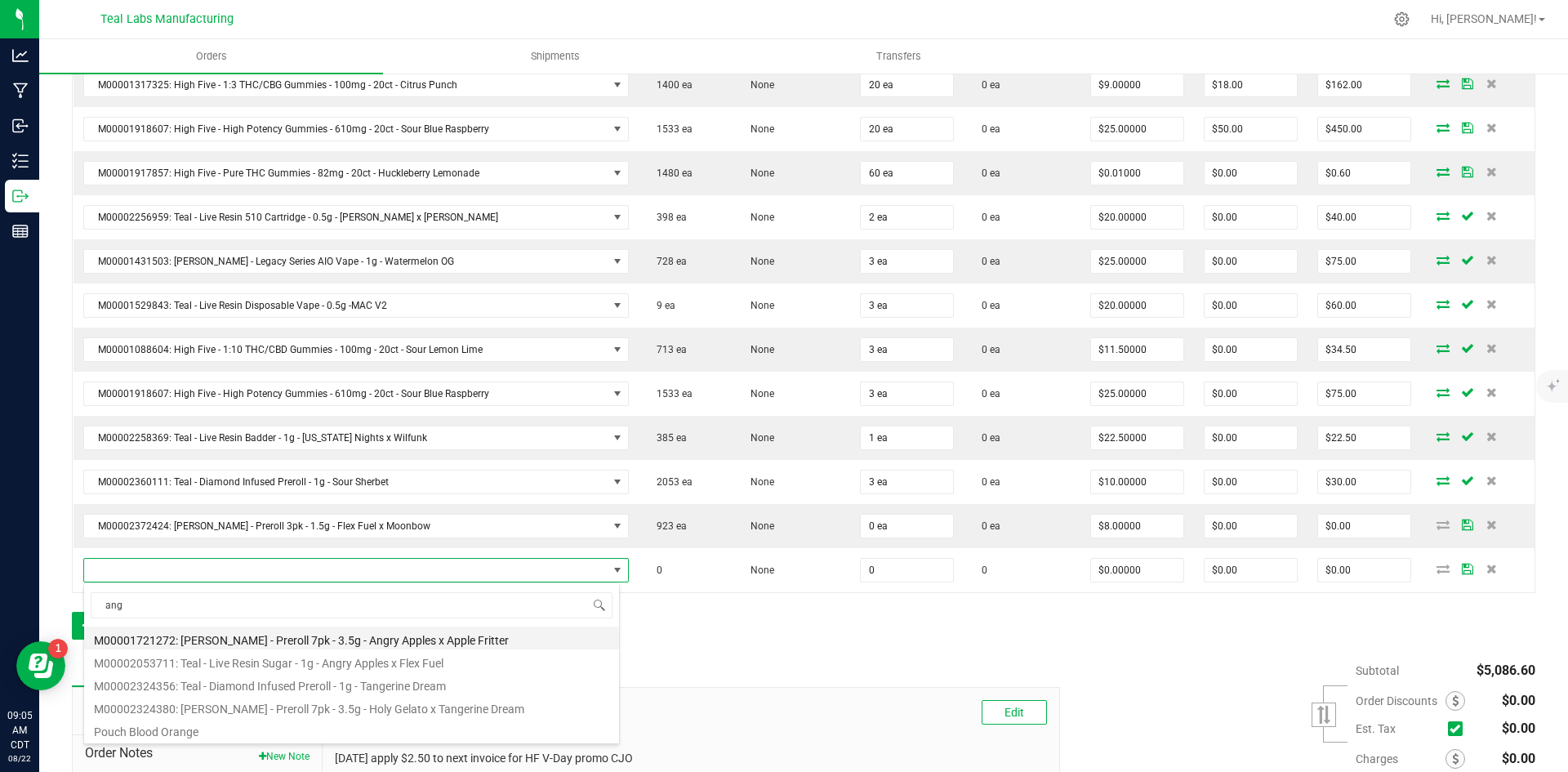
click at [431, 642] on li "M00001721272: [PERSON_NAME] - Preroll 7pk - 3.5g - Angry Apples x Apple Fritter" at bounding box center [352, 638] width 535 height 23
type input "0 ea"
type input "$18.00000"
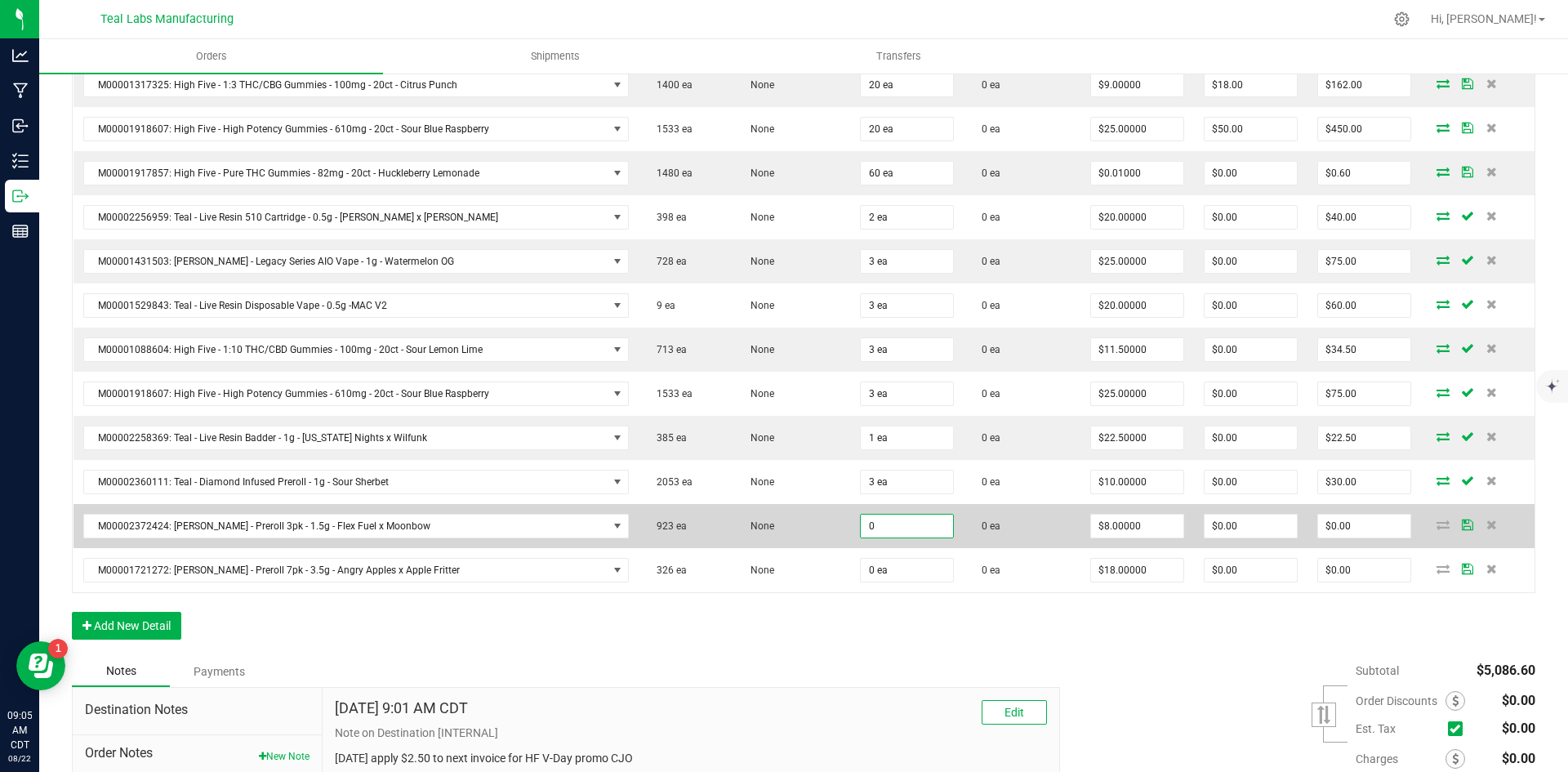
click at [898, 519] on input "0" at bounding box center [907, 526] width 92 height 23
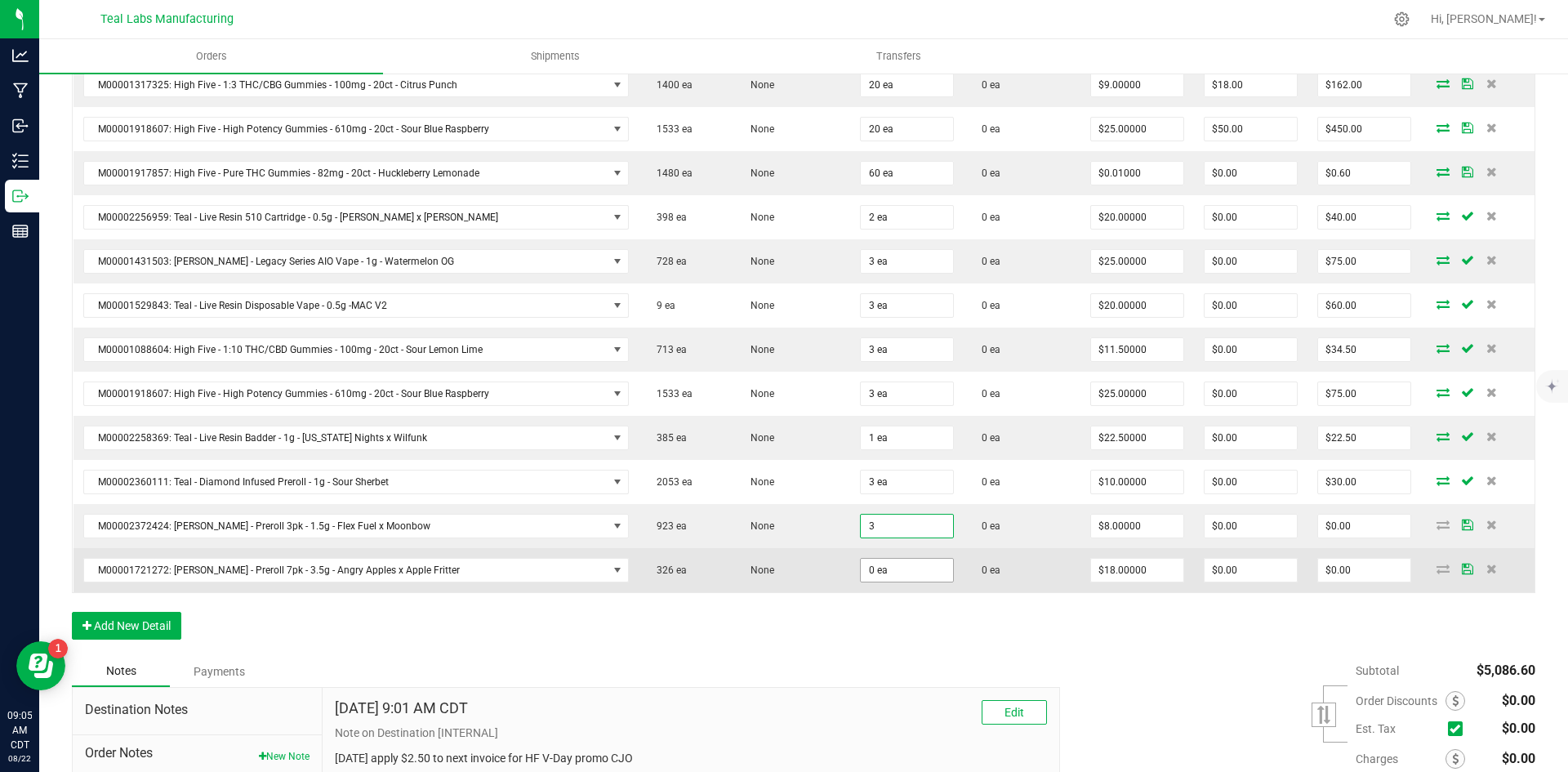
type input "3 ea"
type input "$24.00"
click at [906, 566] on input "0" at bounding box center [907, 570] width 92 height 23
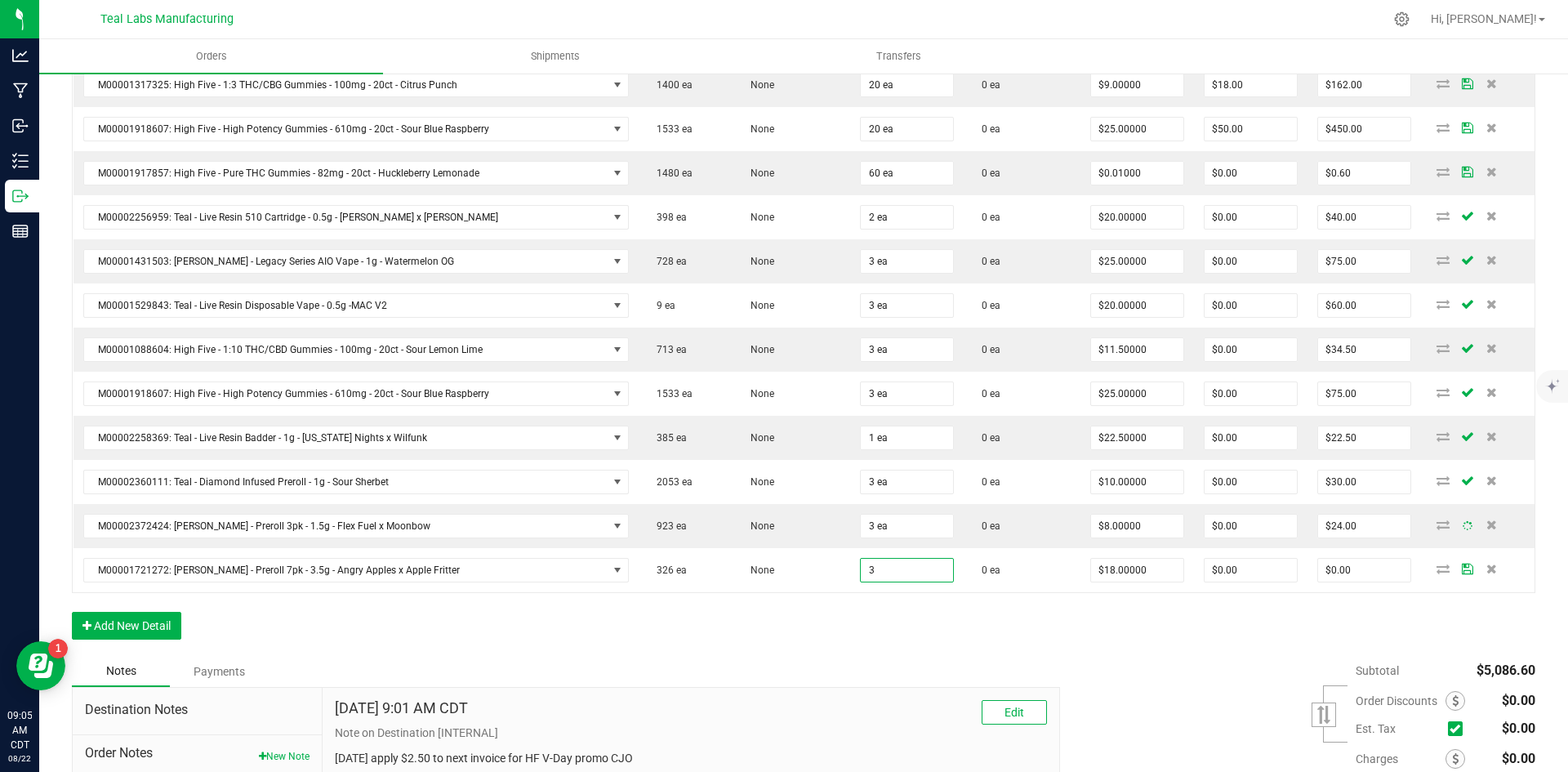
type input "3 ea"
type input "$54.00"
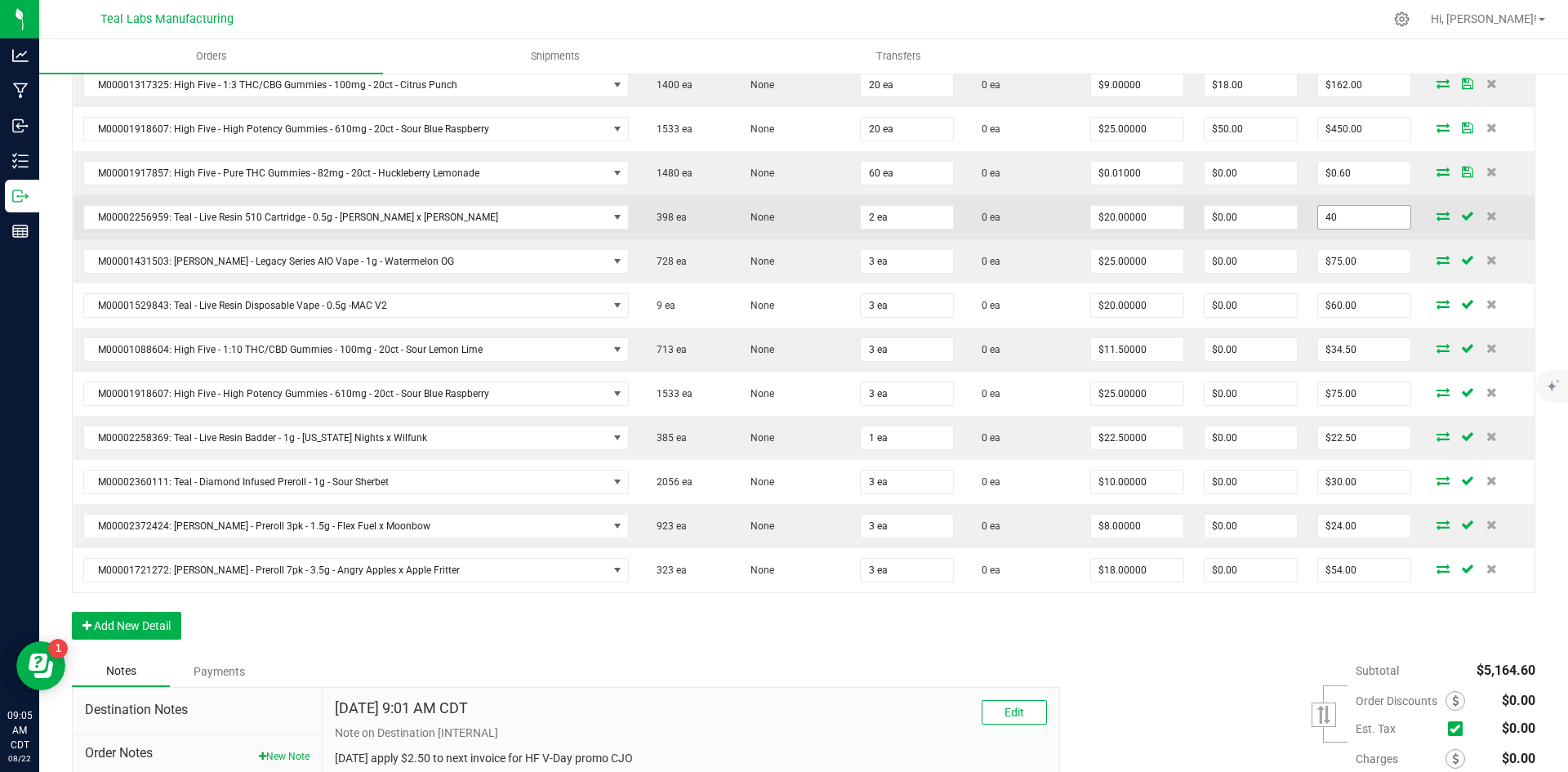
click at [1376, 217] on input "40" at bounding box center [1364, 217] width 92 height 23
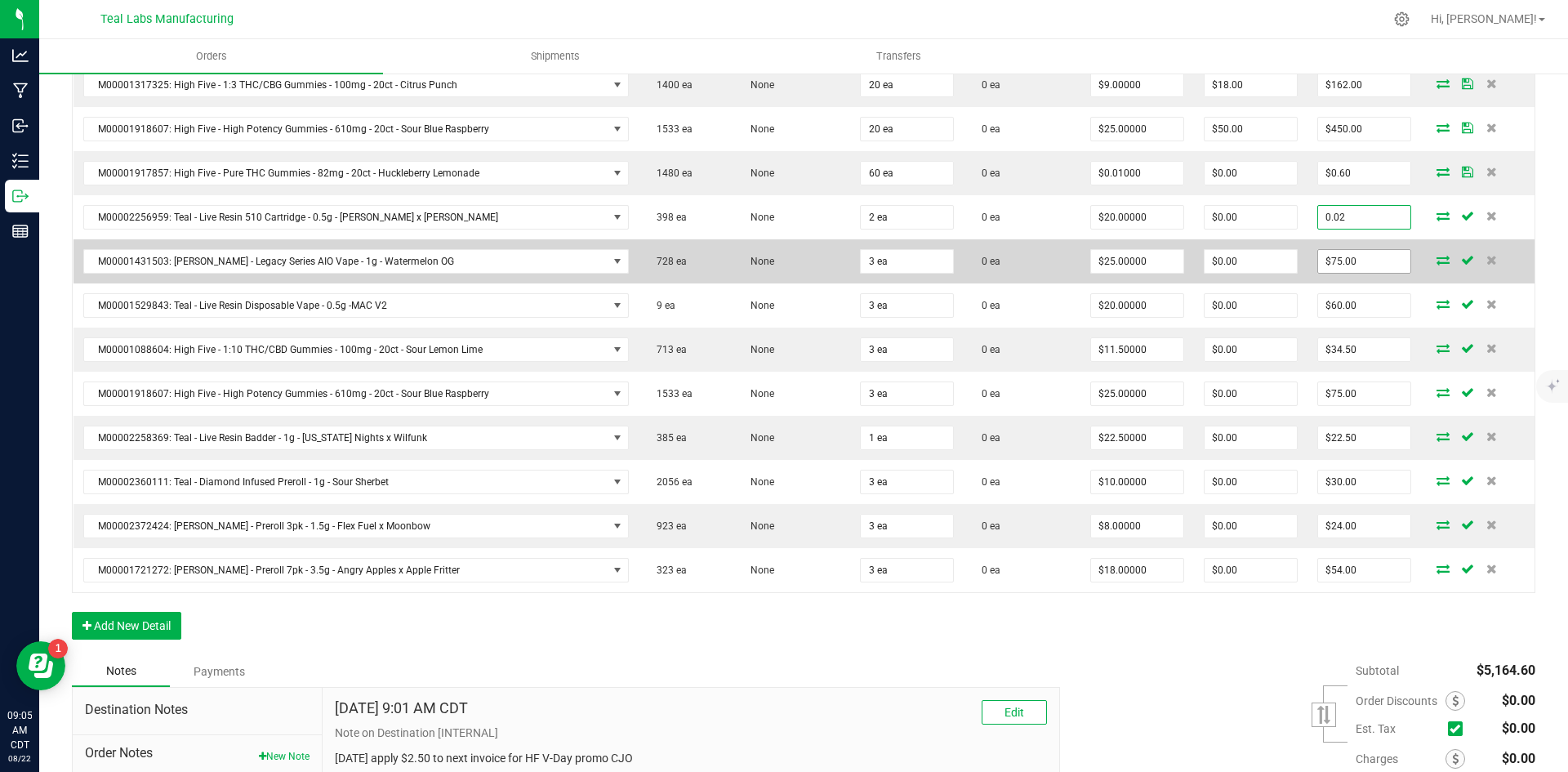
type input "0.02"
type input "$0.01000"
type input "$0.02"
click at [1372, 256] on input "75" at bounding box center [1364, 262] width 92 height 23
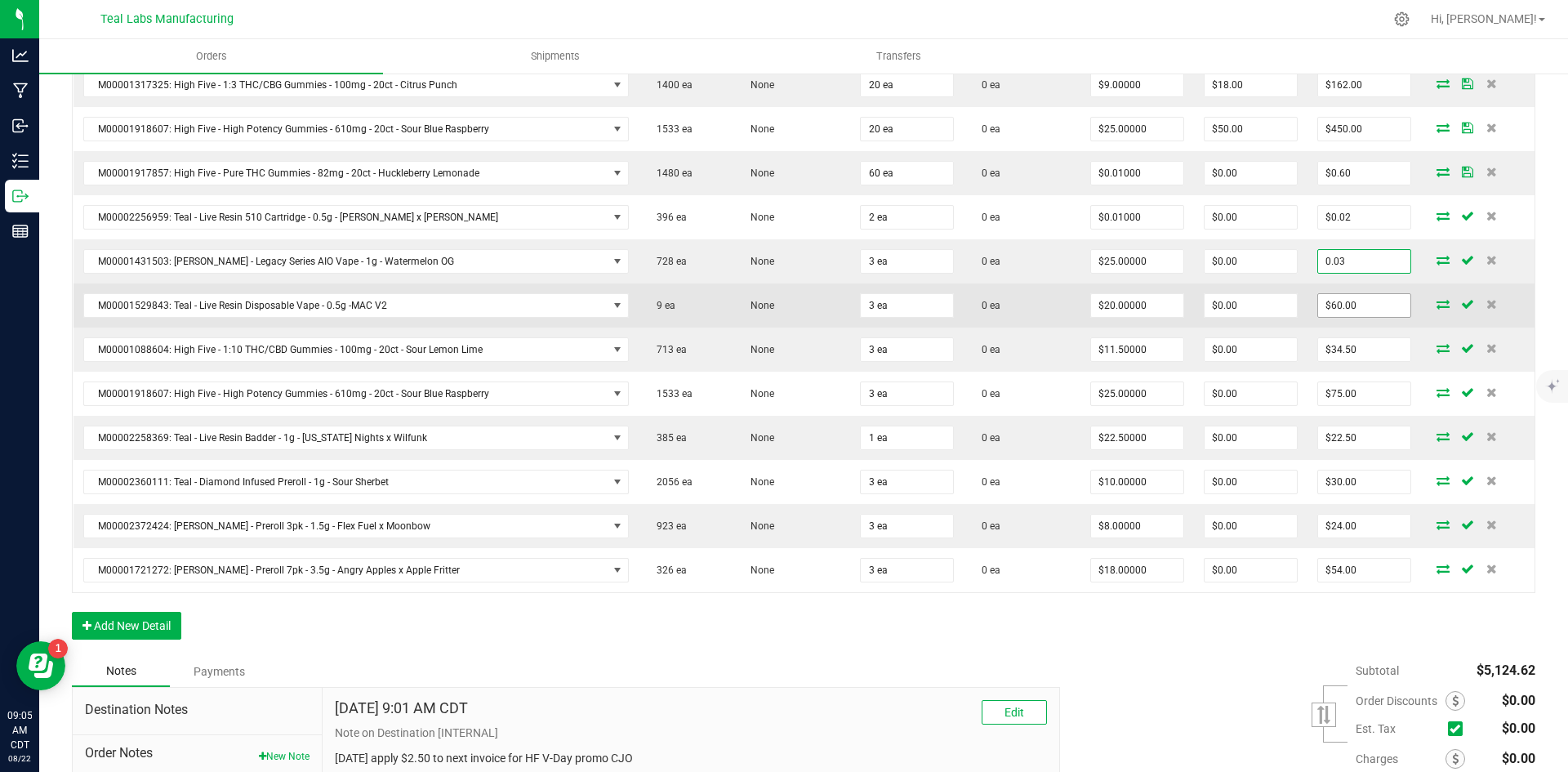
type input "0.03"
type input "$0.01000"
type input "$0.03"
click at [1371, 305] on input "60" at bounding box center [1364, 305] width 92 height 23
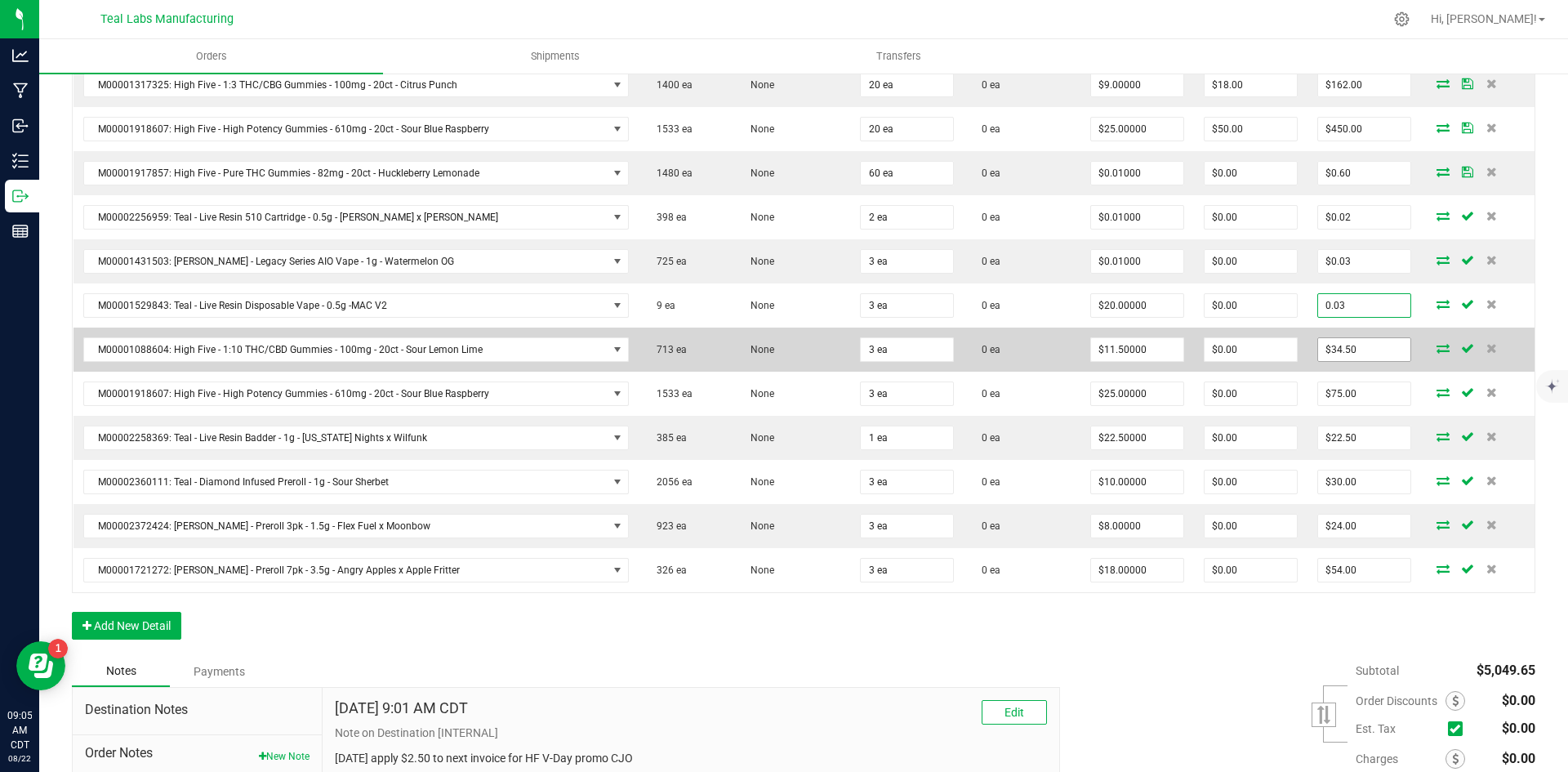
type input "0.03"
type input "$0.01000"
type input "$0.03"
click at [1379, 355] on input "34.5" at bounding box center [1364, 349] width 92 height 23
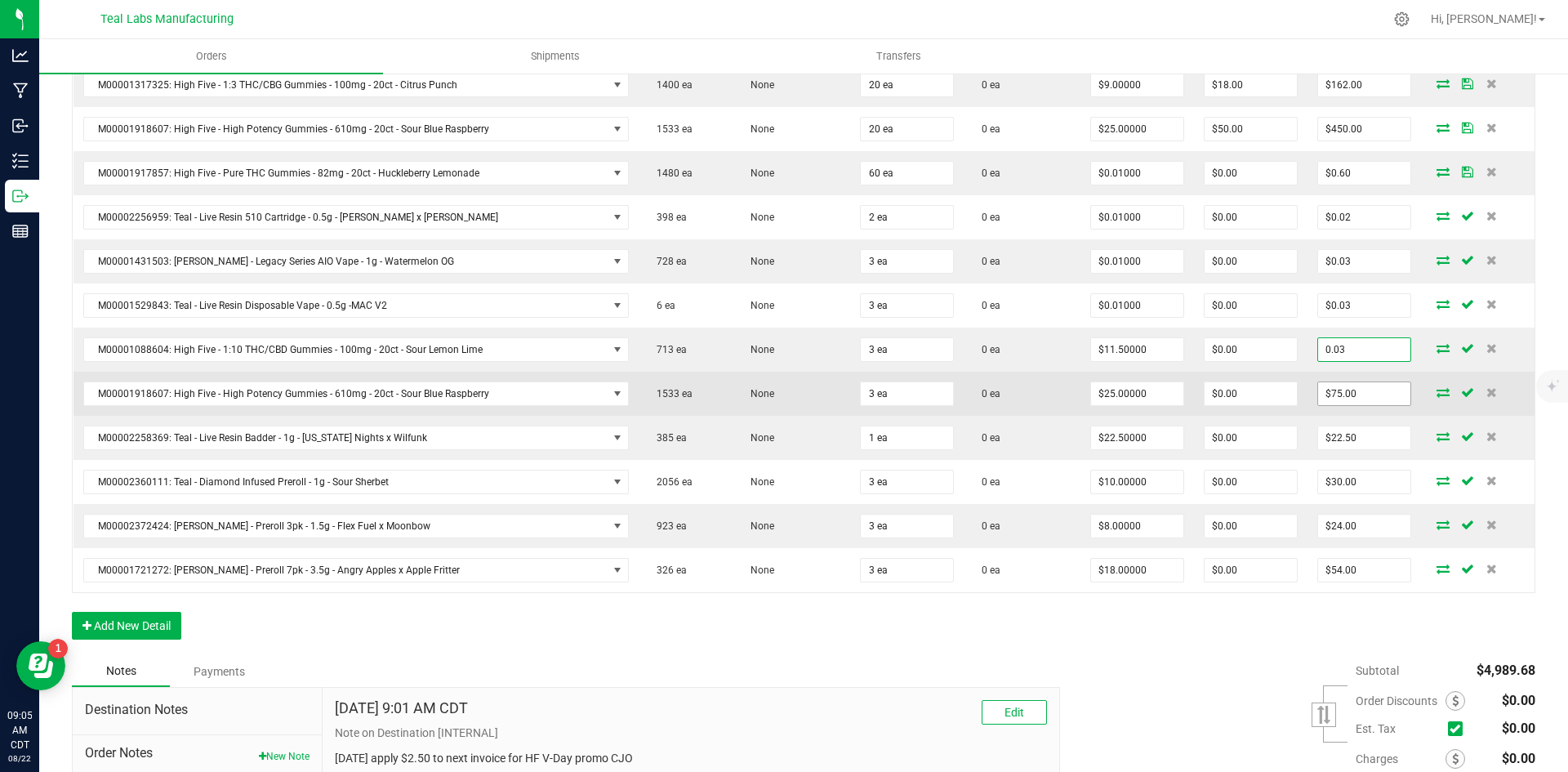
type input "0.03"
type input "$0.01000"
type input "$0.03"
click at [1376, 386] on input "75" at bounding box center [1364, 394] width 92 height 23
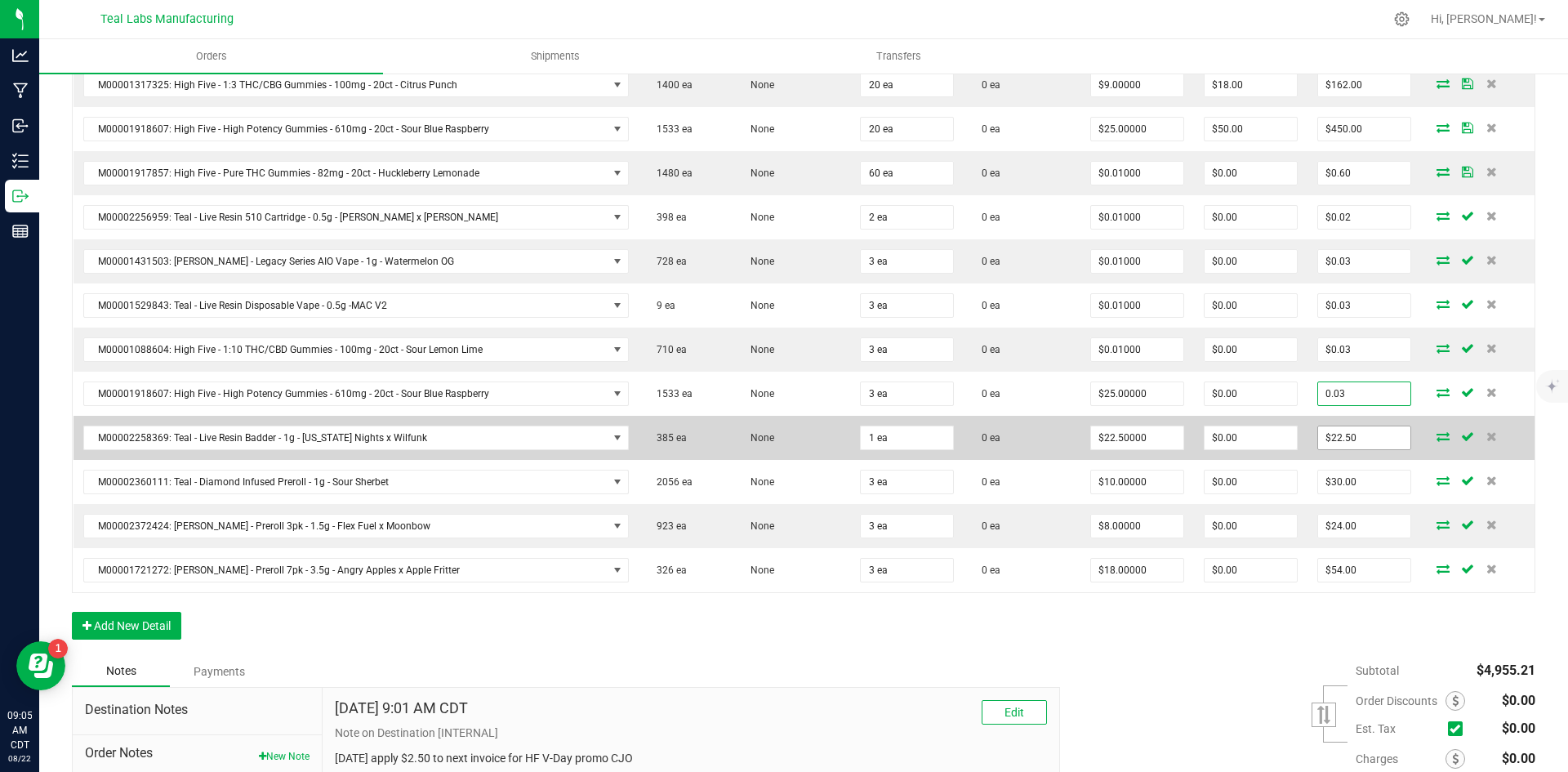
type input "0.03"
type input "$0.01000"
type input "$0.03"
click at [1361, 440] on input "22.5" at bounding box center [1364, 438] width 92 height 23
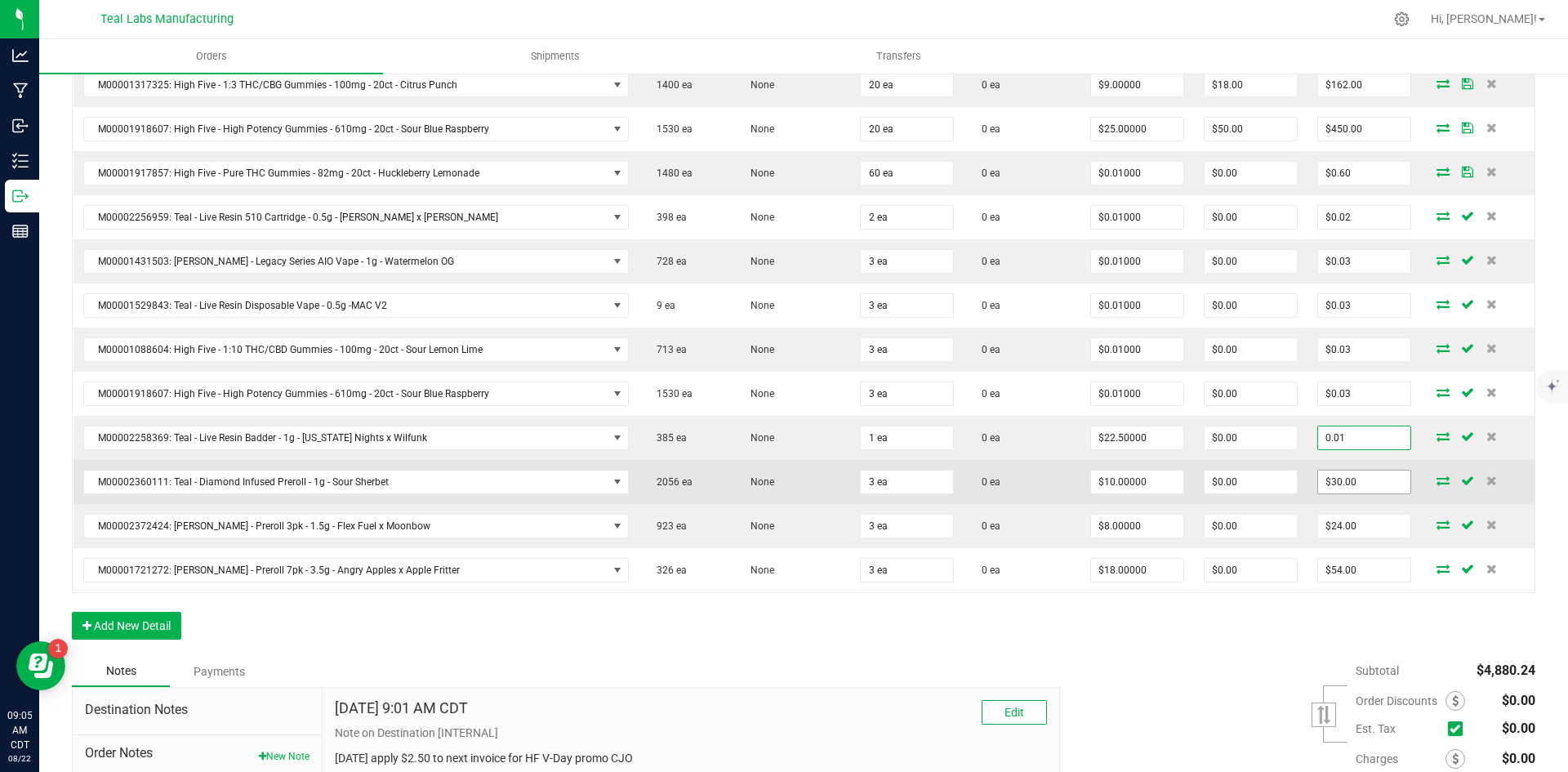
type input "0.01"
type input "$0.01000"
type input "$0.01"
click at [1357, 487] on input "30" at bounding box center [1364, 482] width 92 height 23
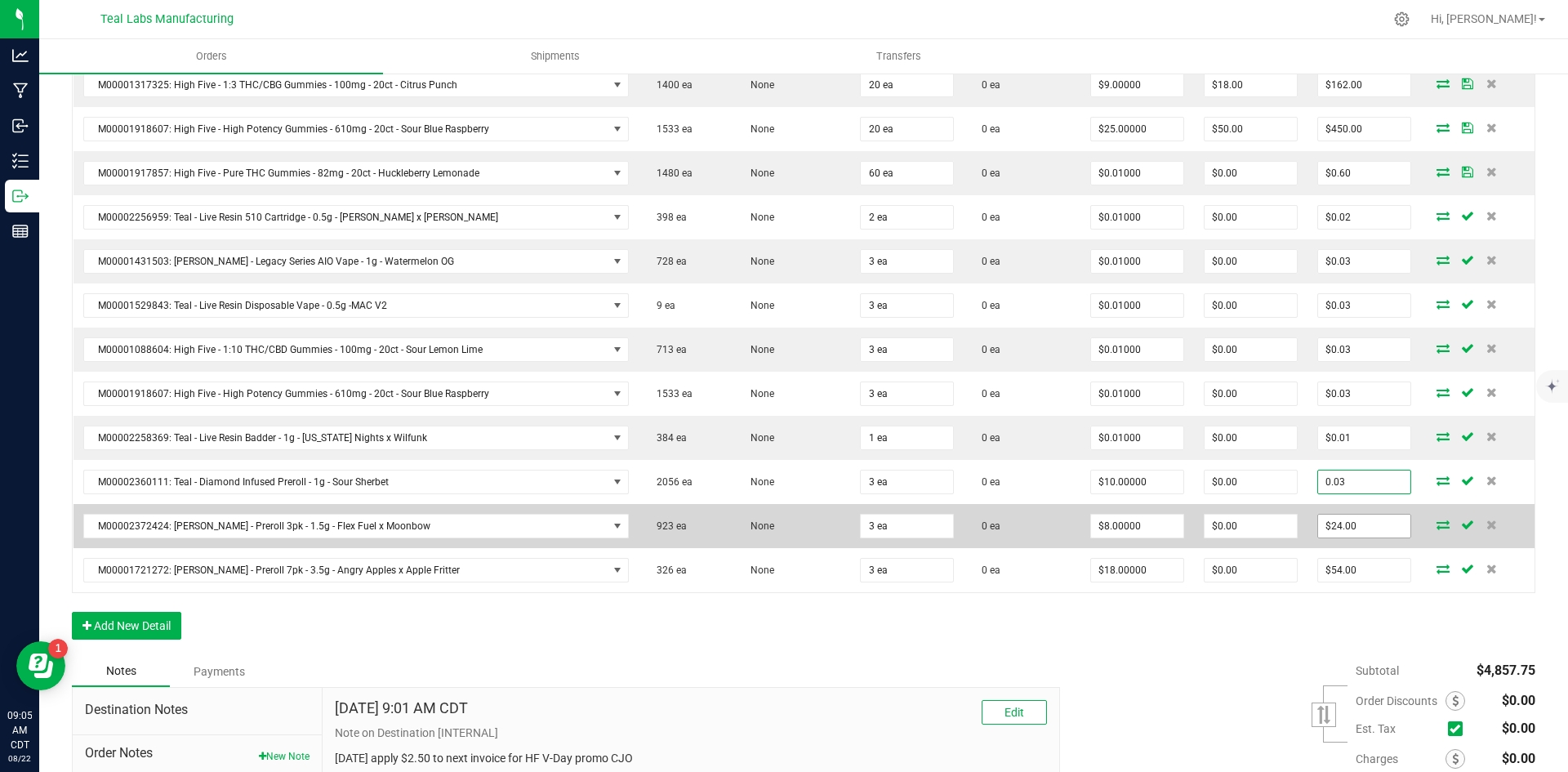
type input "0.03"
type input "$0.01000"
type input "$0.03"
click at [1352, 523] on input "24" at bounding box center [1364, 526] width 92 height 23
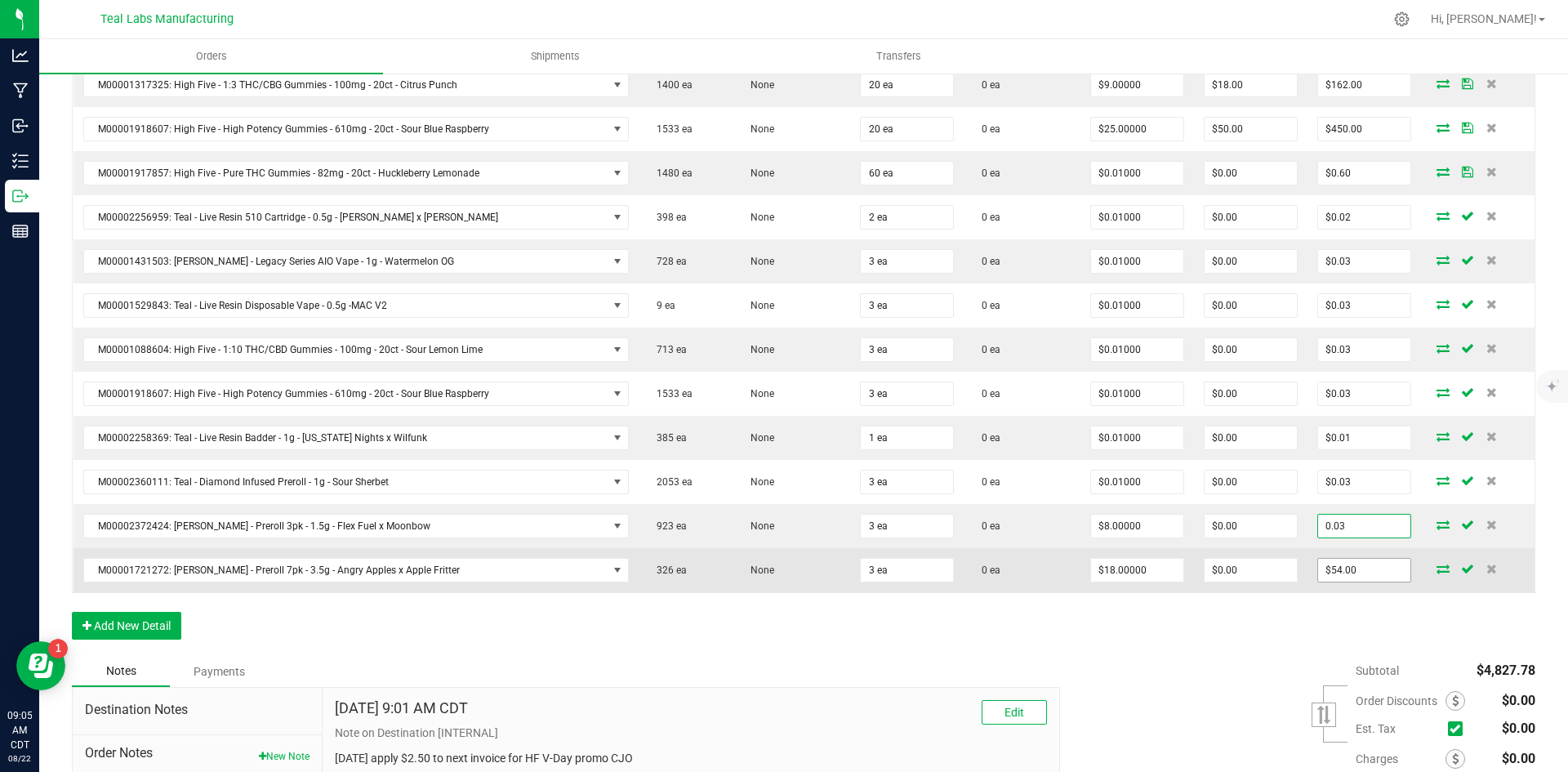
type input "0.03"
type input "$0.01000"
type input "$0.03"
click at [1338, 568] on input "54" at bounding box center [1364, 570] width 92 height 23
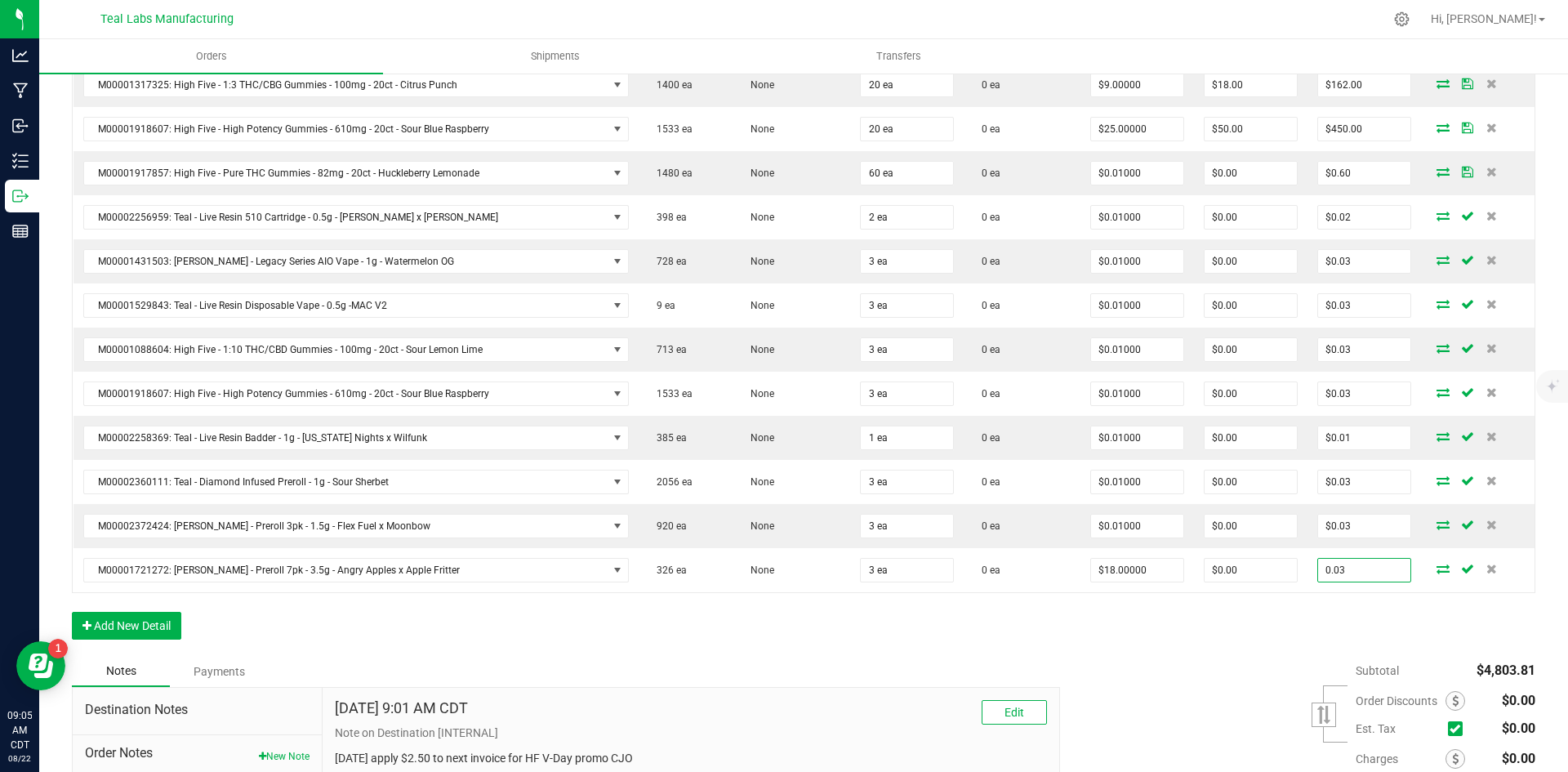
type input "0.03"
type input "$0.01000"
type input "$0.03"
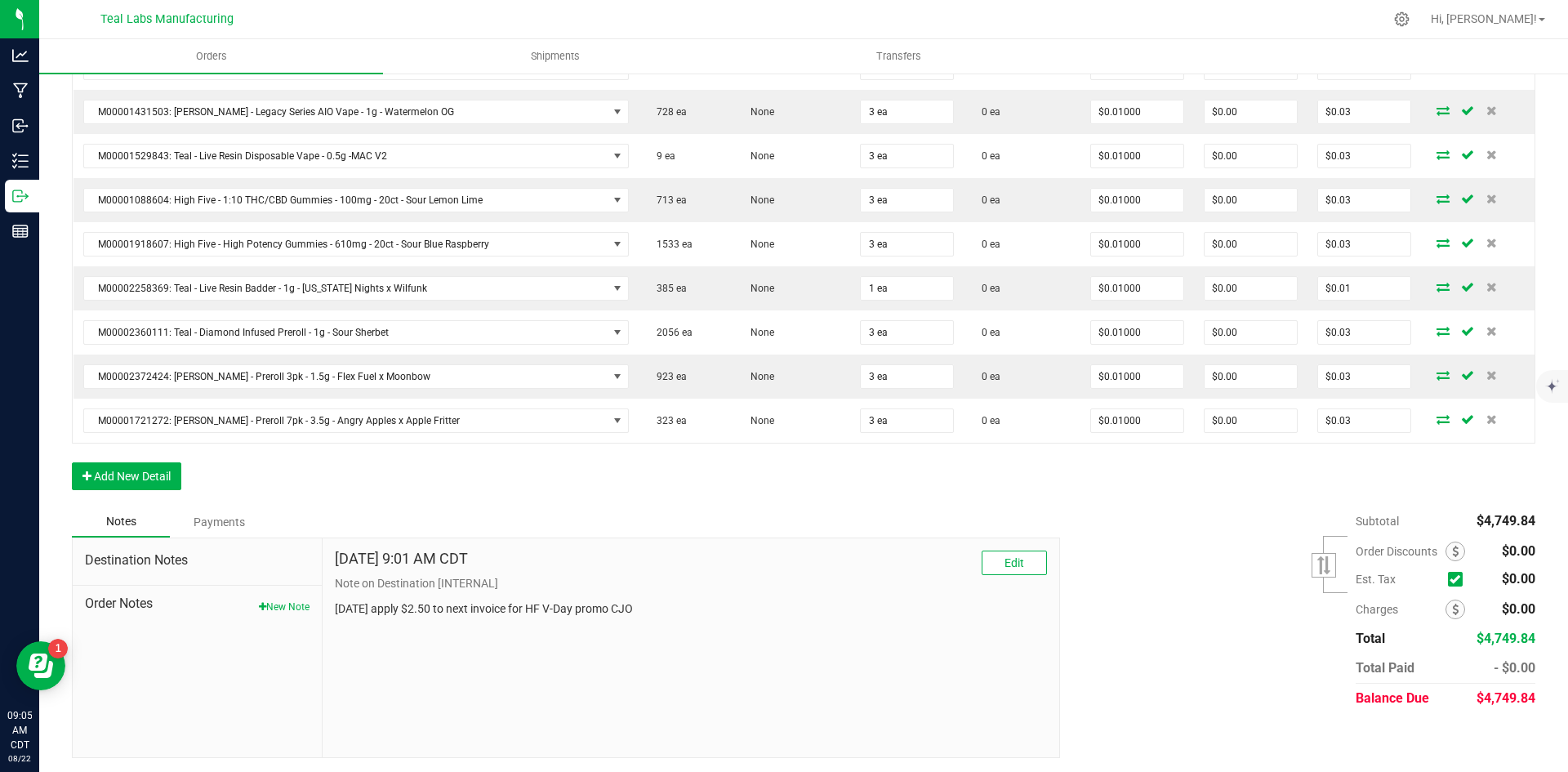
scroll to position [1324, 0]
click at [1163, 598] on div "Subtotal $4,749.84 Est. Tax" at bounding box center [1291, 607] width 487 height 206
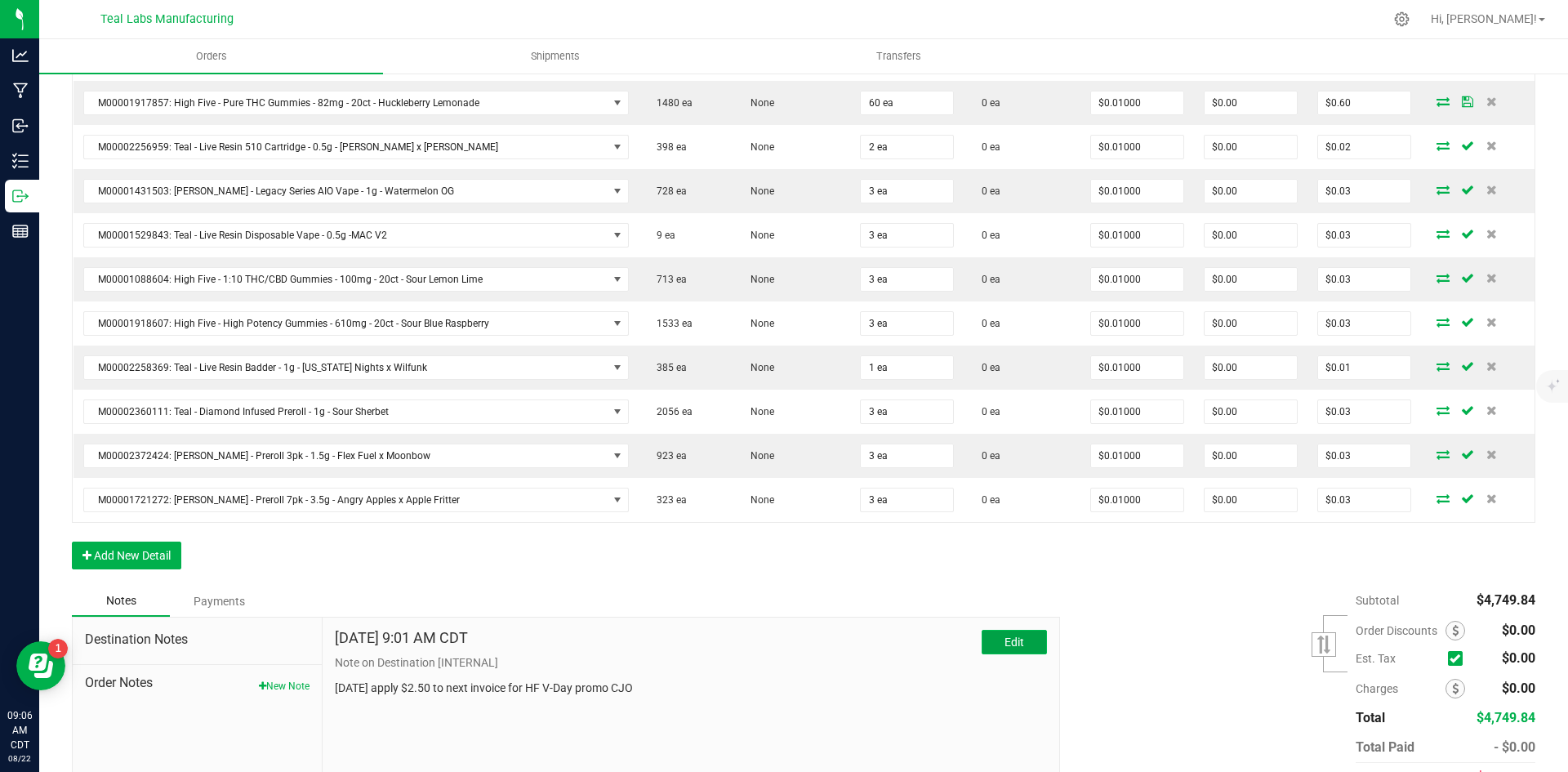
click at [1006, 633] on button "Edit" at bounding box center [1014, 642] width 65 height 25
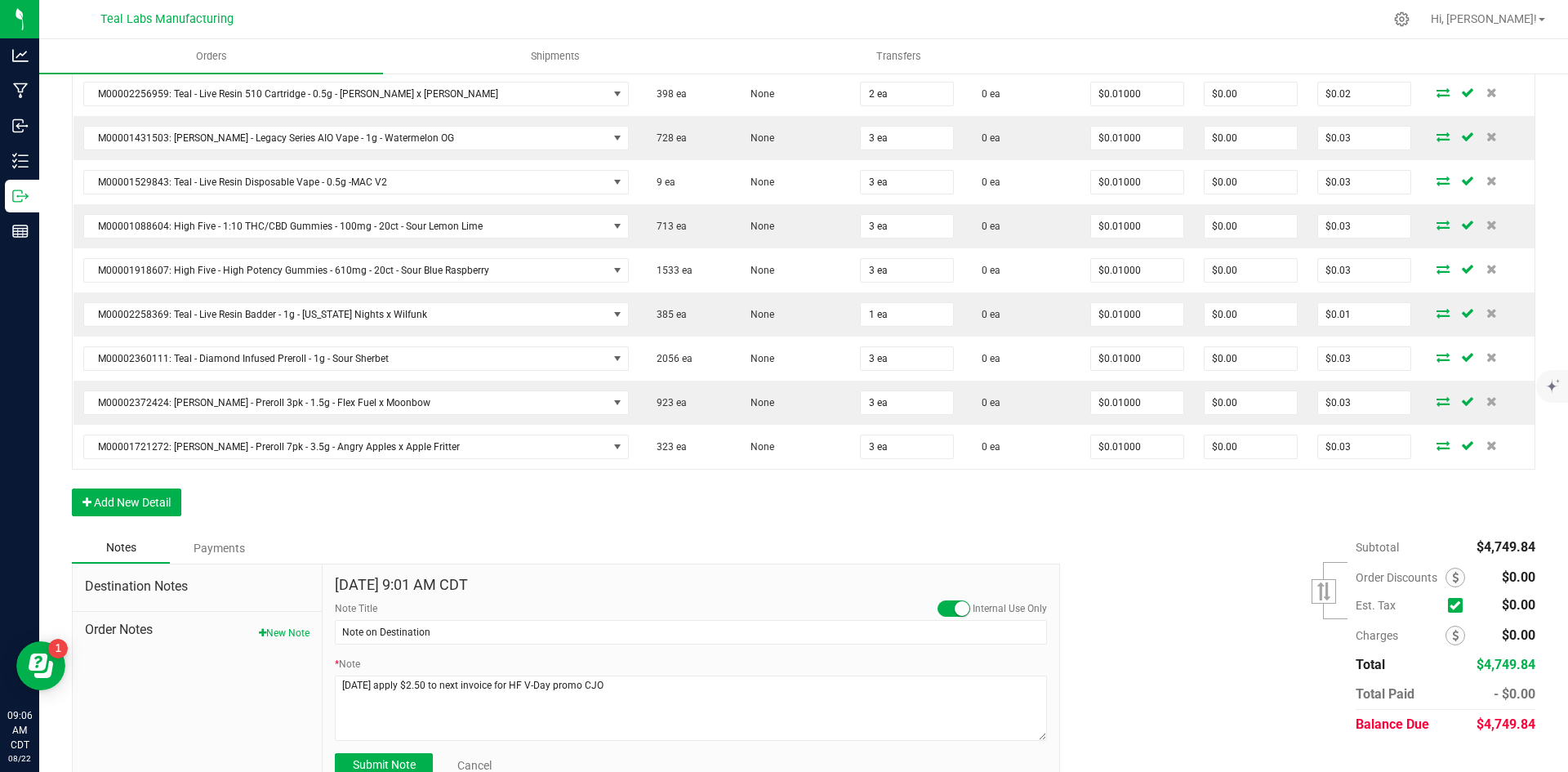
scroll to position [1324, 0]
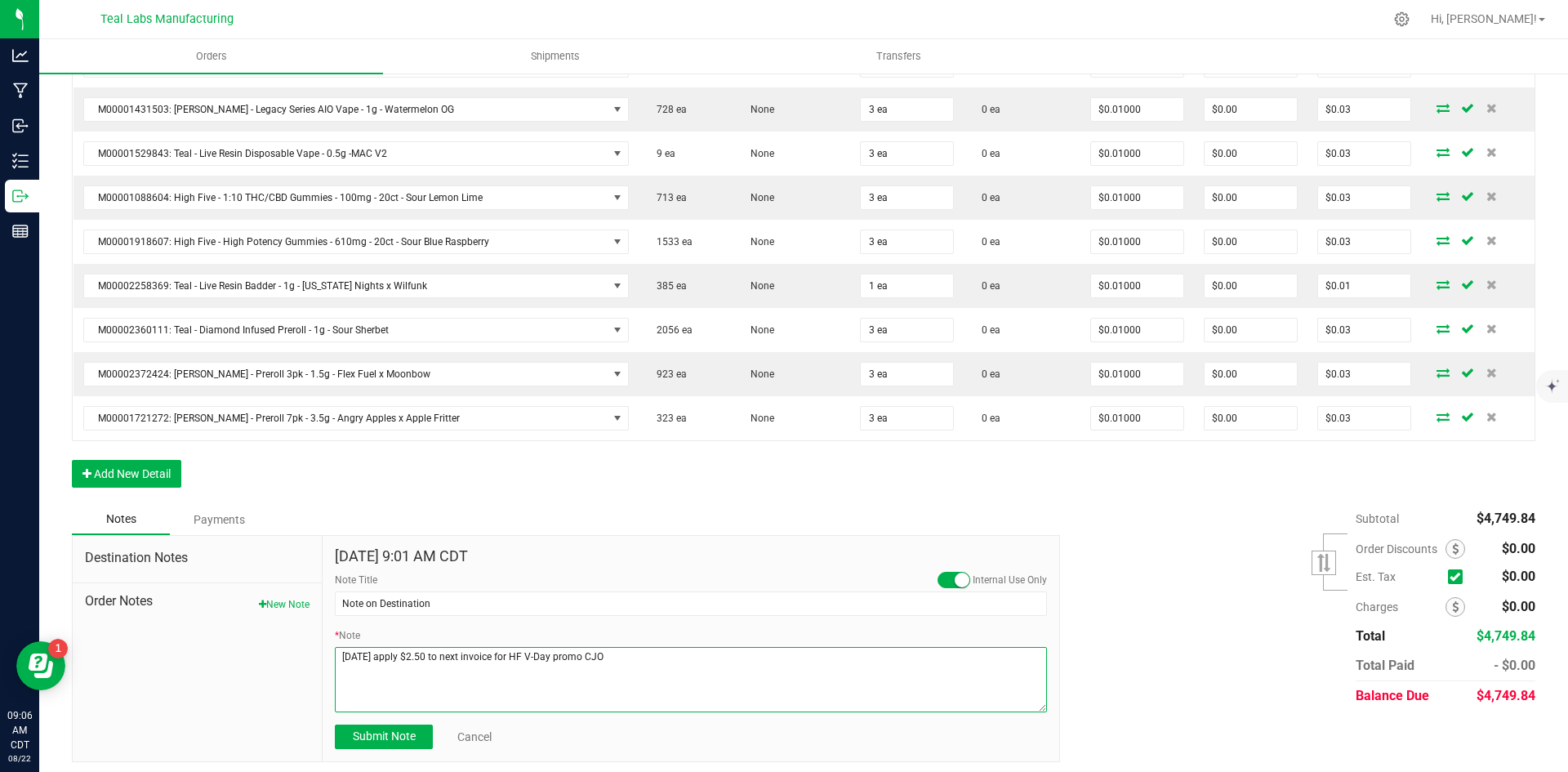
drag, startPoint x: 609, startPoint y: 658, endPoint x: 329, endPoint y: 652, distance: 280.1
click at [329, 652] on div "[DATE] 9:01 AM CDT Internal Use Only Note Title Note on Destination * Note Subm…" at bounding box center [691, 648] width 737 height 225
click at [454, 659] on textarea "* Note" at bounding box center [691, 679] width 712 height 65
click at [512, 658] on textarea "* Note" at bounding box center [691, 679] width 712 height 65
click at [423, 703] on textarea "* Note" at bounding box center [691, 679] width 712 height 65
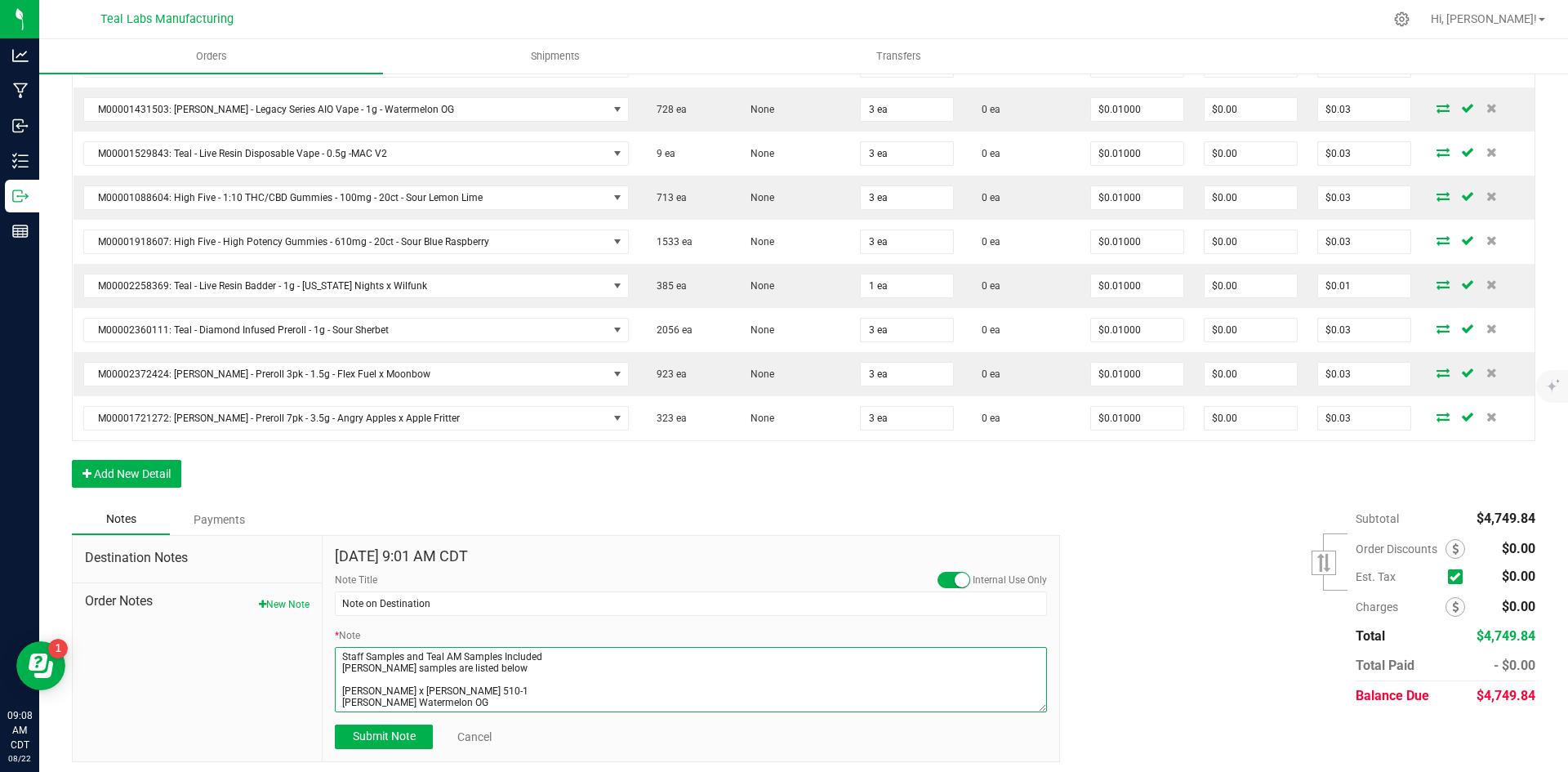
click at [433, 700] on textarea "* Note" at bounding box center [691, 679] width 712 height 65
click at [447, 702] on textarea "* Note" at bounding box center [691, 679] width 712 height 65
click at [415, 665] on textarea "* Note" at bounding box center [691, 679] width 712 height 65
click at [427, 655] on textarea "* Note" at bounding box center [691, 679] width 712 height 65
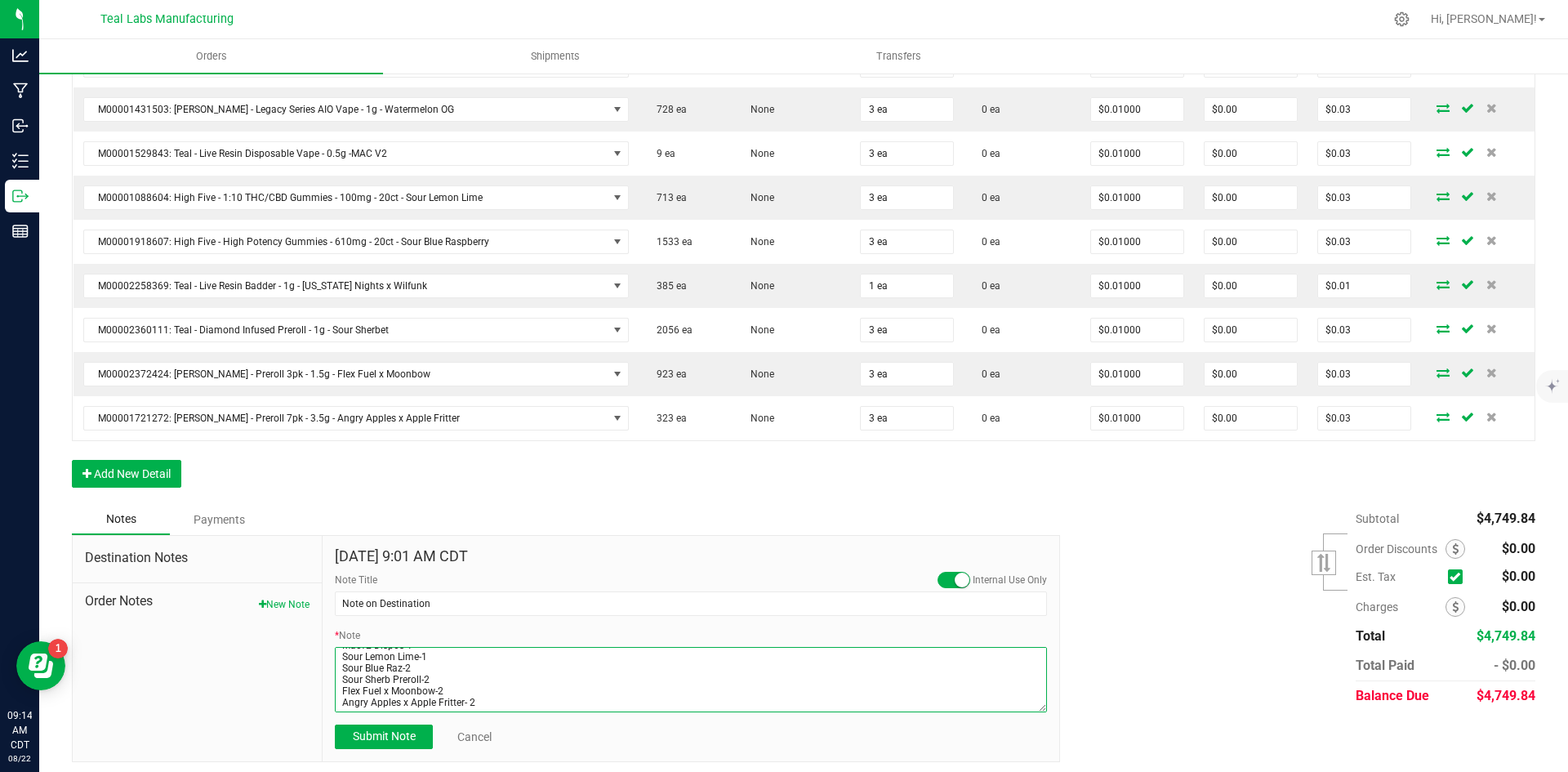
scroll to position [36, 0]
click at [467, 666] on textarea "* Note" at bounding box center [691, 679] width 712 height 65
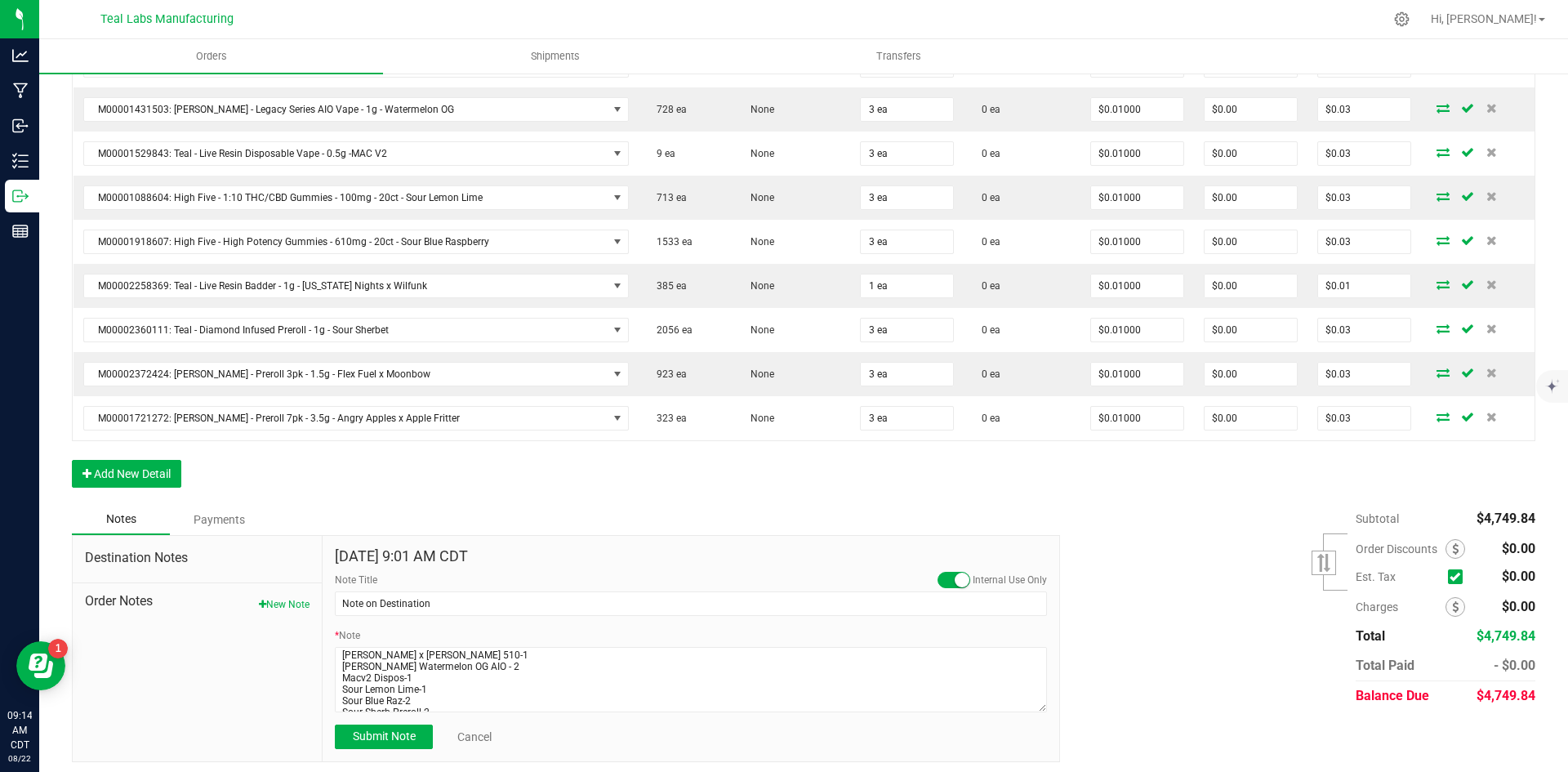
click at [550, 631] on div "* Note" at bounding box center [691, 670] width 712 height 84
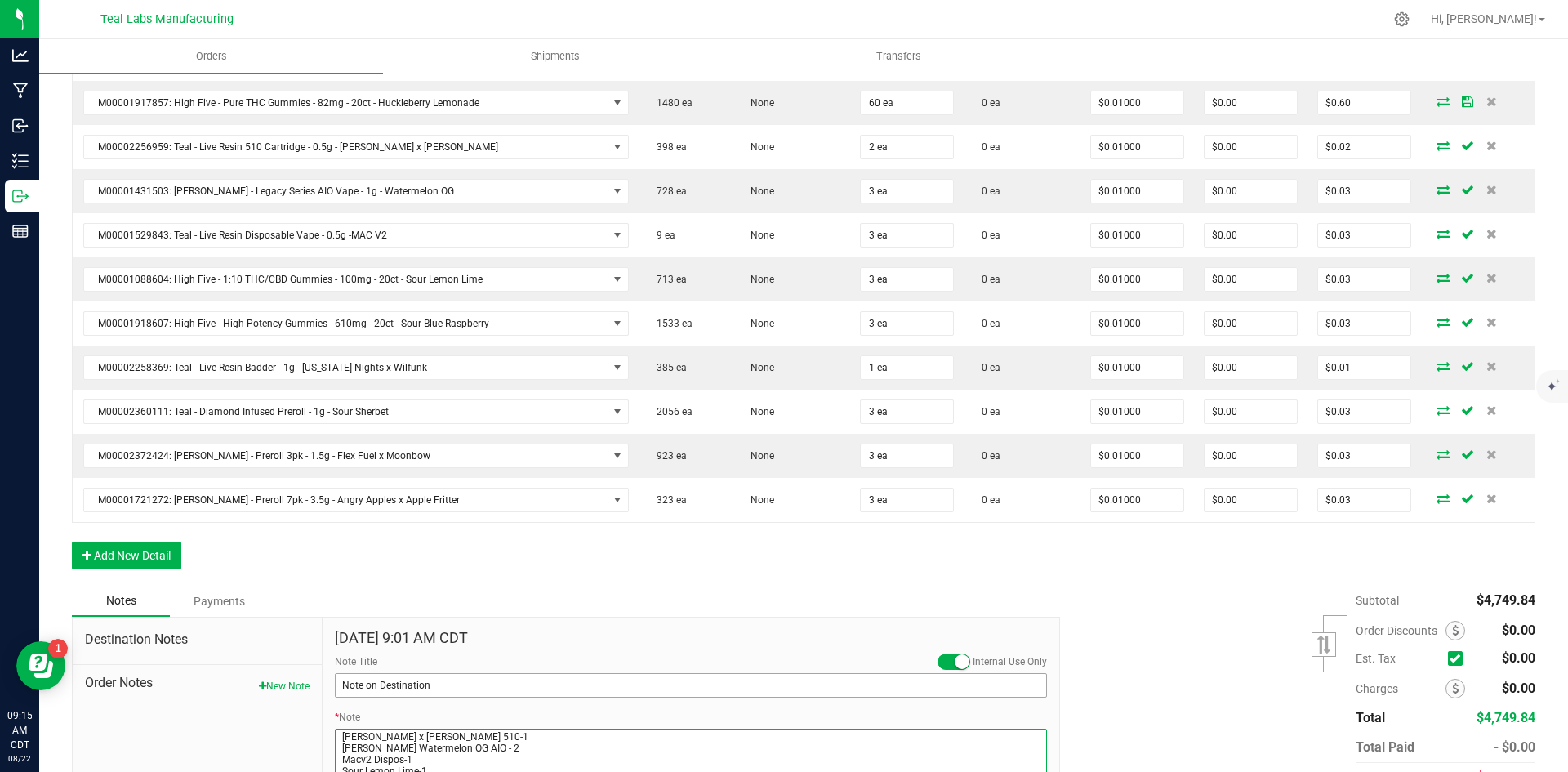
scroll to position [1324, 0]
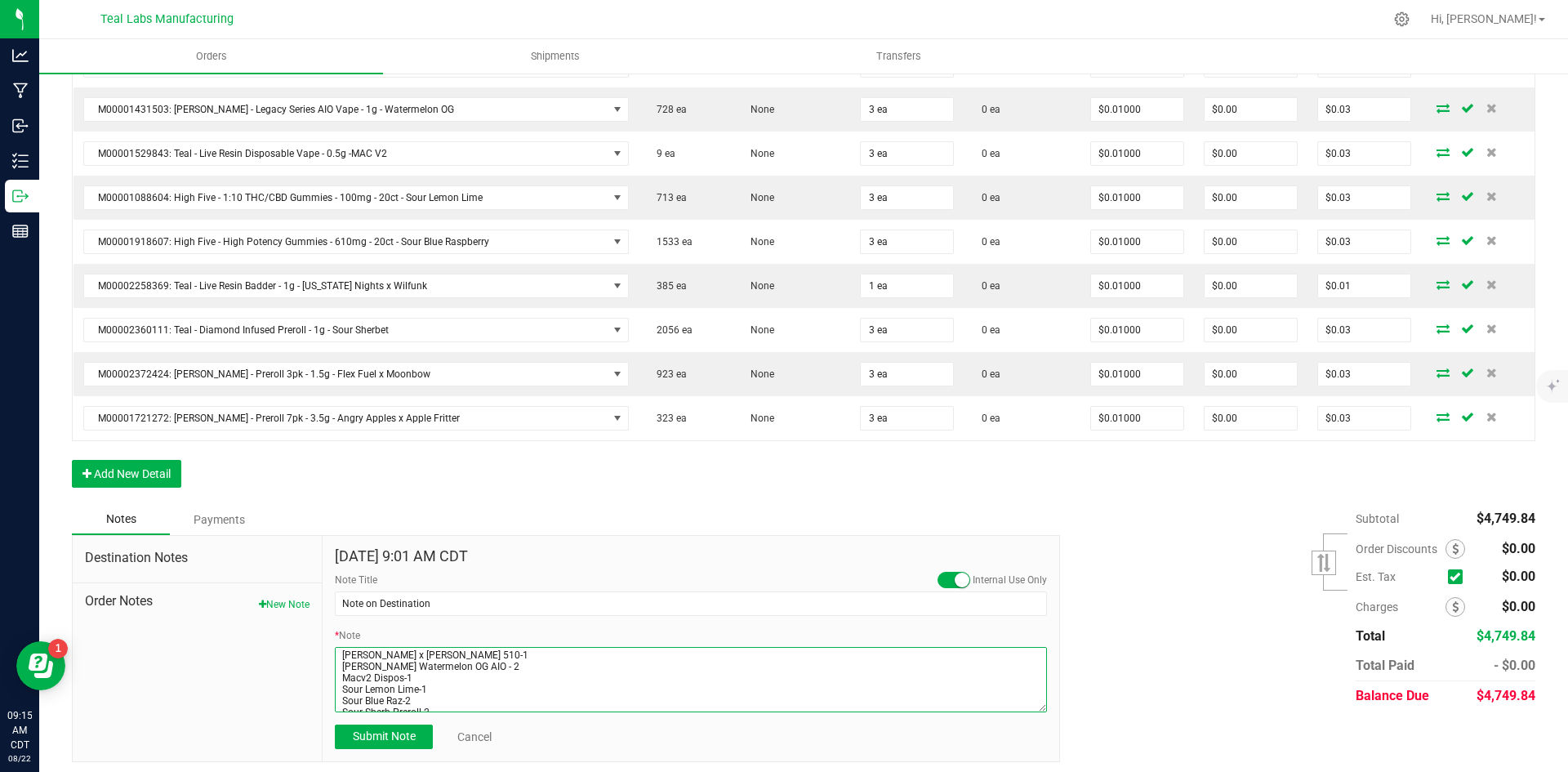
click at [415, 677] on textarea "* Note" at bounding box center [691, 679] width 712 height 65
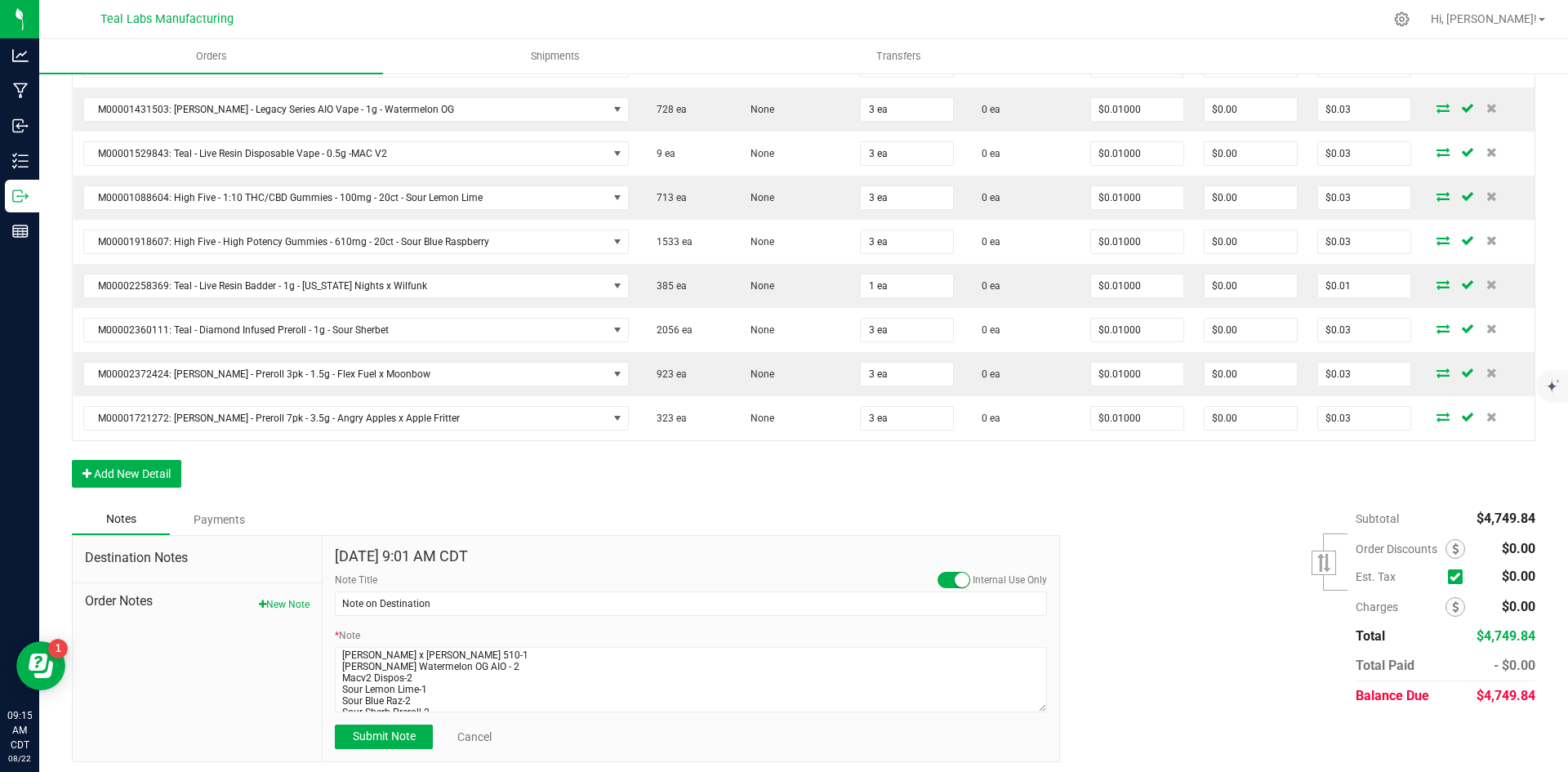
click at [1115, 652] on div "Subtotal $4,749.84 Est. Tax" at bounding box center [1291, 607] width 487 height 206
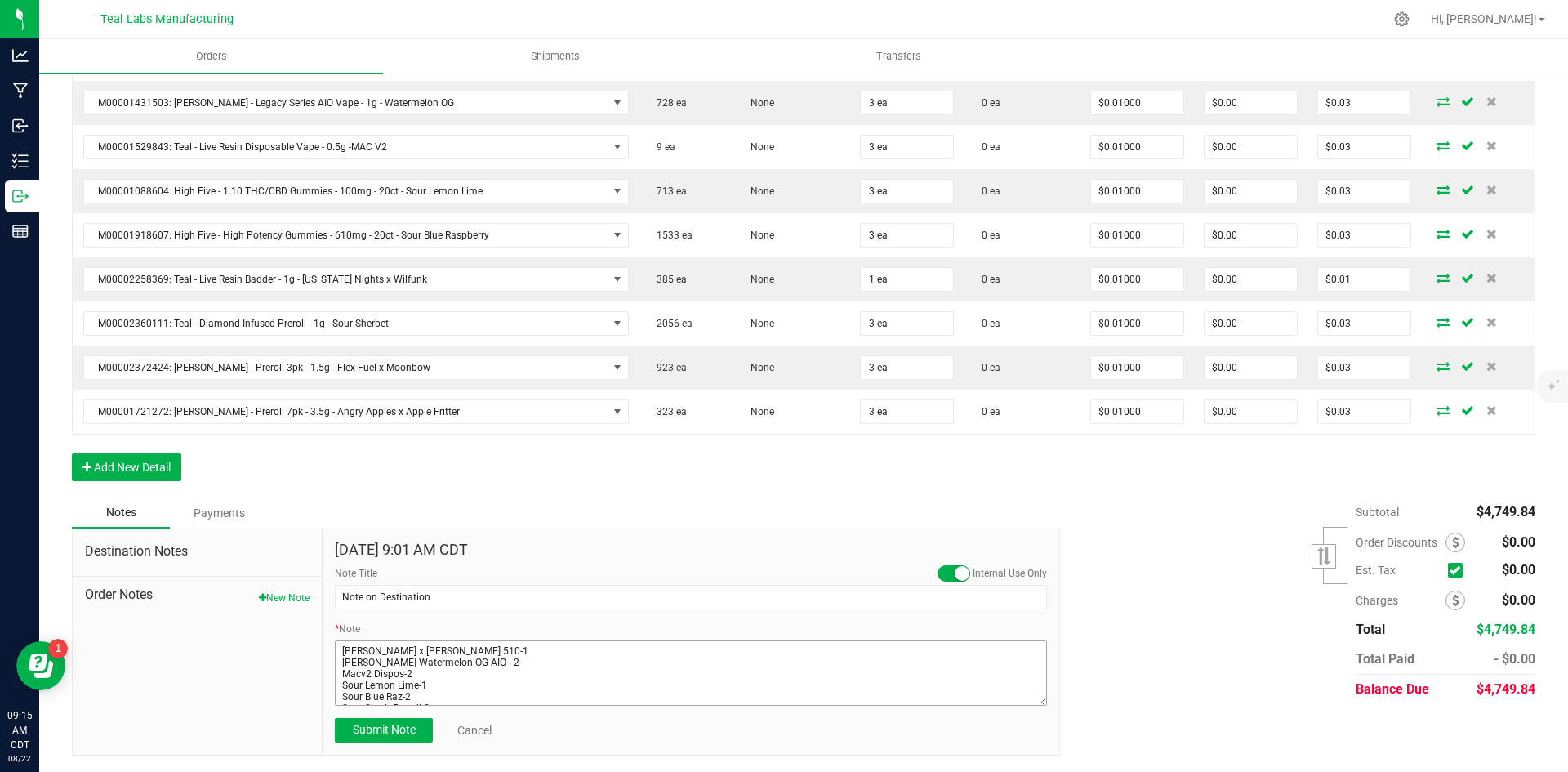
scroll to position [0, 0]
click at [545, 649] on textarea "* Note" at bounding box center [691, 672] width 712 height 65
click at [367, 670] on textarea "* Note" at bounding box center [691, 672] width 712 height 65
click at [493, 670] on textarea "* Note" at bounding box center [691, 672] width 712 height 65
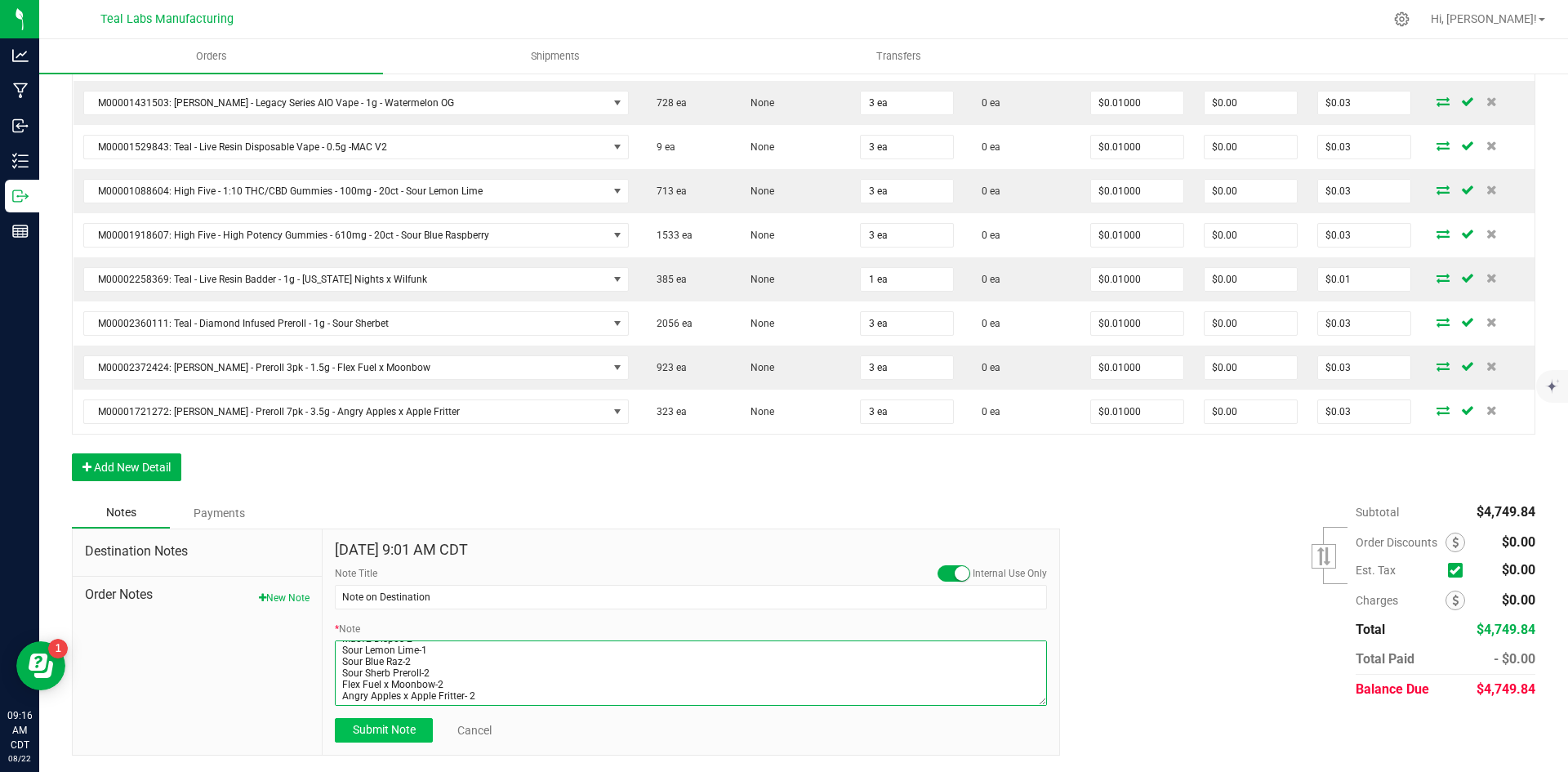
type textarea "Staff Samples and Teal AM Samples Included [PERSON_NAME]'s samples are listed b…"
click at [377, 730] on span "Submit Note" at bounding box center [384, 729] width 63 height 13
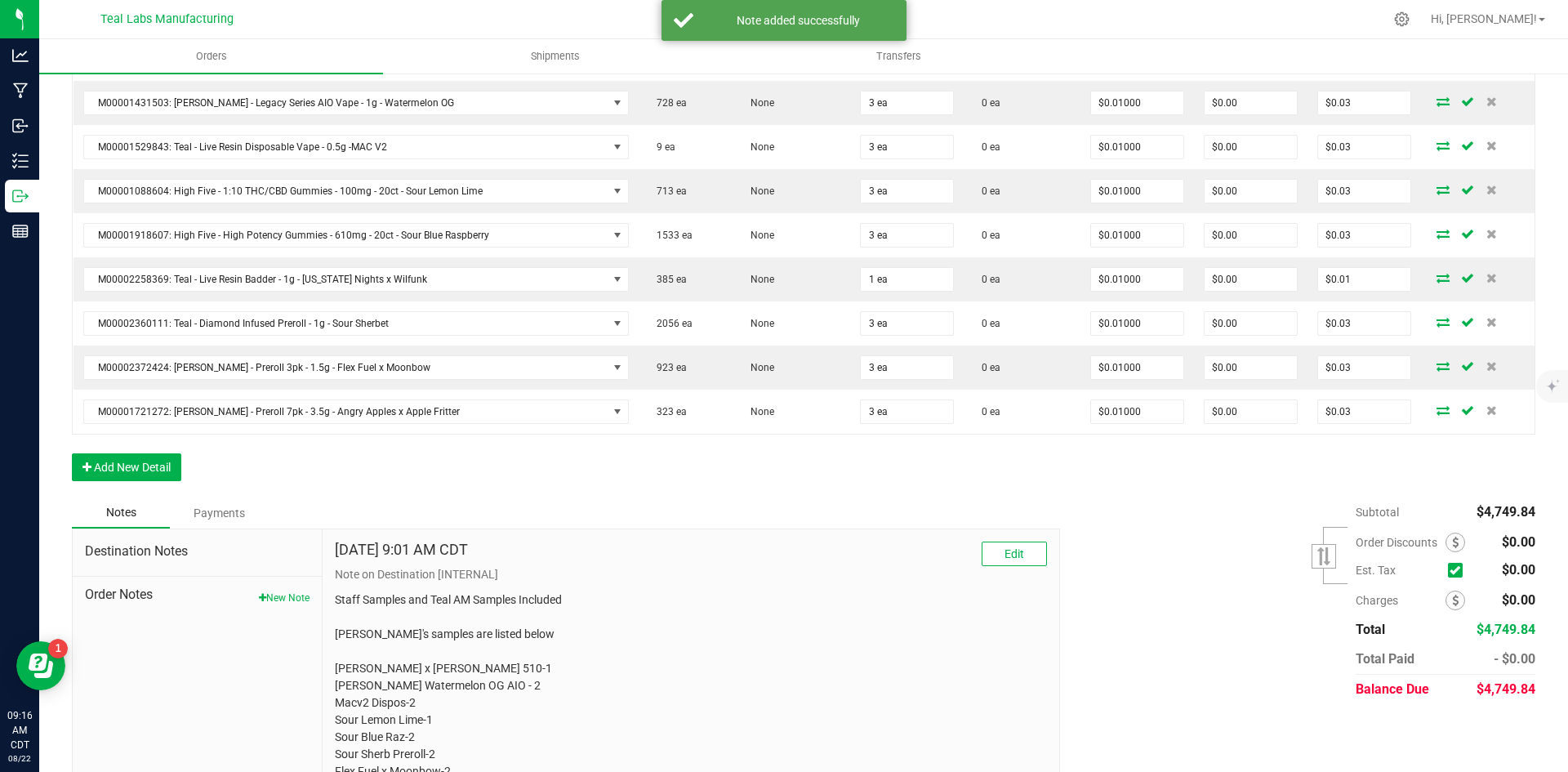
click at [1125, 597] on div "Subtotal $4,749.84 Est. Tax" at bounding box center [1291, 600] width 487 height 206
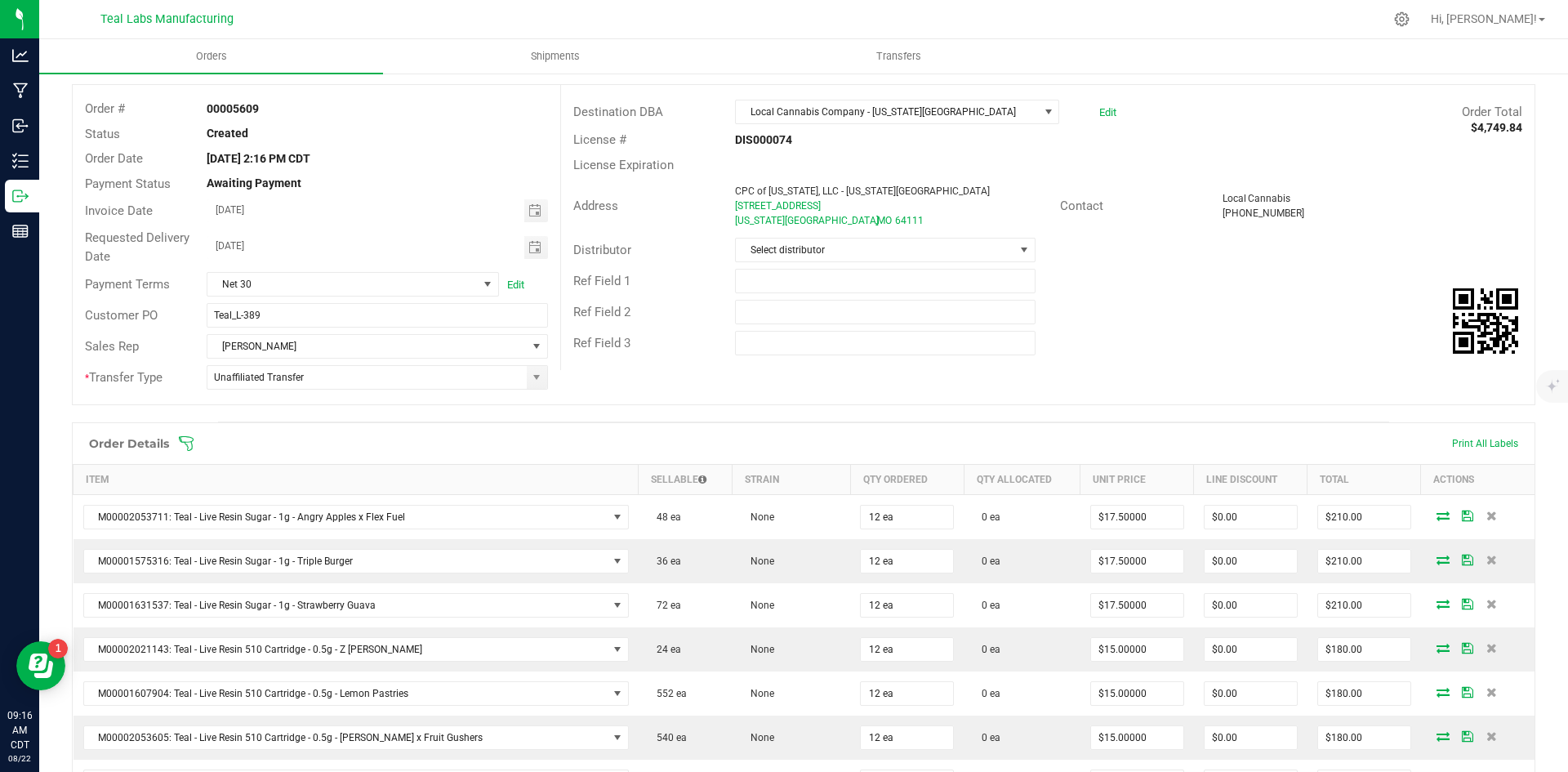
scroll to position [0, 0]
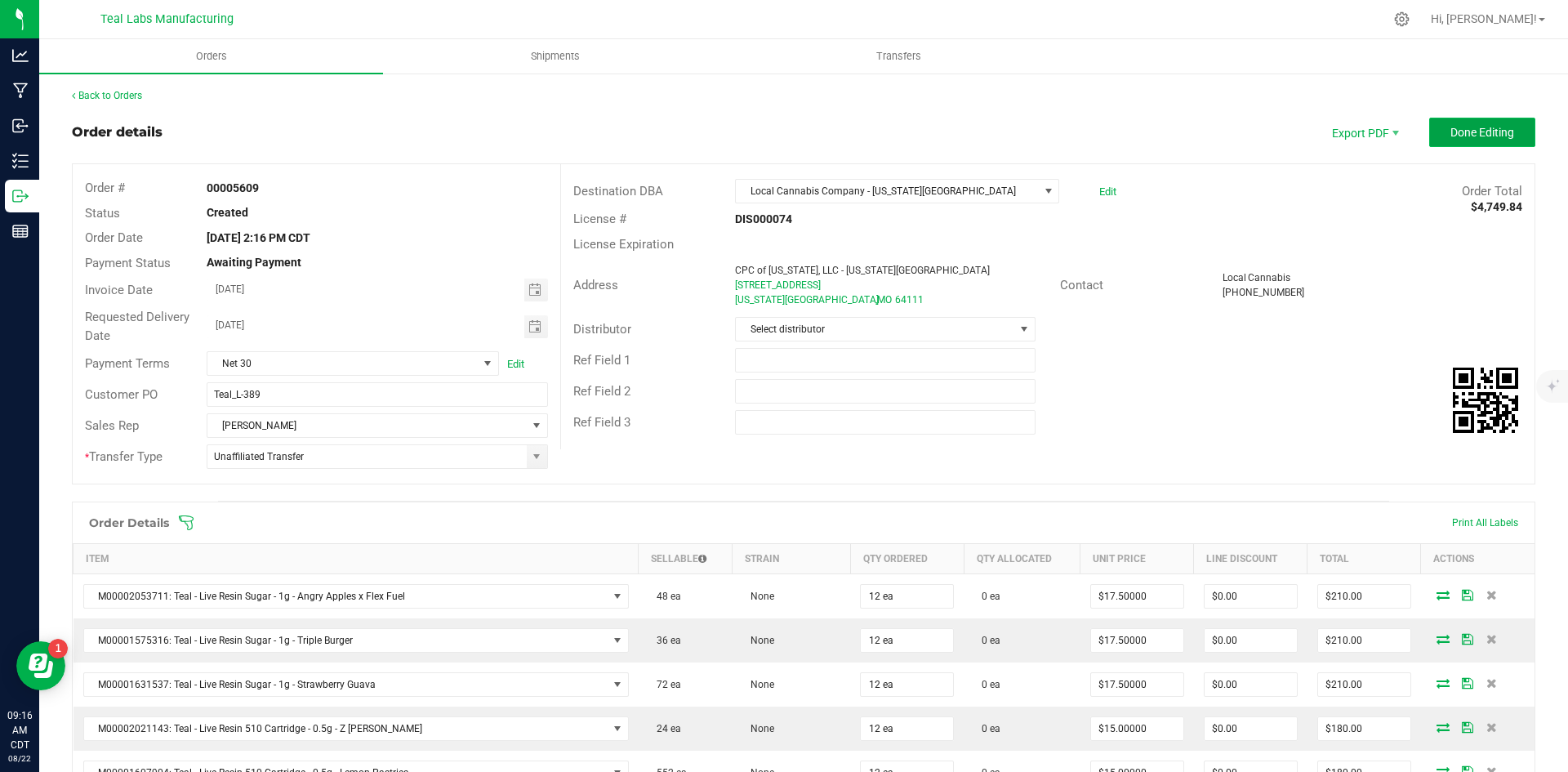
click at [1457, 128] on span "Done Editing" at bounding box center [1482, 132] width 64 height 13
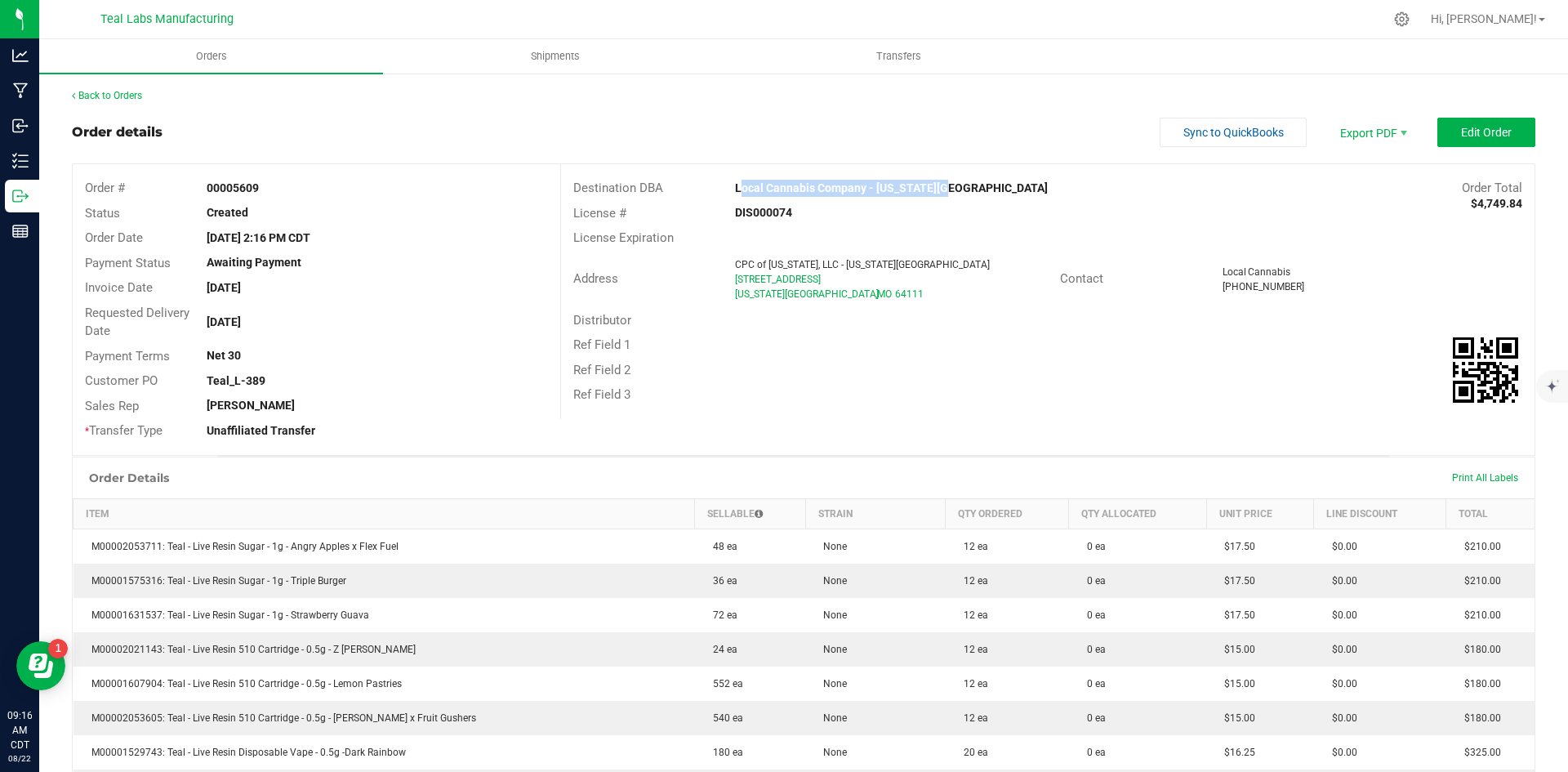
drag, startPoint x: 932, startPoint y: 187, endPoint x: 722, endPoint y: 190, distance: 210.0
click at [722, 190] on div "Local Cannabis Company - [US_STATE][GEOGRAPHIC_DATA]" at bounding box center [926, 188] width 406 height 17
copy strong "Local Cannabis Company - [US_STATE][GEOGRAPHIC_DATA]"
click at [1339, 177] on span "Invoice PDF" at bounding box center [1362, 183] width 102 height 24
click at [1469, 135] on span "Edit Order" at bounding box center [1485, 132] width 50 height 13
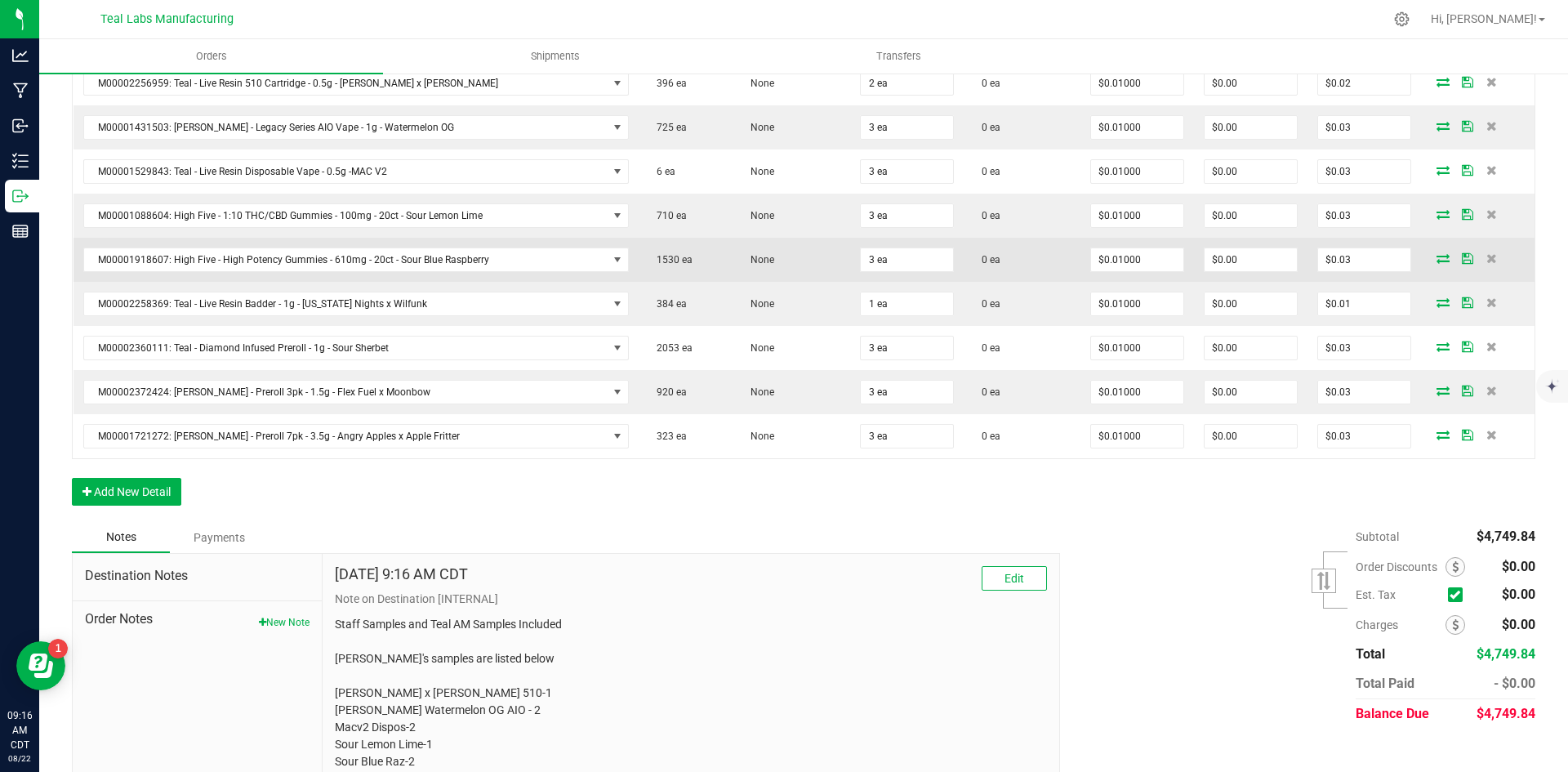
scroll to position [1385, 0]
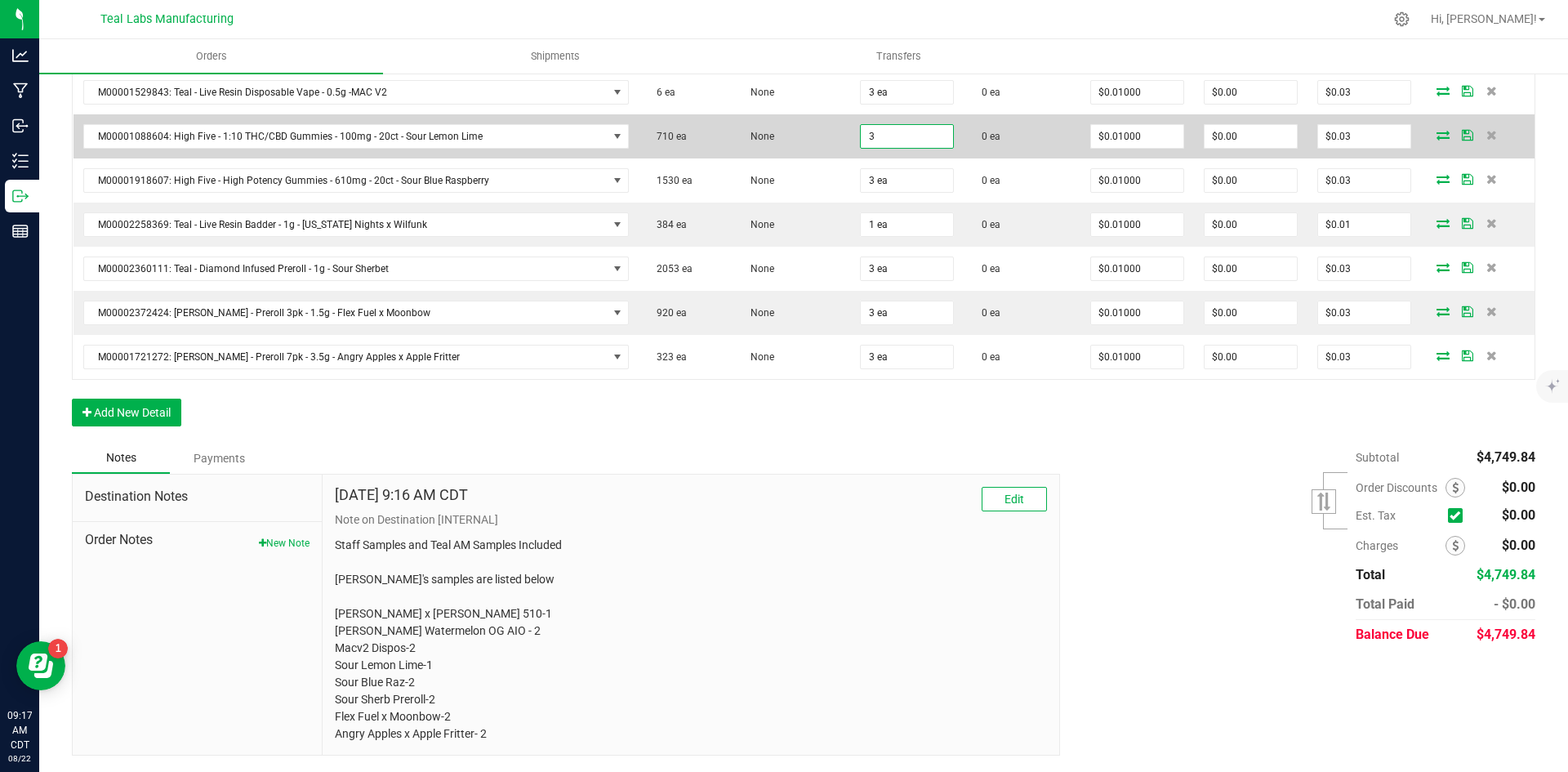
click at [891, 133] on input "3" at bounding box center [907, 136] width 92 height 23
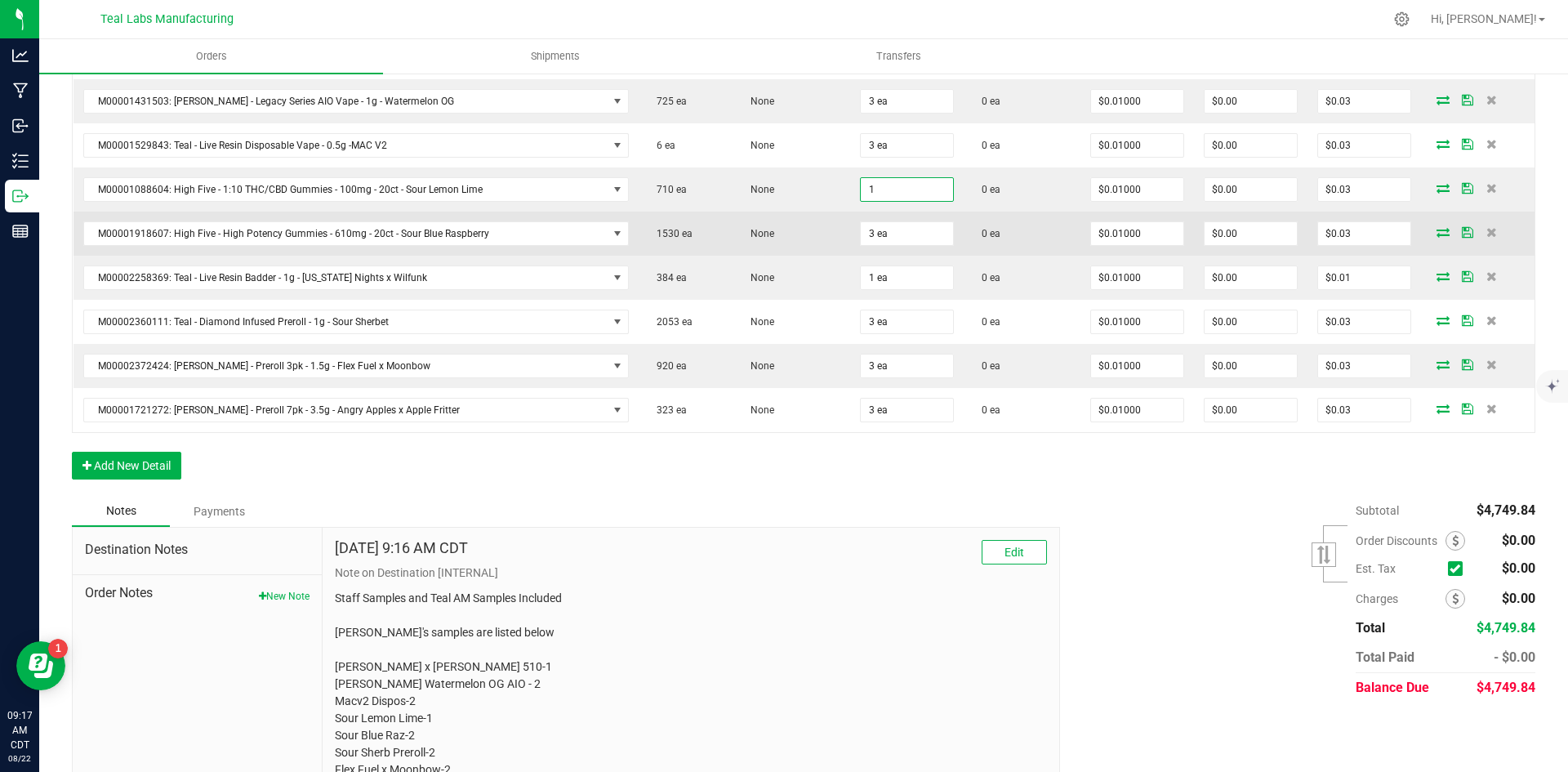
scroll to position [1304, 0]
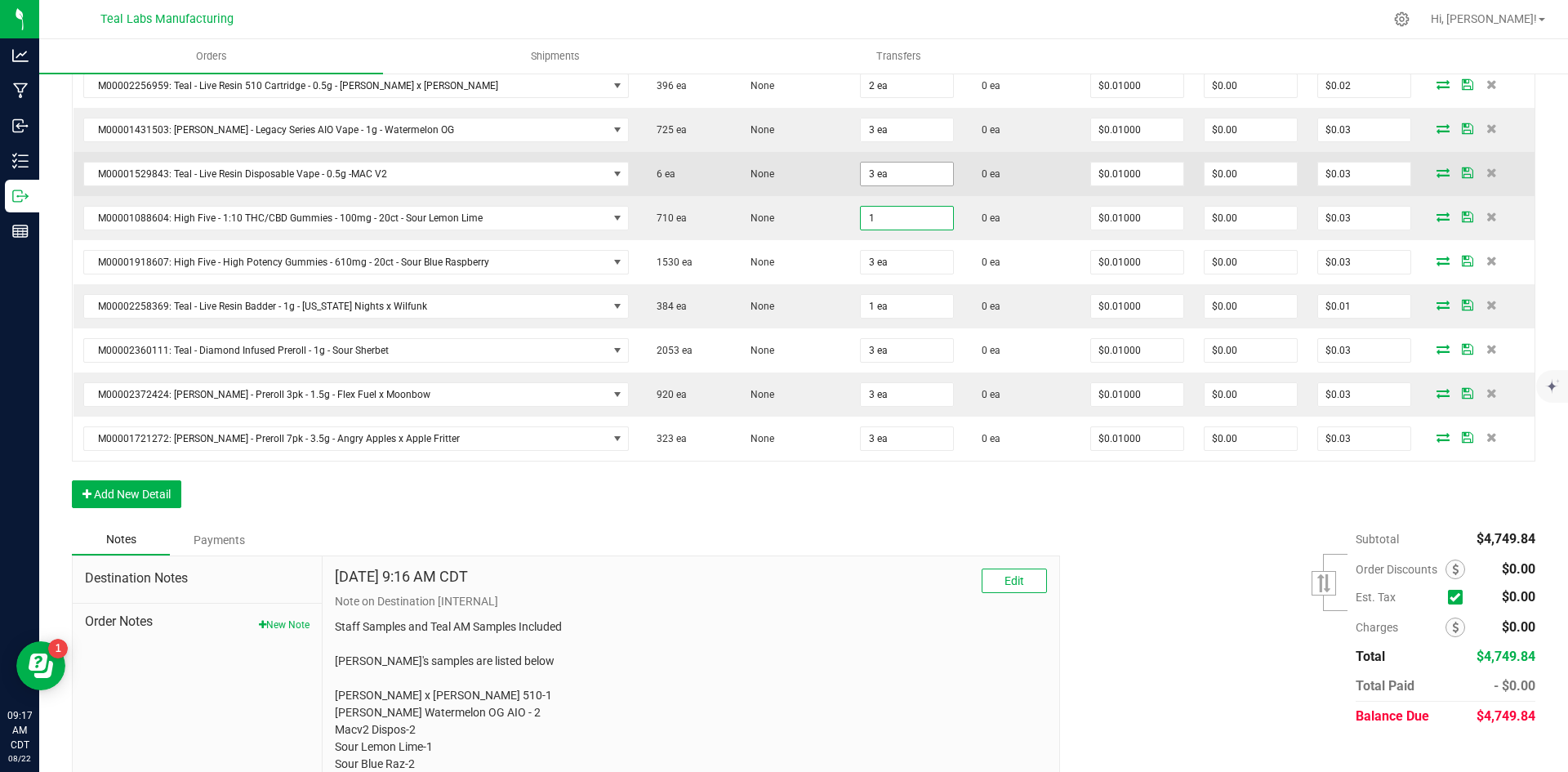
type input "1"
type input "3"
type input "1 ea"
type input "$0.01"
click at [897, 176] on input "3" at bounding box center [907, 174] width 92 height 23
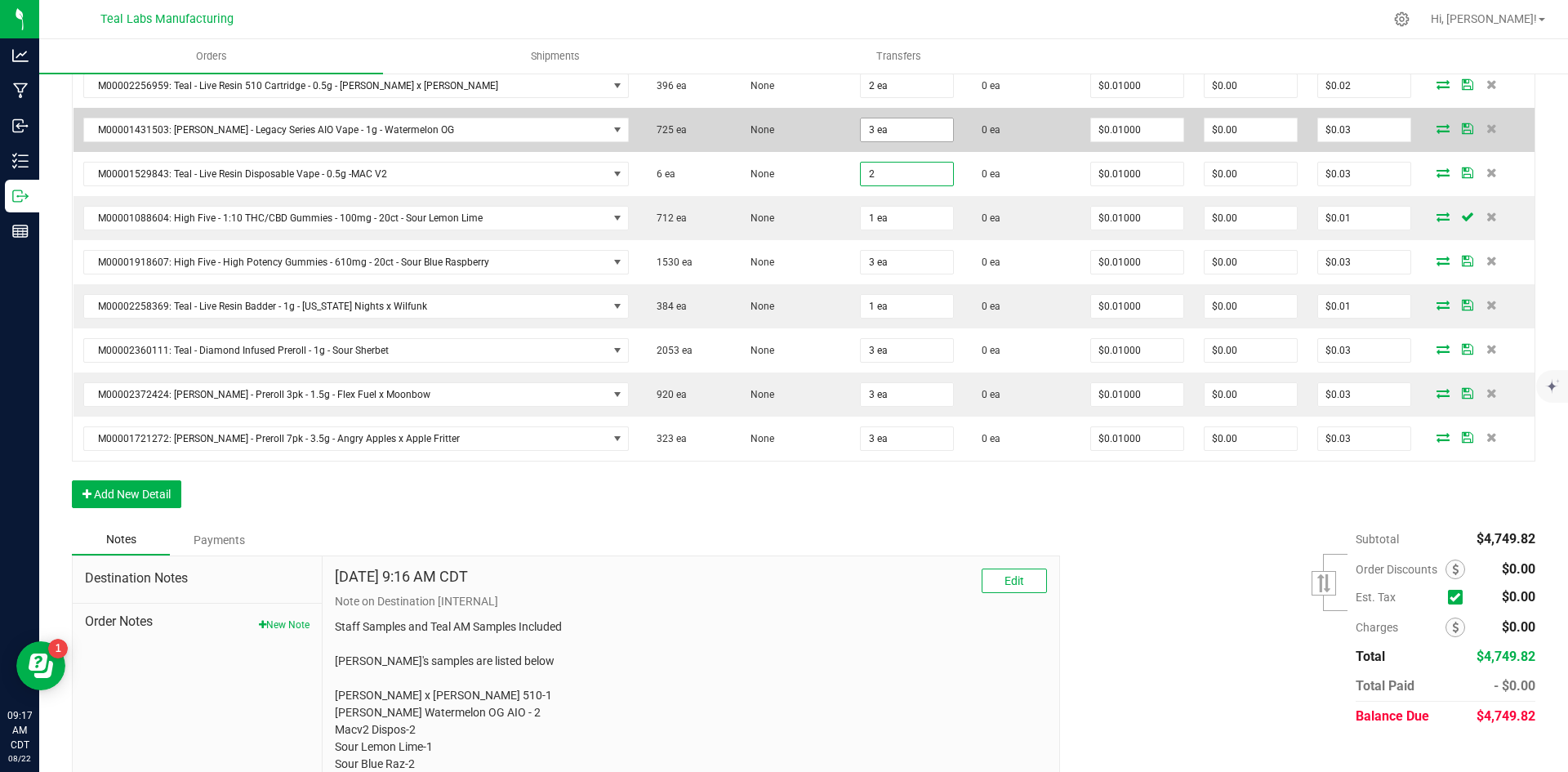
type input "2"
type input "3"
type input "2 ea"
type input "$0.02"
click at [893, 129] on input "3" at bounding box center [907, 130] width 92 height 23
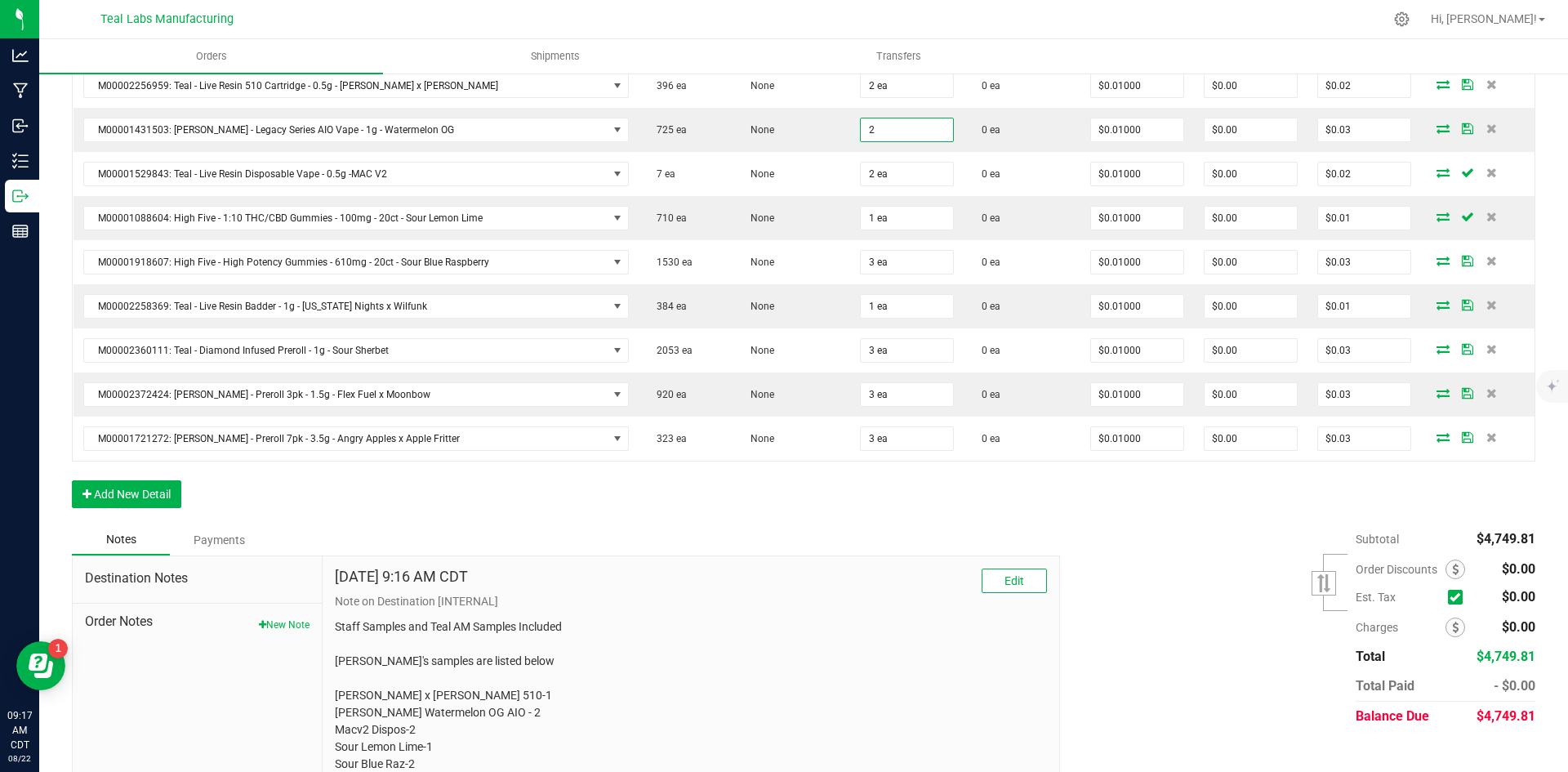
type input "2 ea"
type input "$0.02"
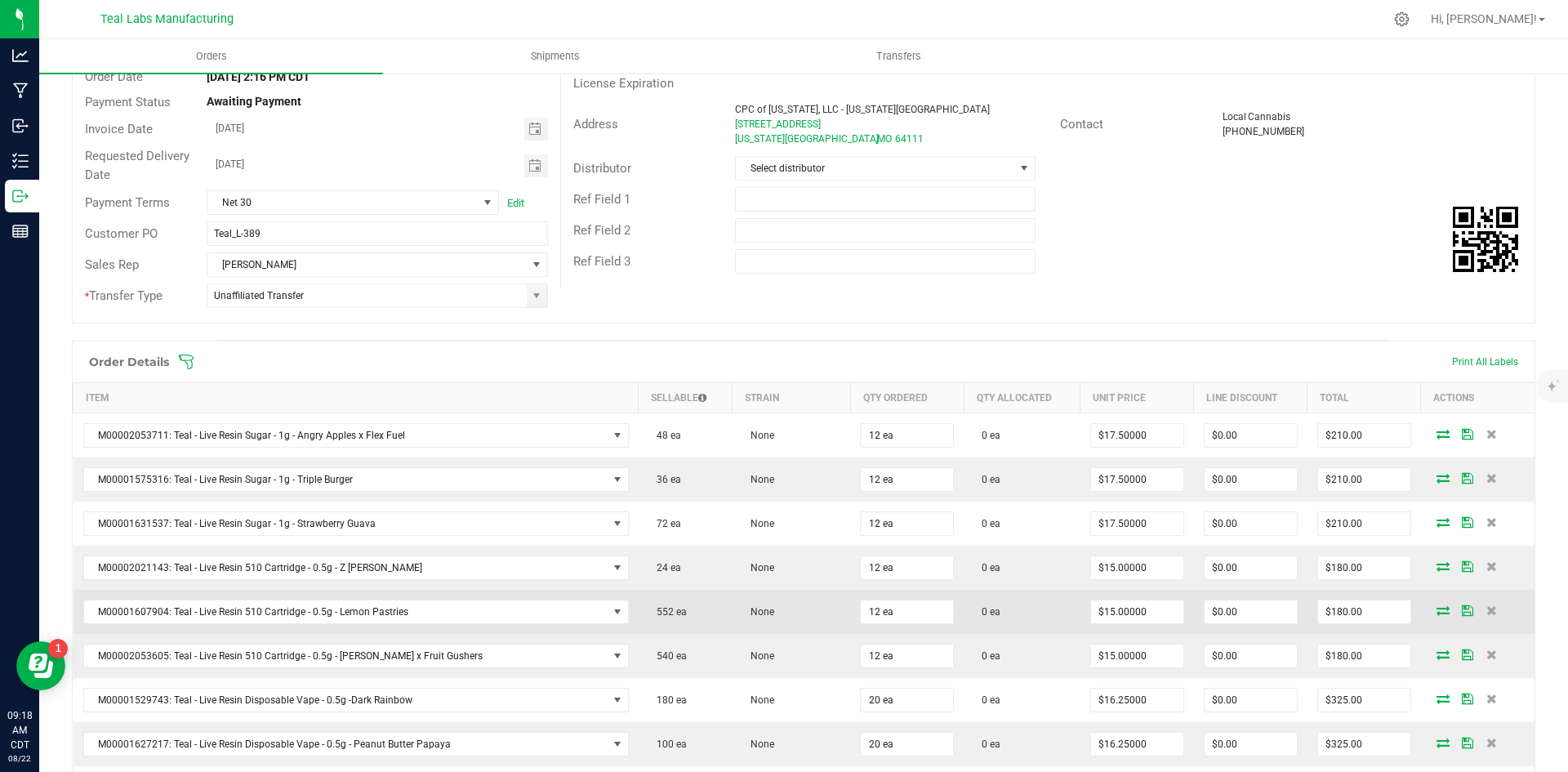
scroll to position [0, 0]
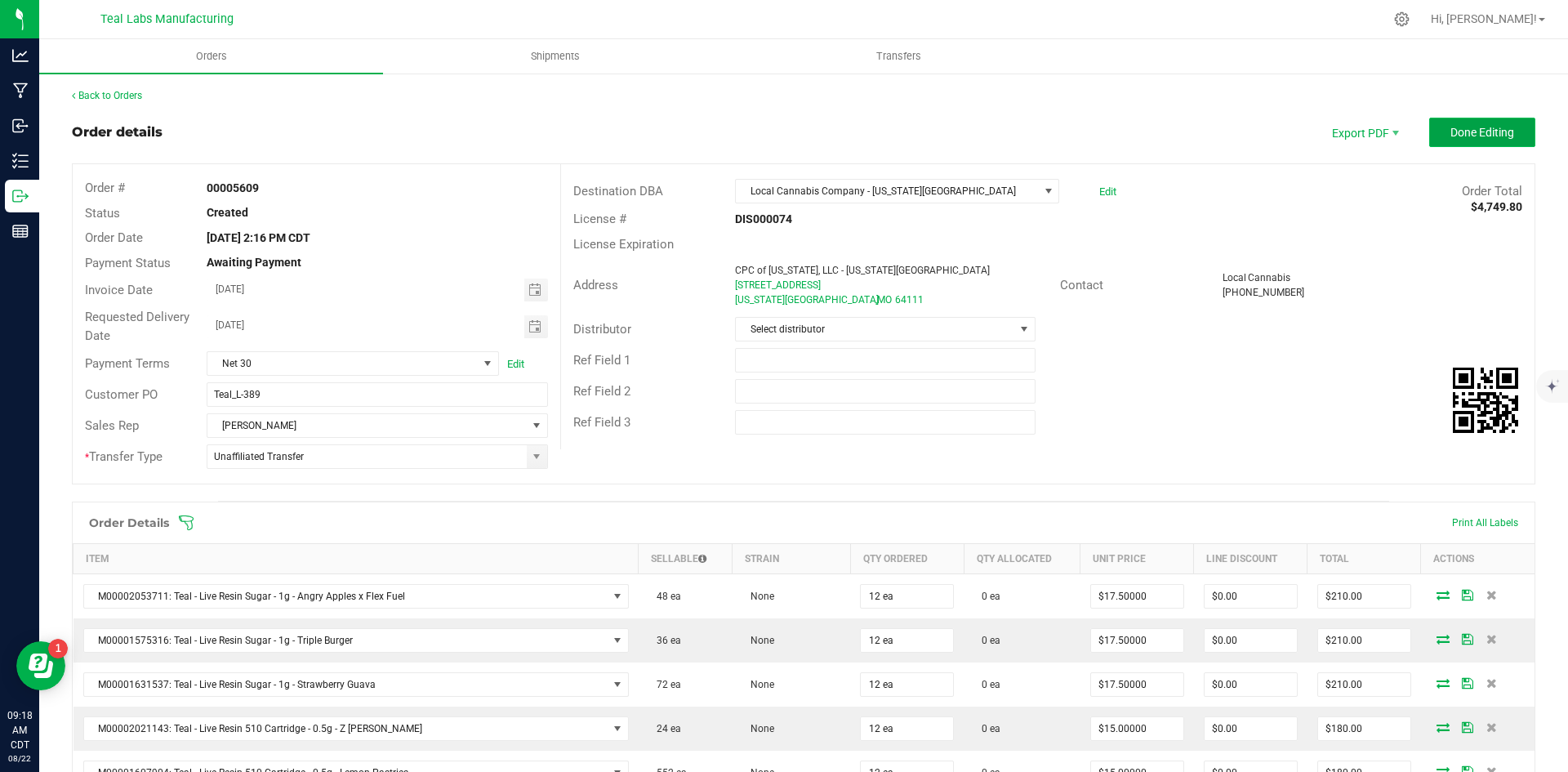
click at [1435, 131] on button "Done Editing" at bounding box center [1482, 132] width 107 height 30
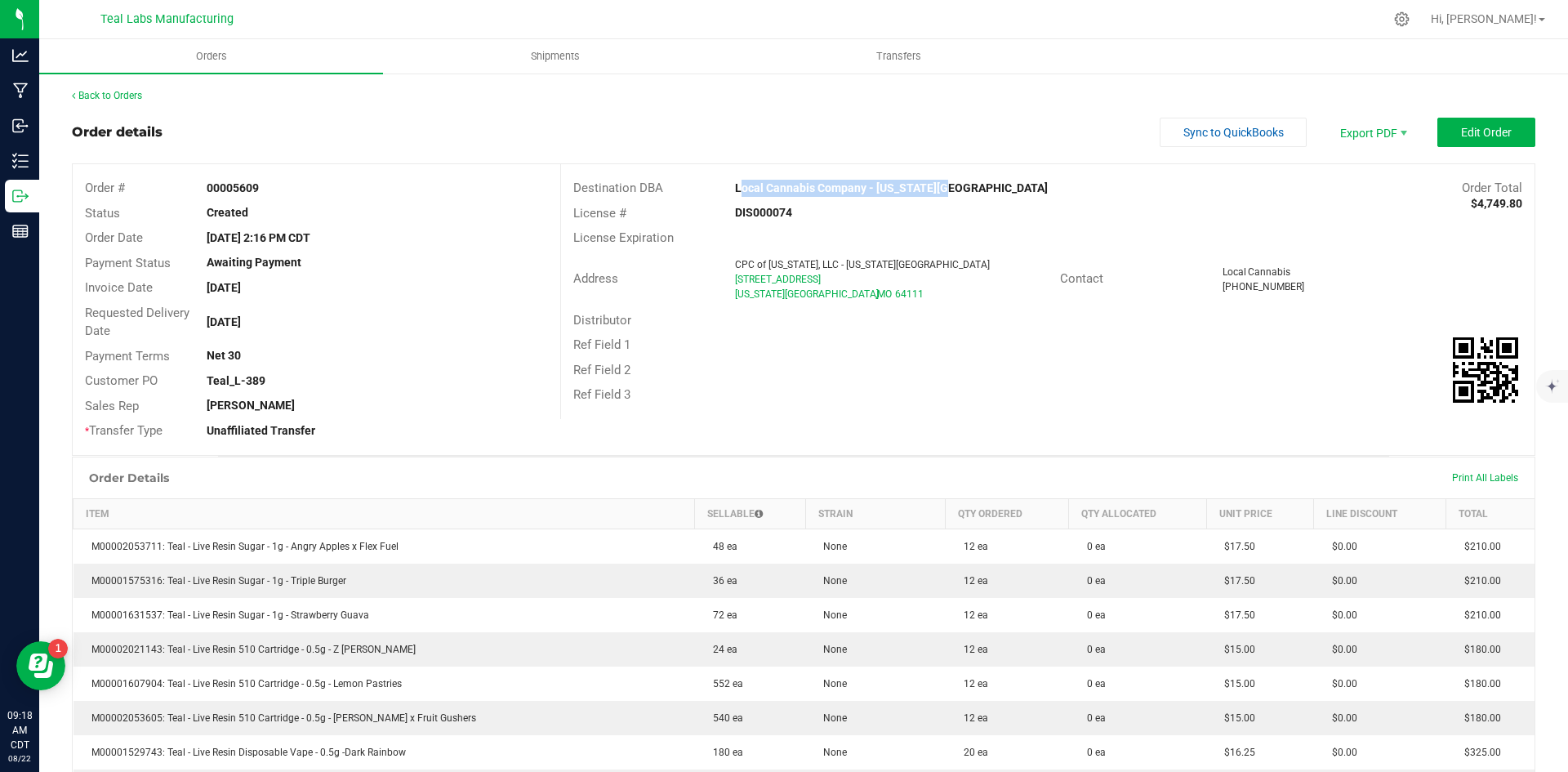
drag, startPoint x: 931, startPoint y: 188, endPoint x: 726, endPoint y: 181, distance: 205.1
click at [726, 181] on div "Local Cannabis Company - [US_STATE][GEOGRAPHIC_DATA]" at bounding box center [926, 188] width 406 height 17
copy strong "Local Cannabis Company - [US_STATE][GEOGRAPHIC_DATA]"
click at [1349, 178] on span "Invoice PDF" at bounding box center [1362, 183] width 102 height 24
click at [1205, 135] on span "Sync to QuickBooks" at bounding box center [1234, 132] width 101 height 13
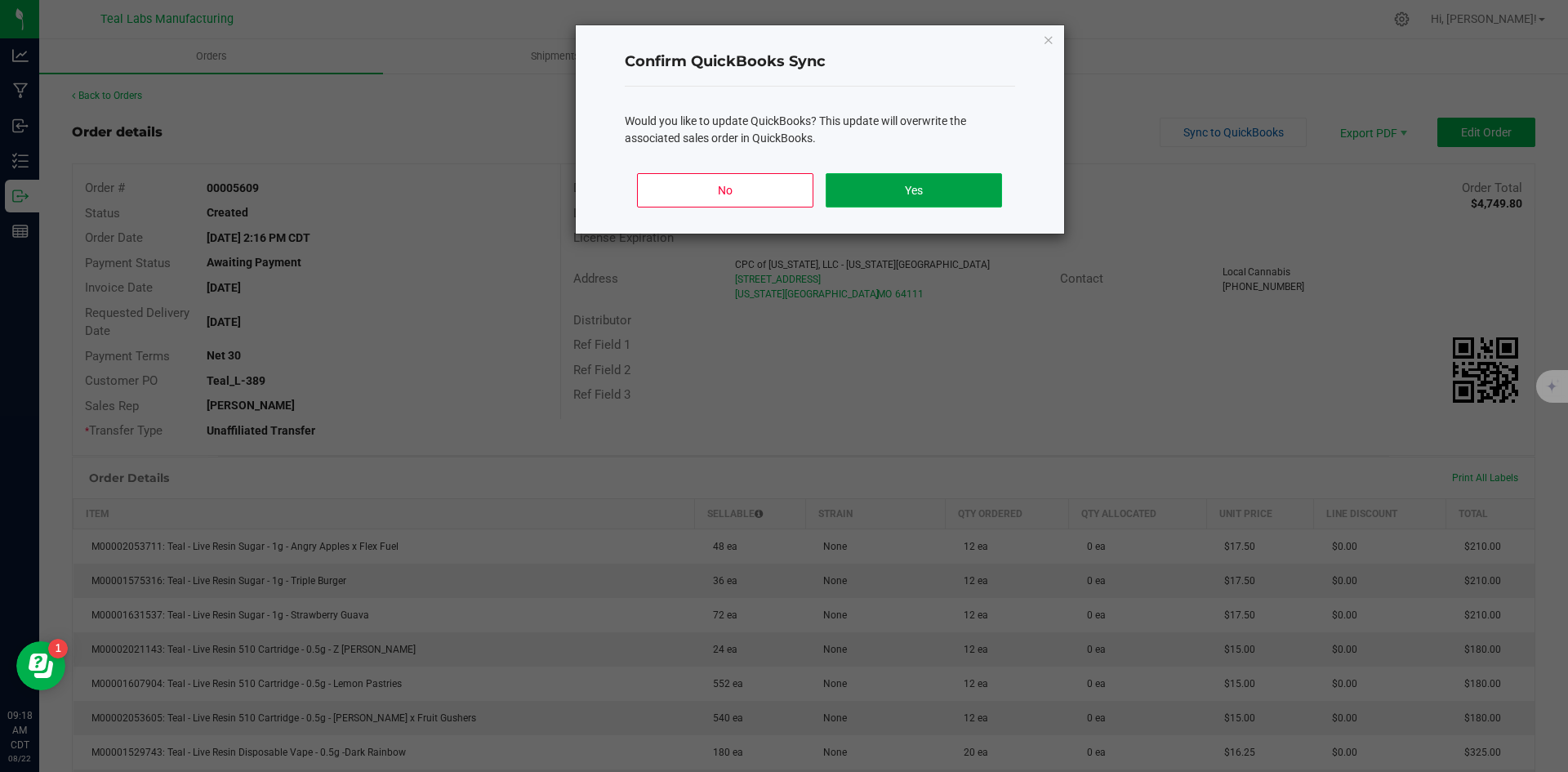
click at [951, 189] on button "Yes" at bounding box center [913, 191] width 176 height 35
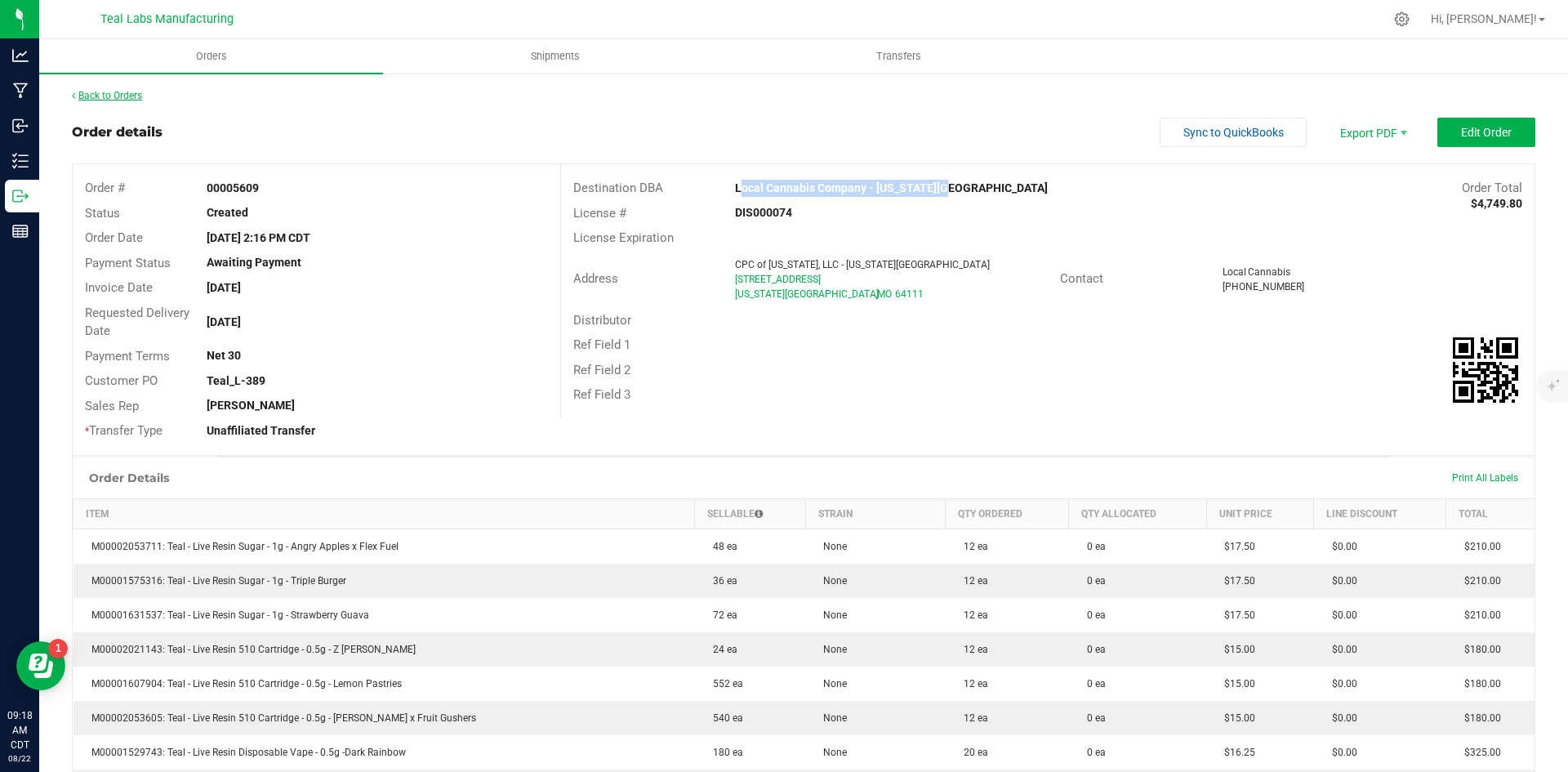
click at [126, 96] on link "Back to Orders" at bounding box center [107, 96] width 70 height 12
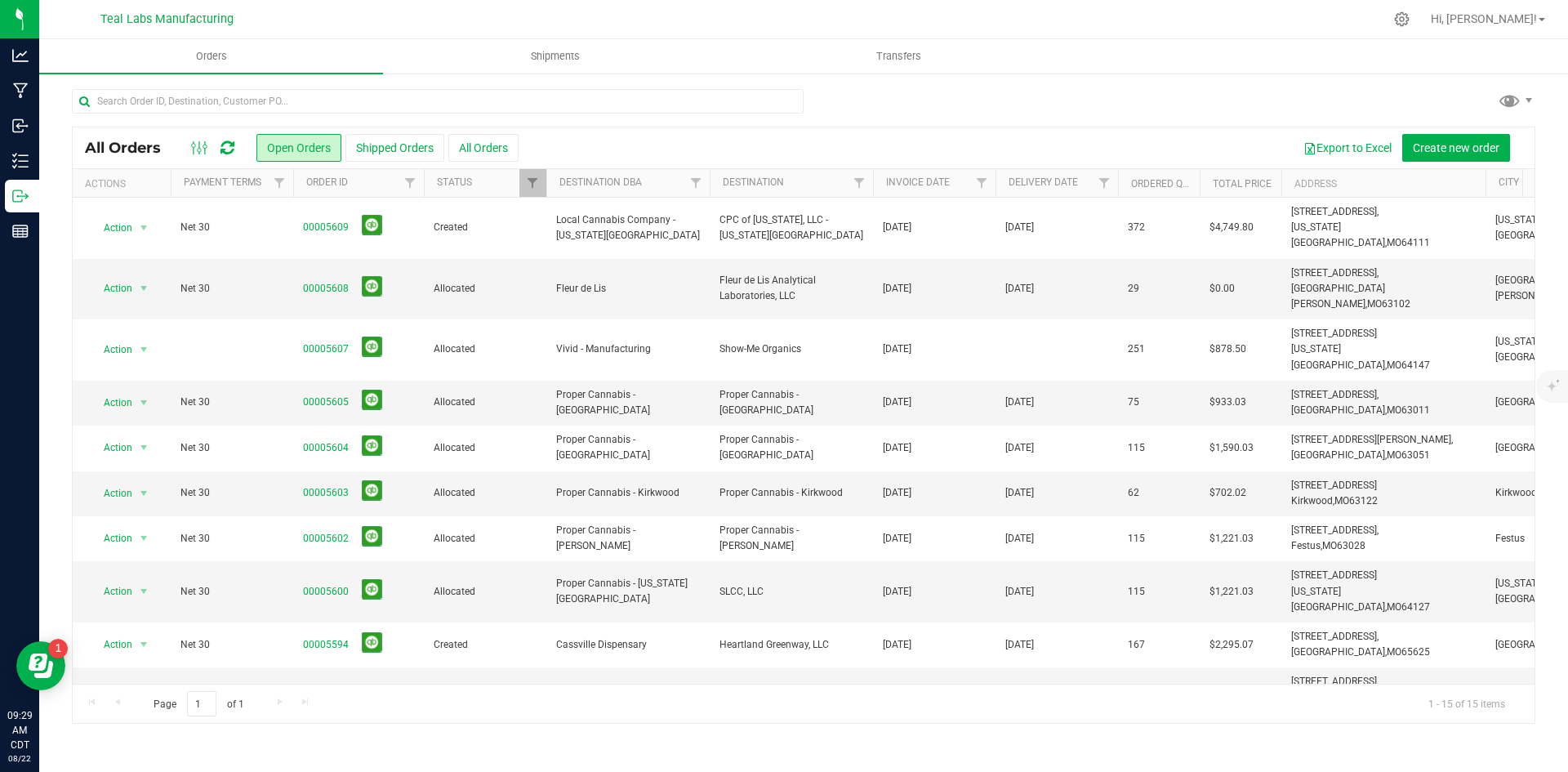
click at [1087, 100] on div at bounding box center [803, 107] width 1463 height 37
click at [372, 144] on button "Shipped Orders" at bounding box center [395, 148] width 99 height 28
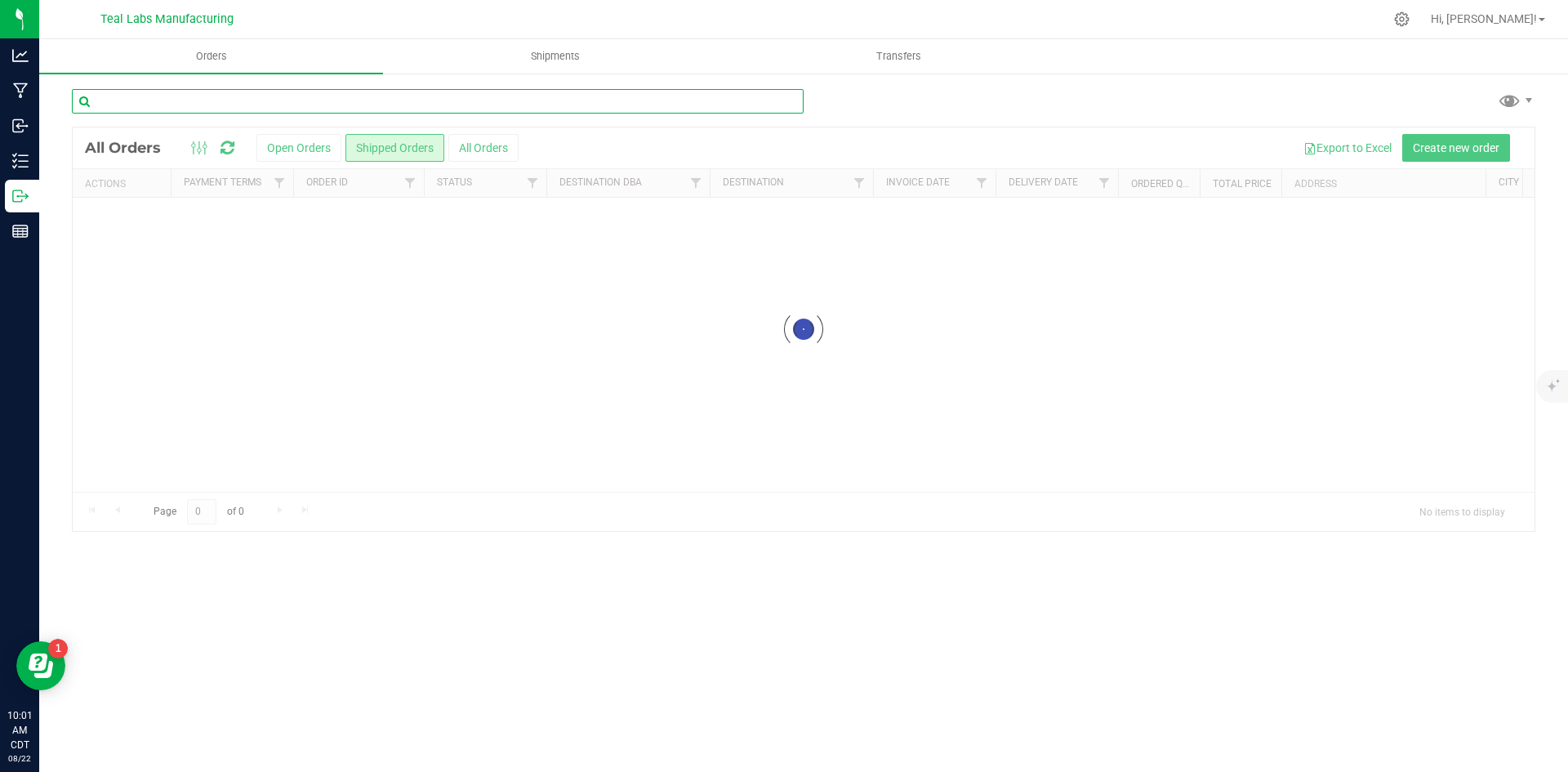
click at [320, 101] on input "text" at bounding box center [438, 102] width 732 height 25
type input "from the"
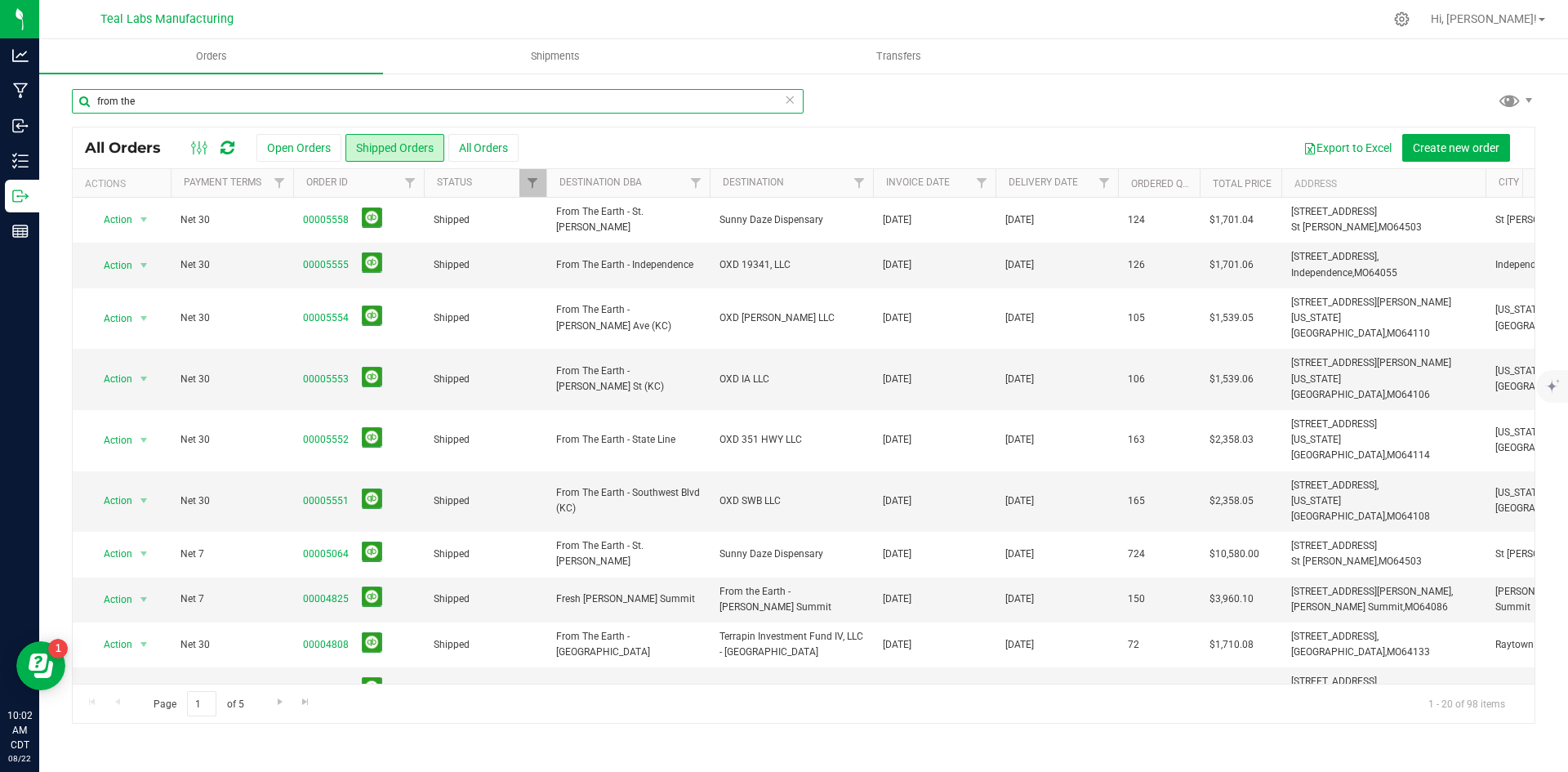
drag, startPoint x: 56, startPoint y: 98, endPoint x: 39, endPoint y: 98, distance: 17.0
click at [39, 98] on div "from the All Orders Open Orders Shipped Orders All Orders Export to Excel Creat…" at bounding box center [803, 405] width 1528 height 668
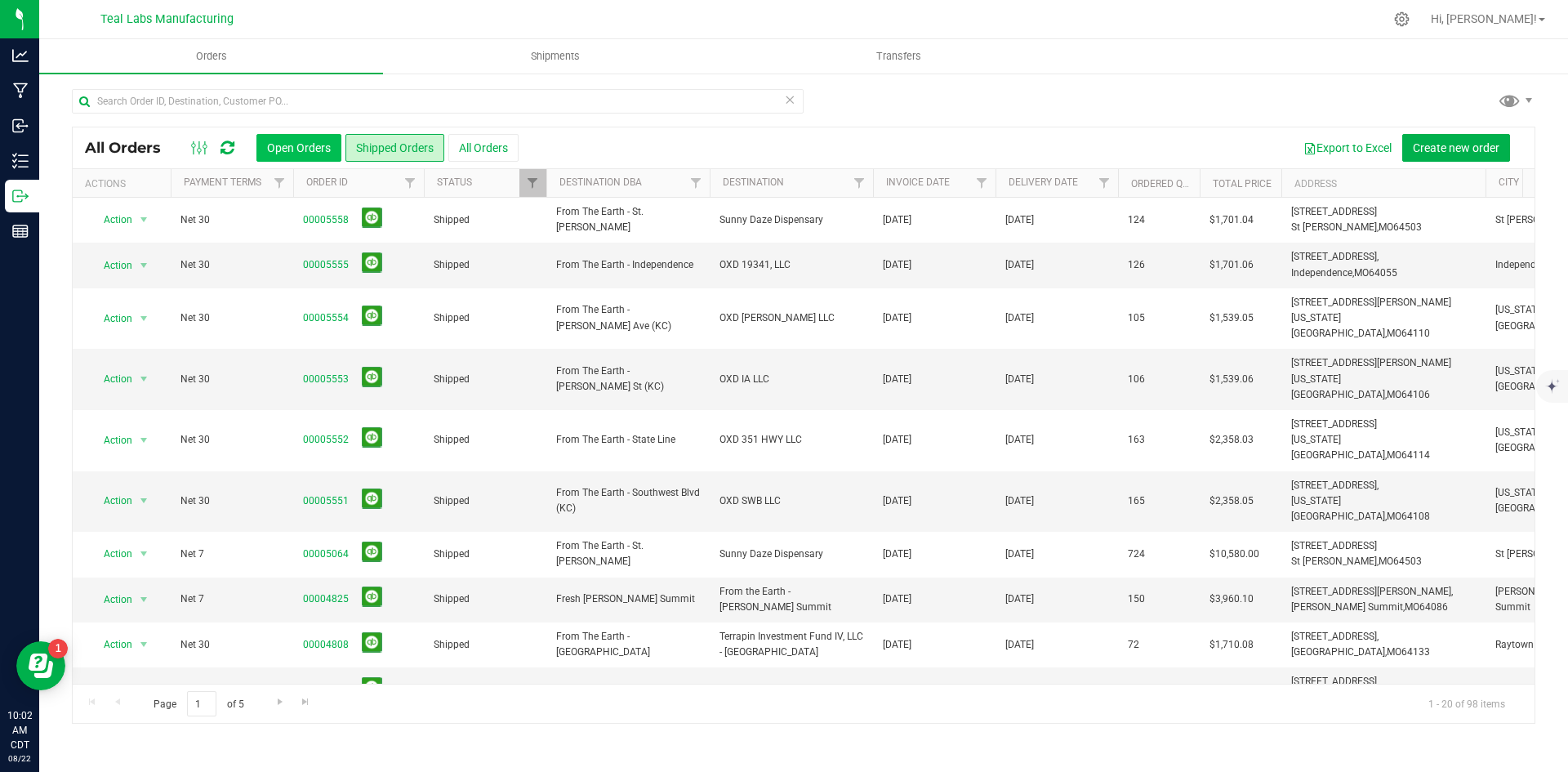
click at [273, 146] on button "Open Orders" at bounding box center [299, 148] width 85 height 28
